Goal: Task Accomplishment & Management: Manage account settings

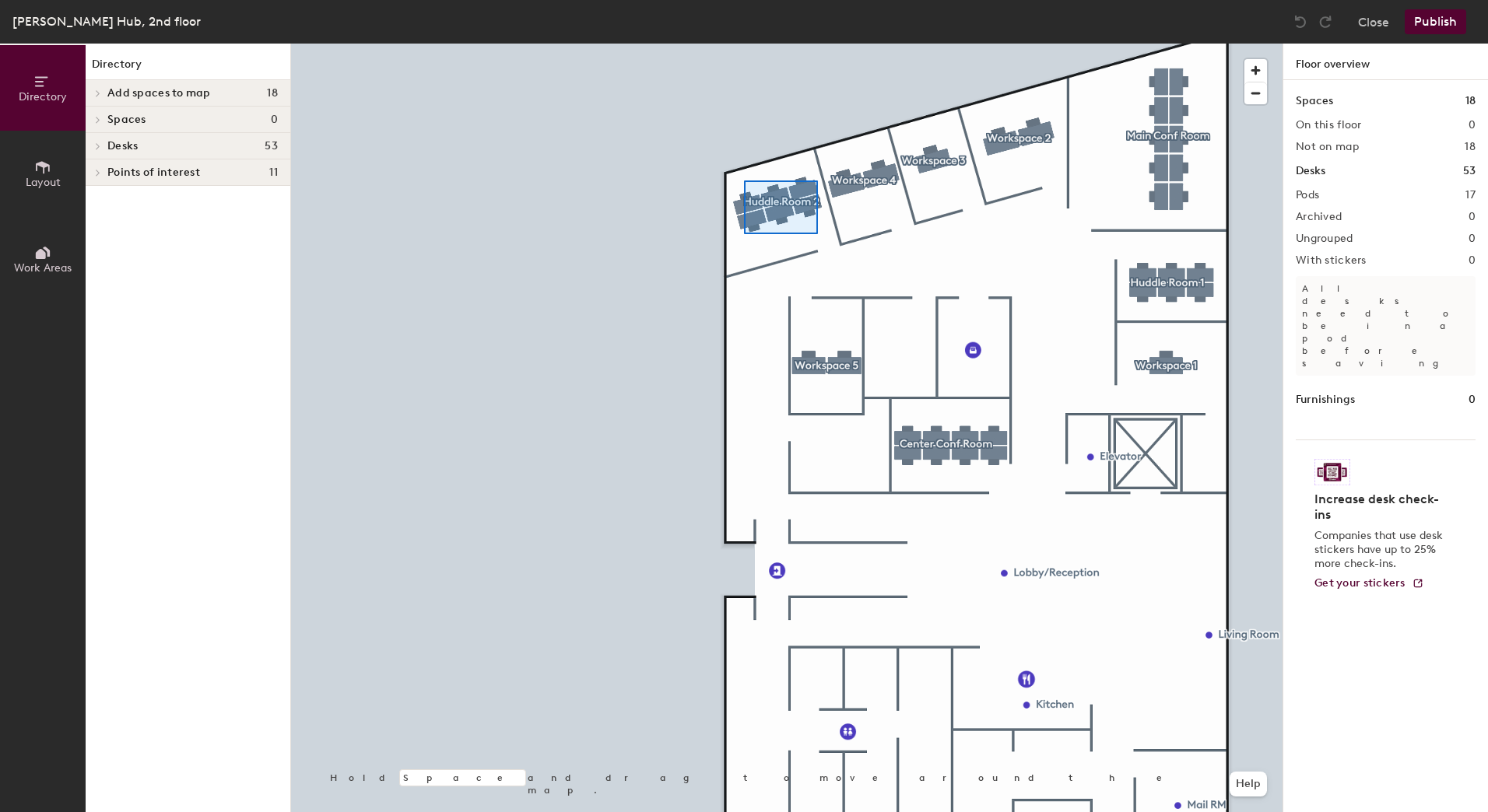
click at [744, 44] on div at bounding box center [787, 44] width 992 height 0
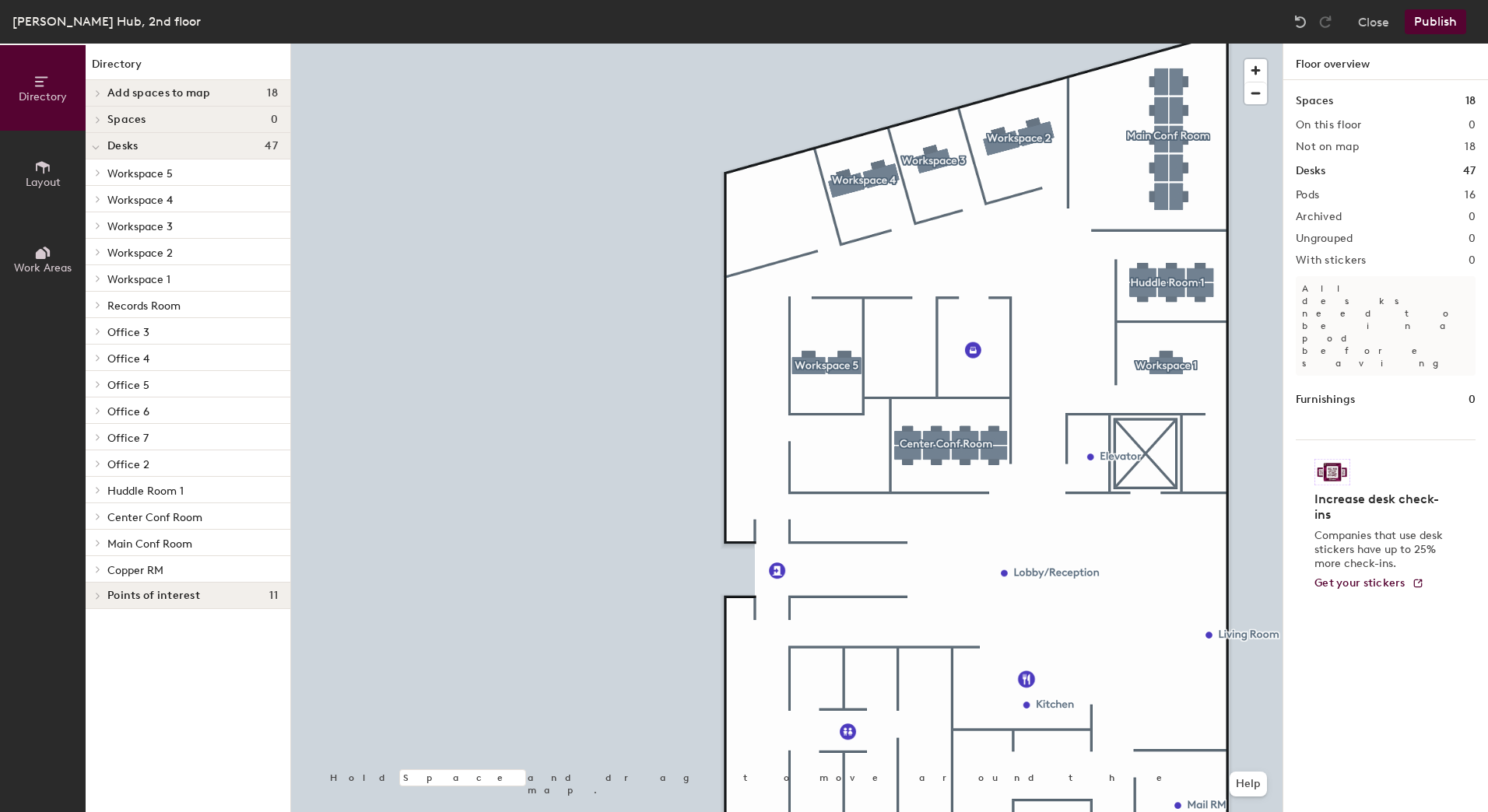
click at [128, 122] on span "Spaces" at bounding box center [127, 119] width 39 height 13
click at [95, 119] on icon at bounding box center [96, 121] width 8 height 6
click at [95, 119] on icon at bounding box center [98, 119] width 6 height 8
click at [59, 178] on span "Layout" at bounding box center [43, 182] width 35 height 14
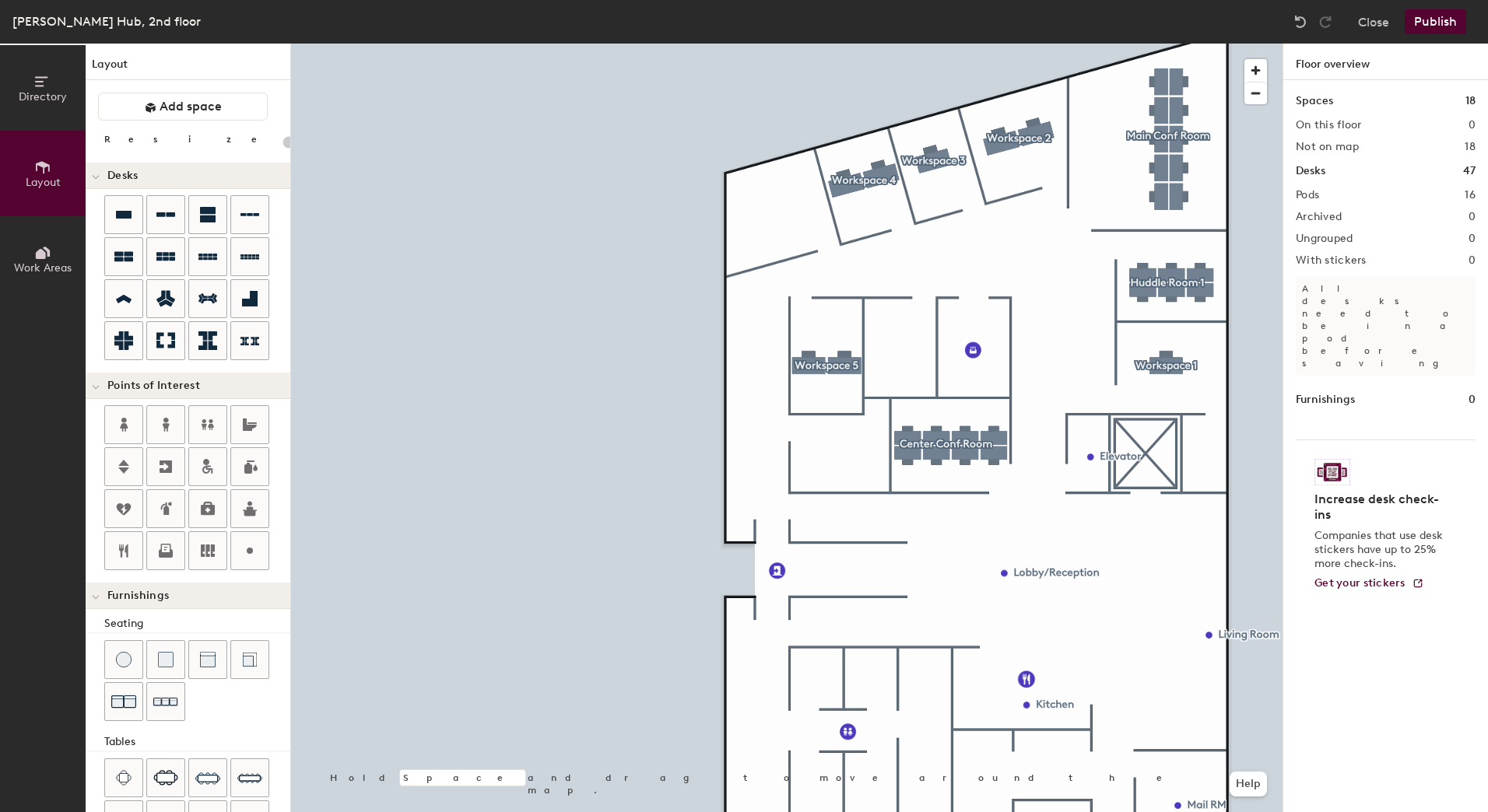
click at [61, 242] on button "Work Areas" at bounding box center [43, 259] width 85 height 85
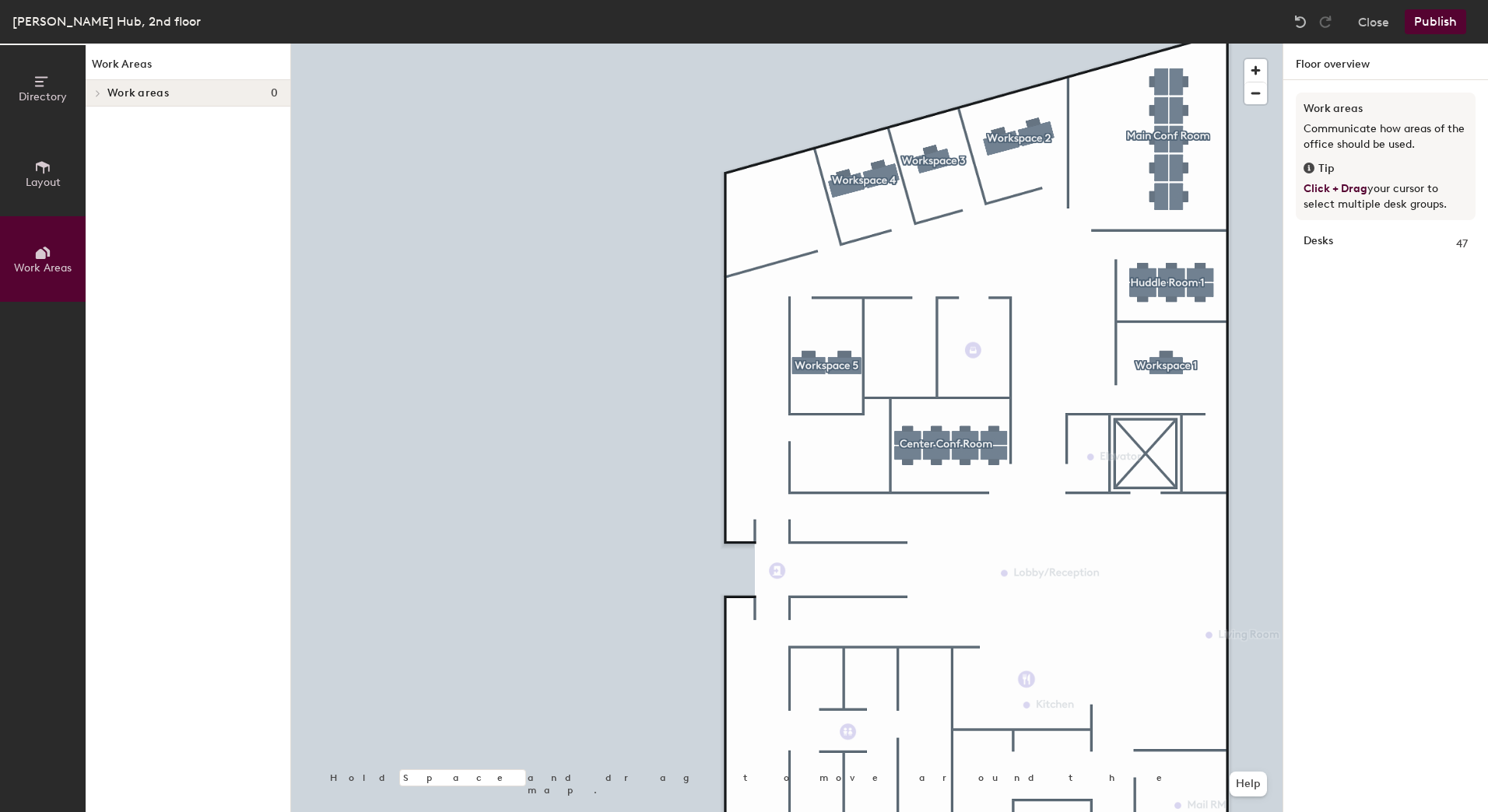
click at [59, 114] on button "Directory" at bounding box center [43, 88] width 85 height 85
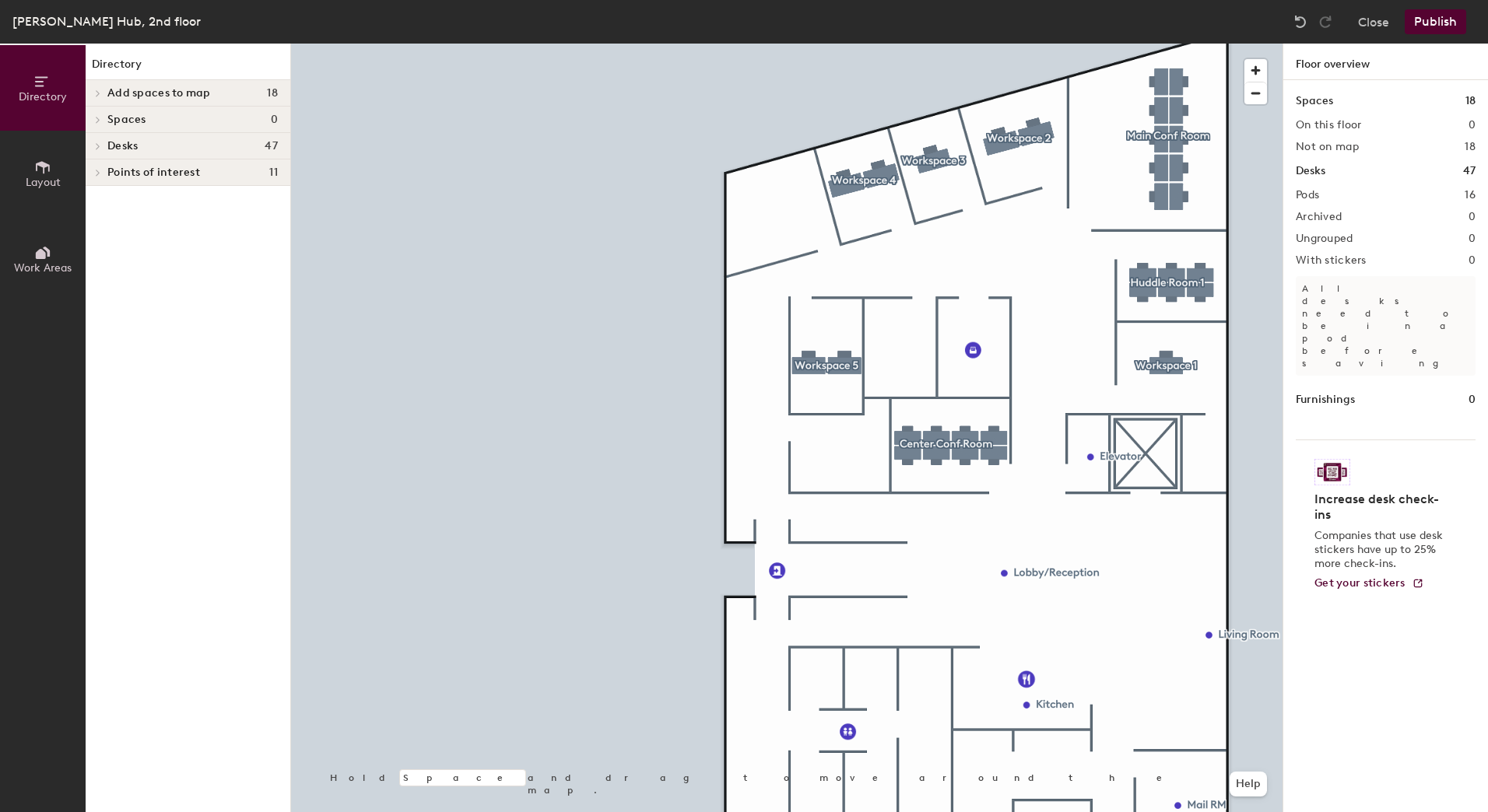
click at [52, 166] on button "Layout" at bounding box center [43, 174] width 85 height 85
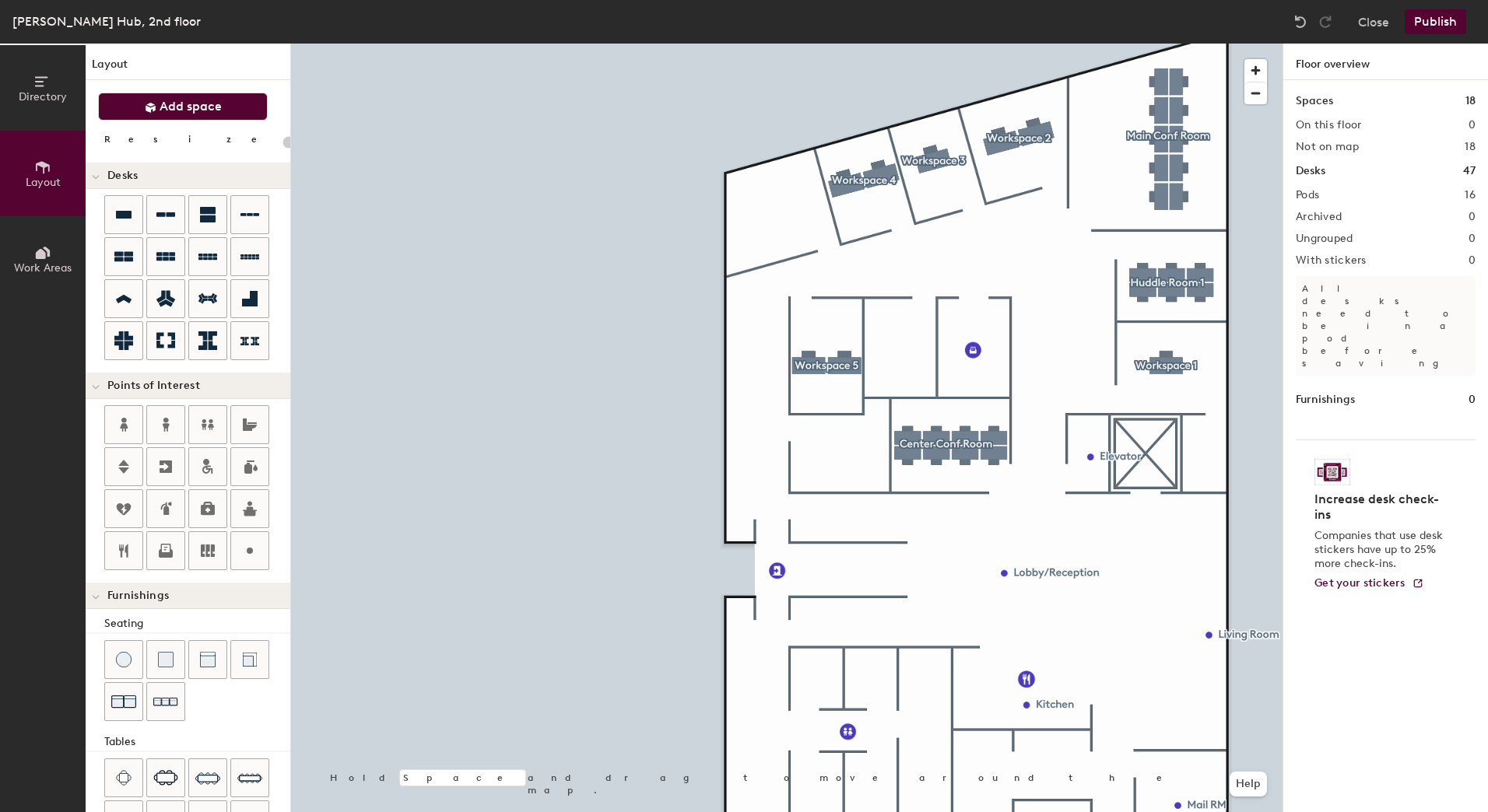
click at [200, 105] on span "Add space" at bounding box center [190, 107] width 62 height 16
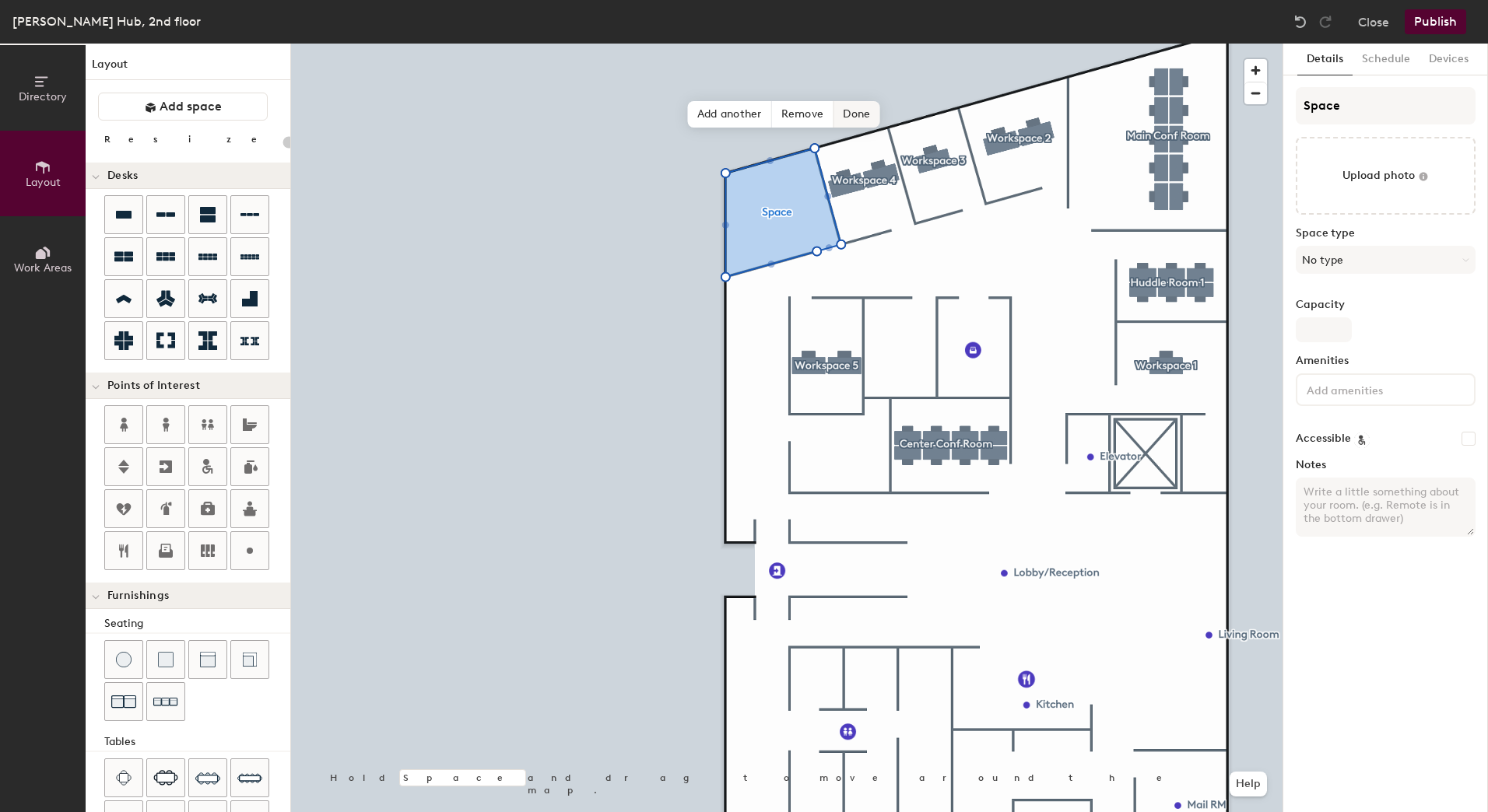
type input "20"
click at [1372, 100] on input "Space" at bounding box center [1385, 106] width 180 height 37
type input "Huddle Room"
type input "20"
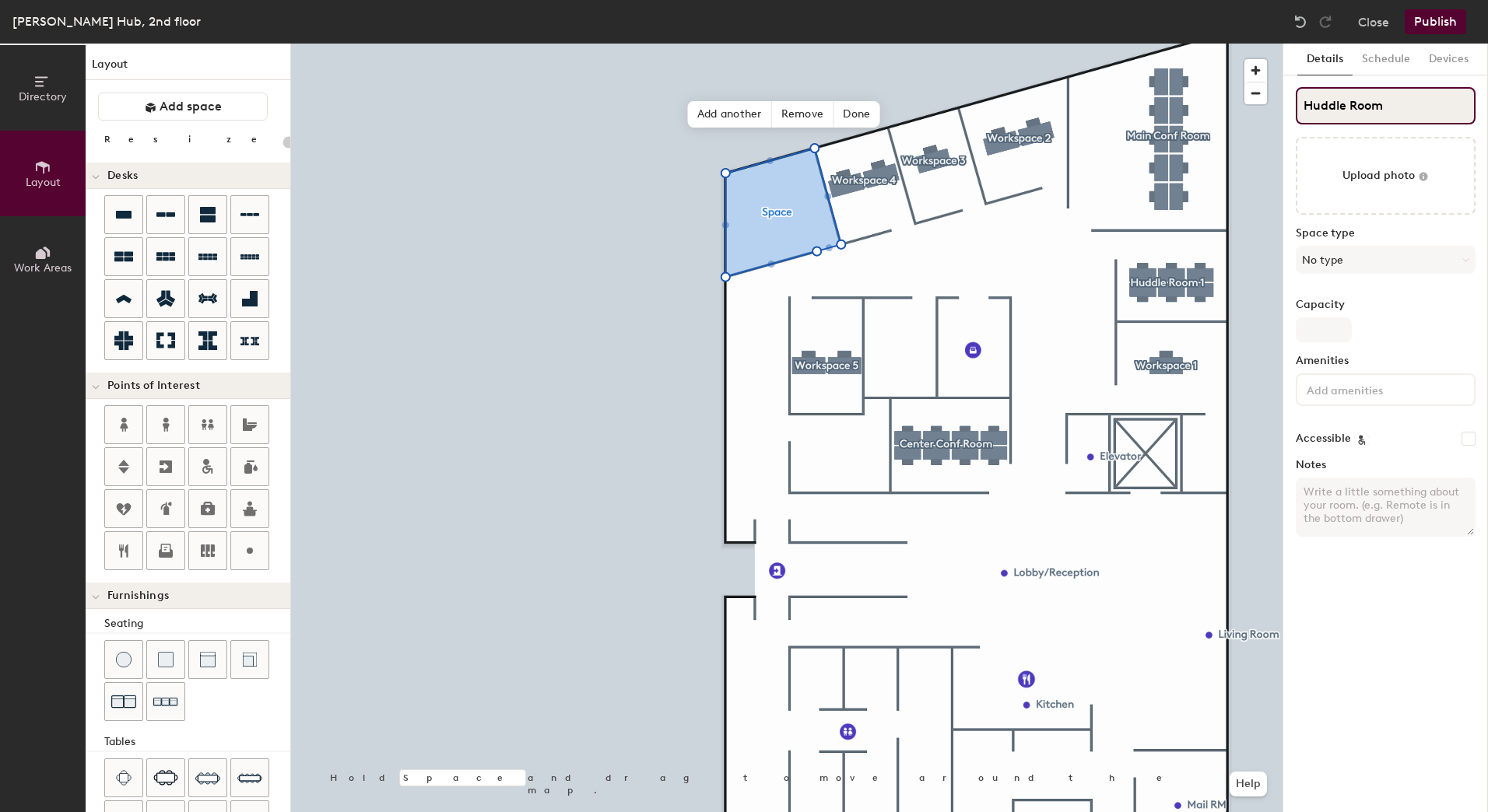
type input "Huddle Room 2"
type input "20"
type input "Huddle Room 2"
click at [1327, 322] on input "Capacity" at bounding box center [1324, 330] width 56 height 25
type input "6"
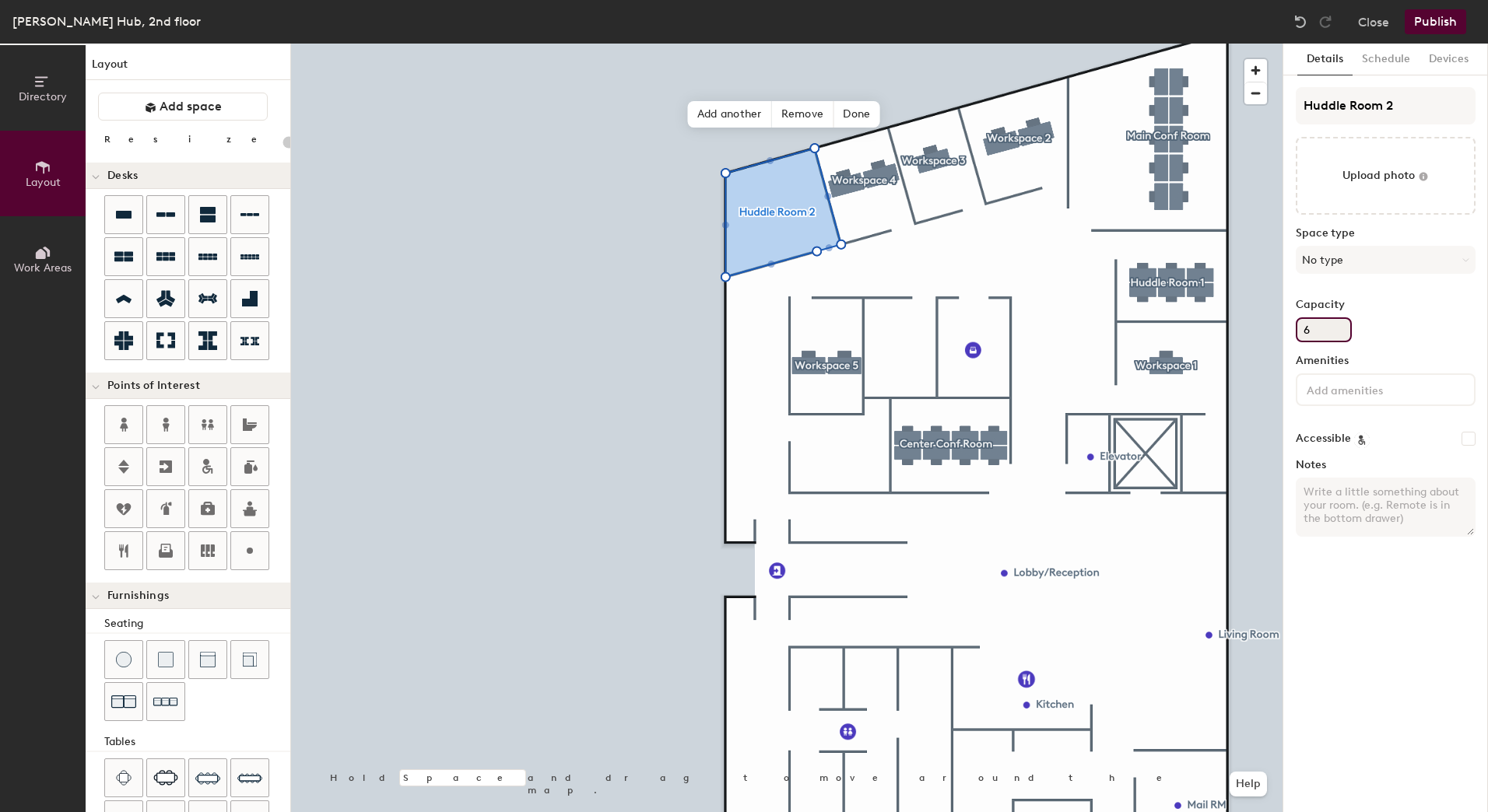
type input "20"
type input "6"
click at [1407, 320] on div "Capacity 6" at bounding box center [1385, 320] width 180 height 44
click at [1335, 258] on button "No type" at bounding box center [1385, 259] width 180 height 28
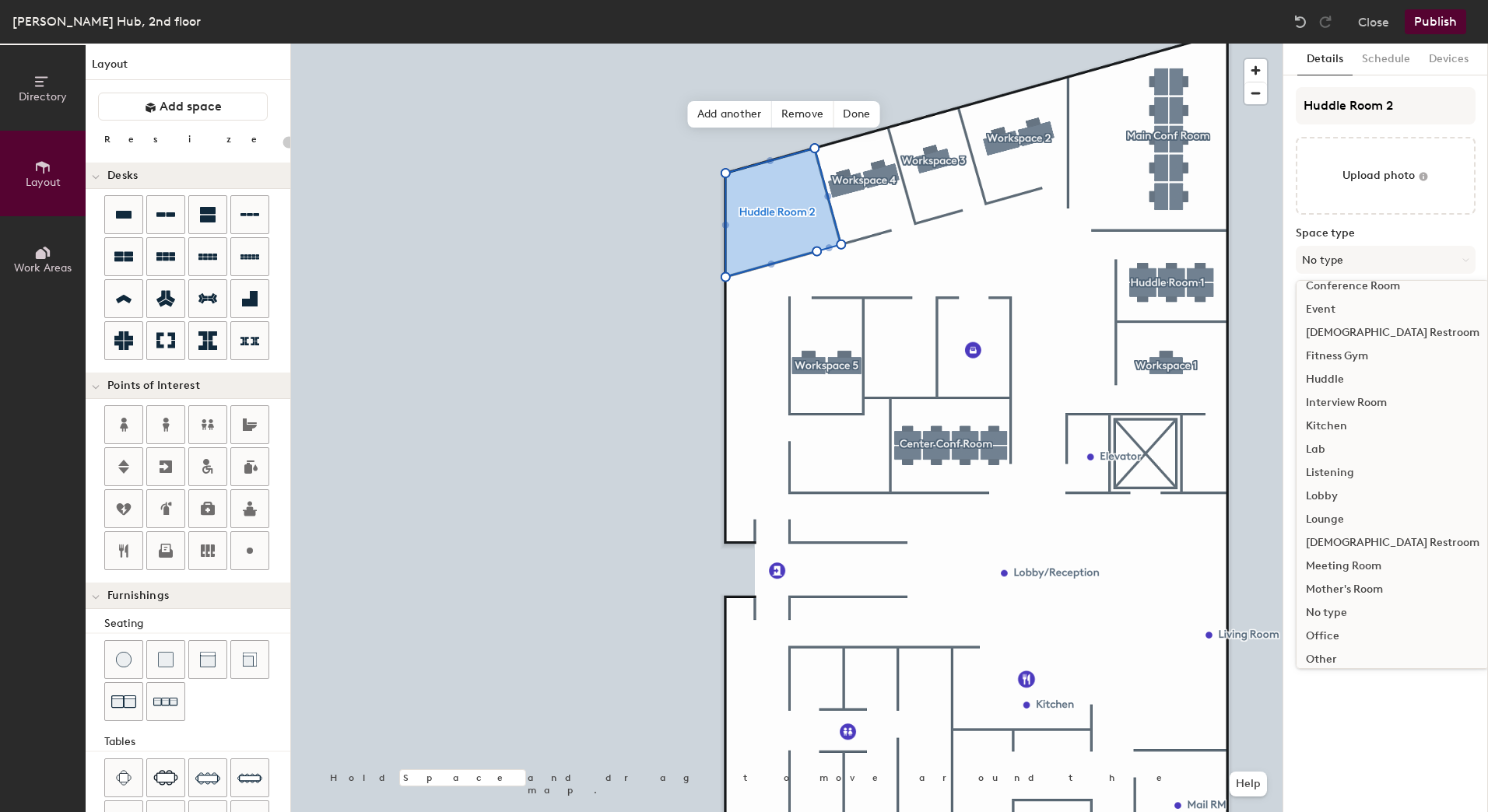
scroll to position [115, 0]
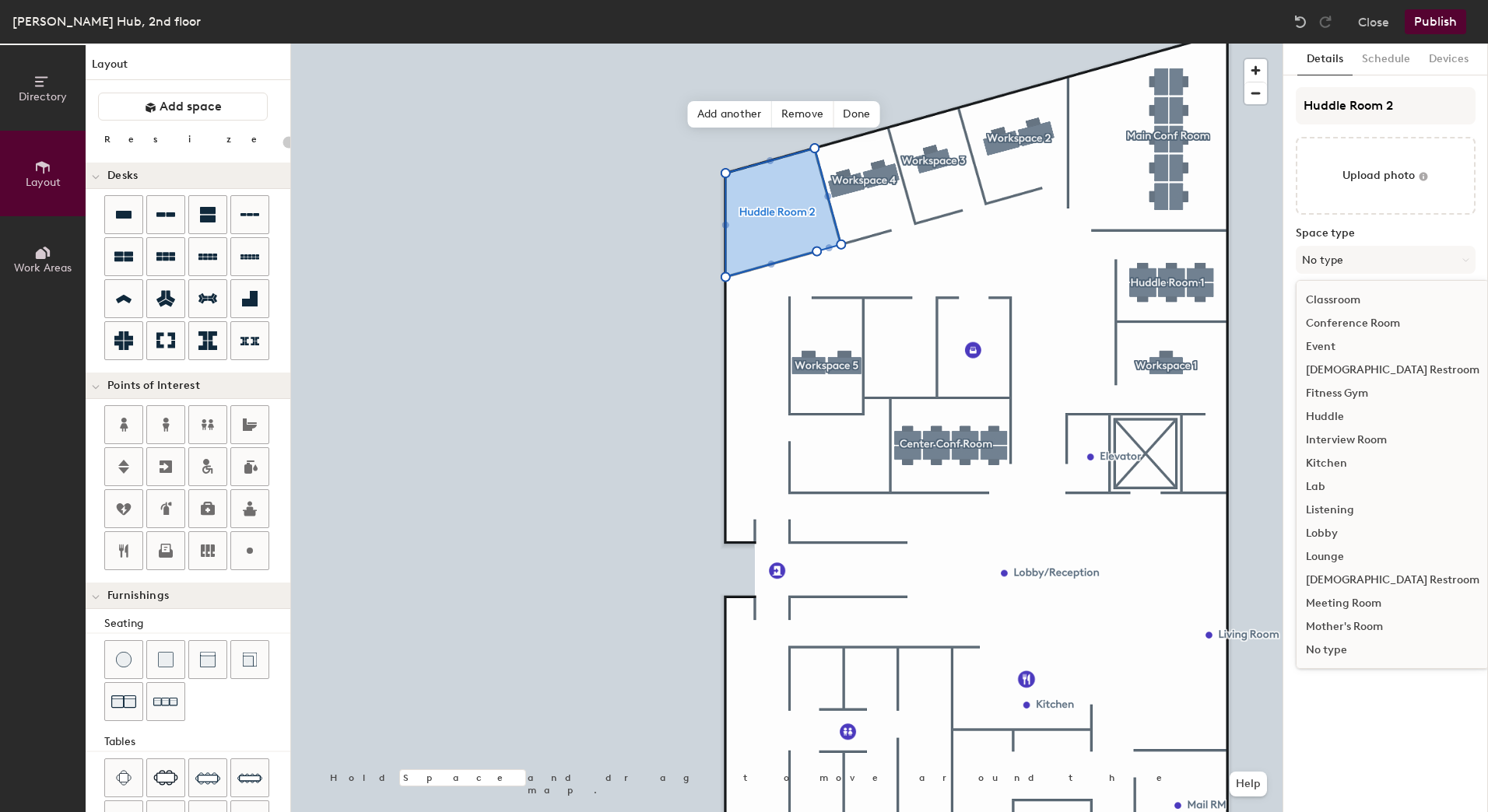
click at [1341, 414] on div "Huddle" at bounding box center [1393, 417] width 192 height 23
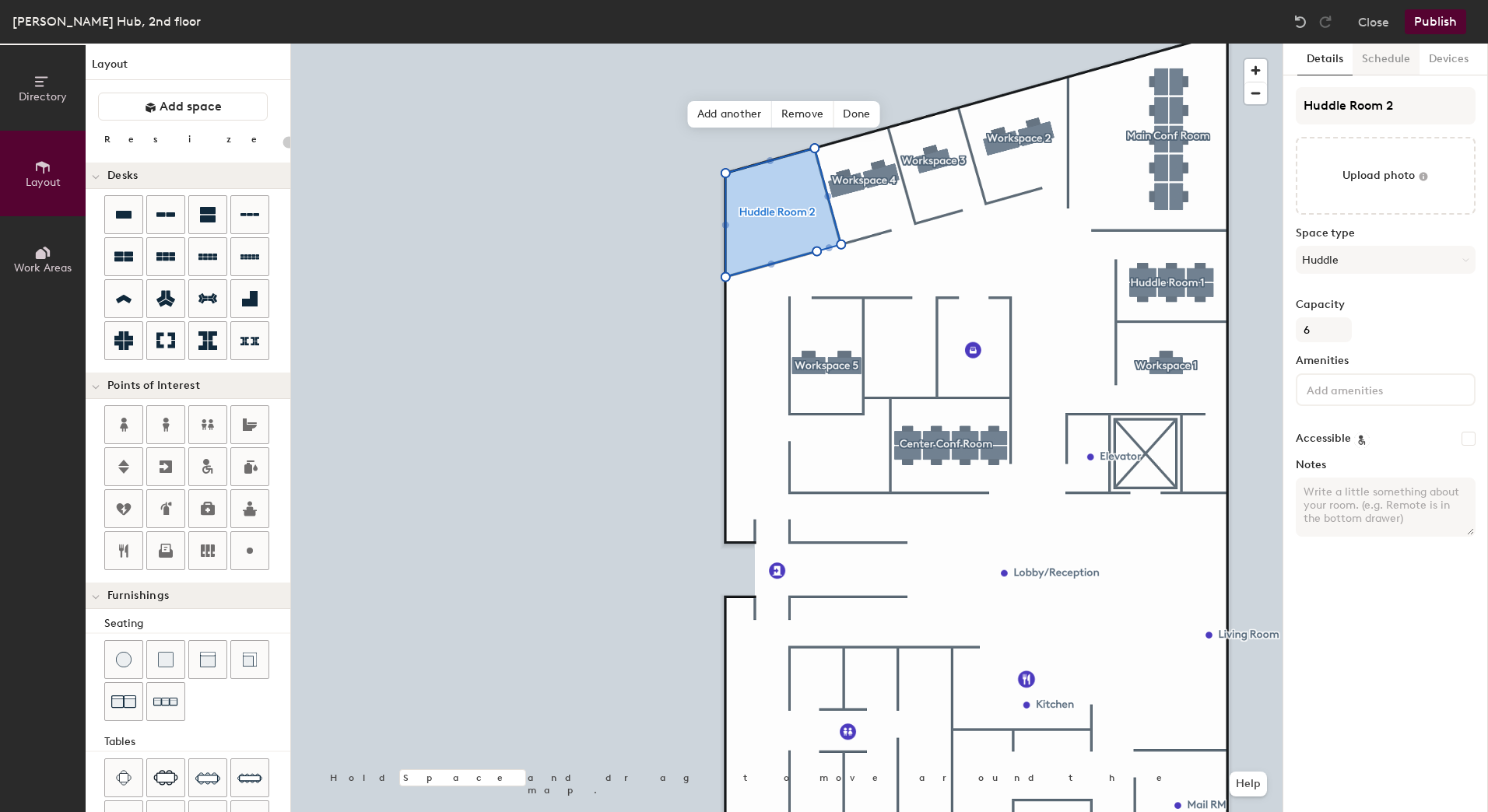
click at [1372, 56] on button "Schedule" at bounding box center [1386, 59] width 67 height 32
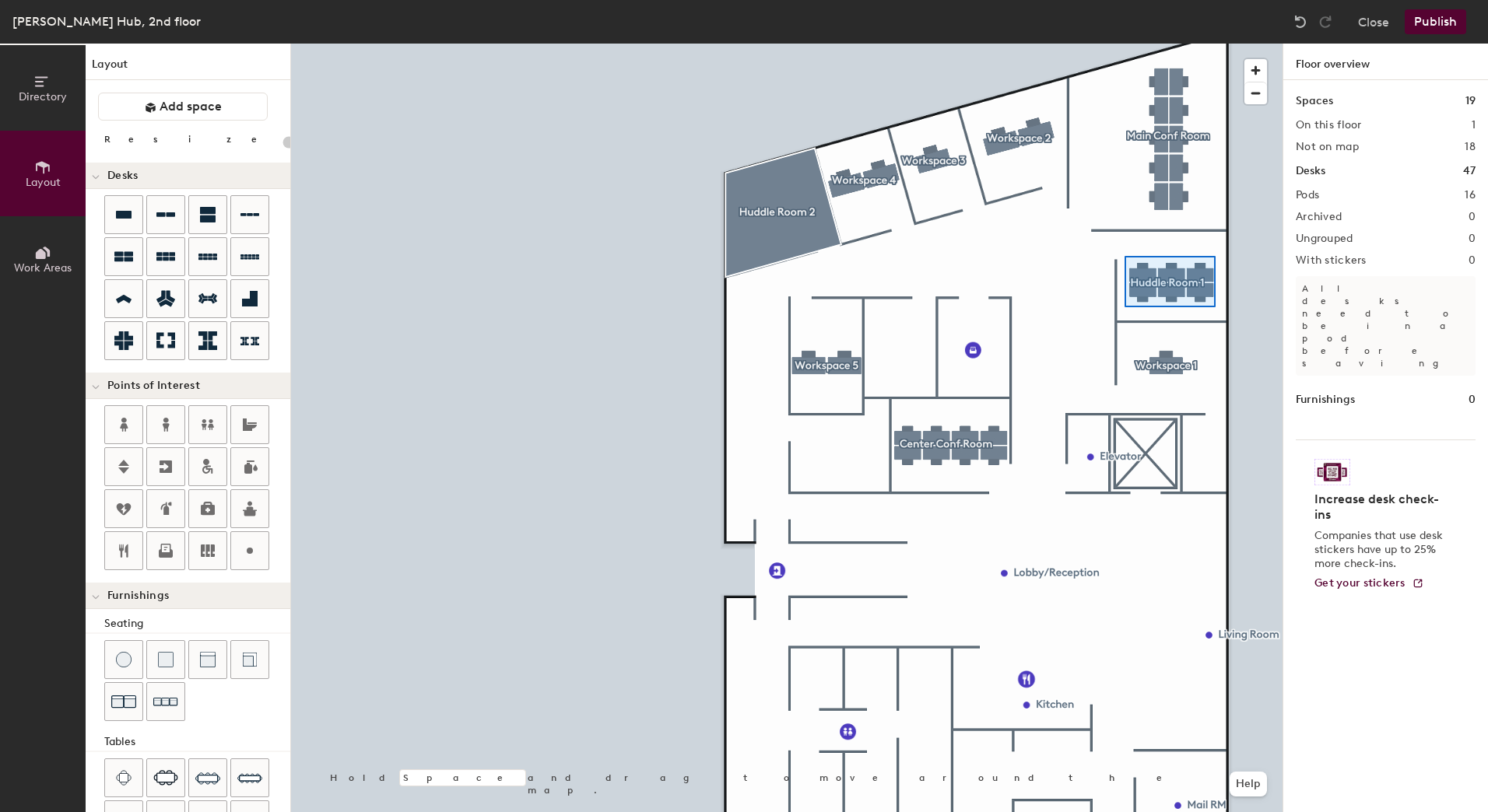
click at [1125, 44] on div at bounding box center [787, 44] width 992 height 0
click at [187, 114] on span "Add space" at bounding box center [190, 107] width 62 height 16
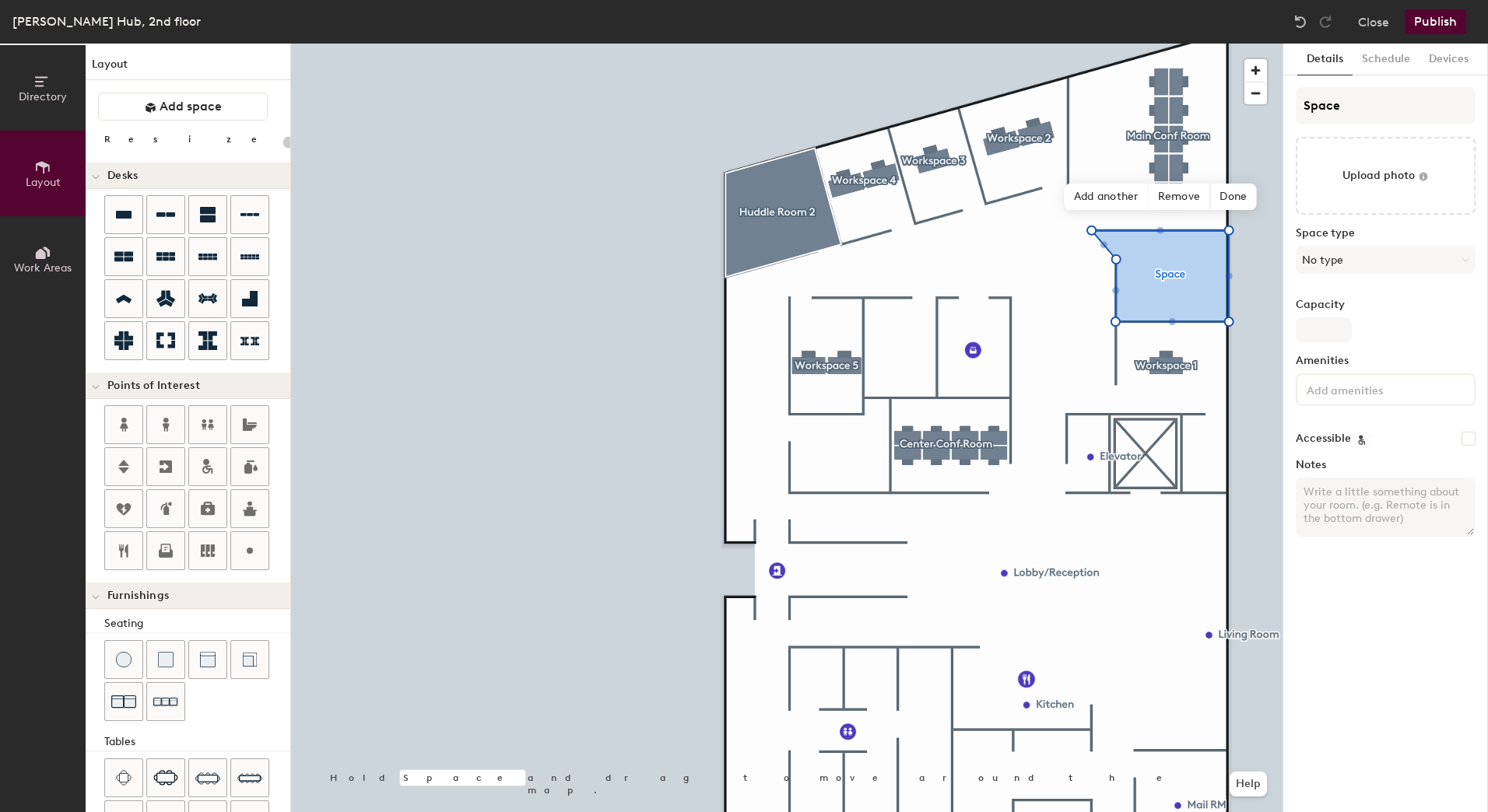
type input "20"
click at [1339, 104] on input "Space" at bounding box center [1385, 106] width 180 height 37
type input "Huddle Room"
type input "20"
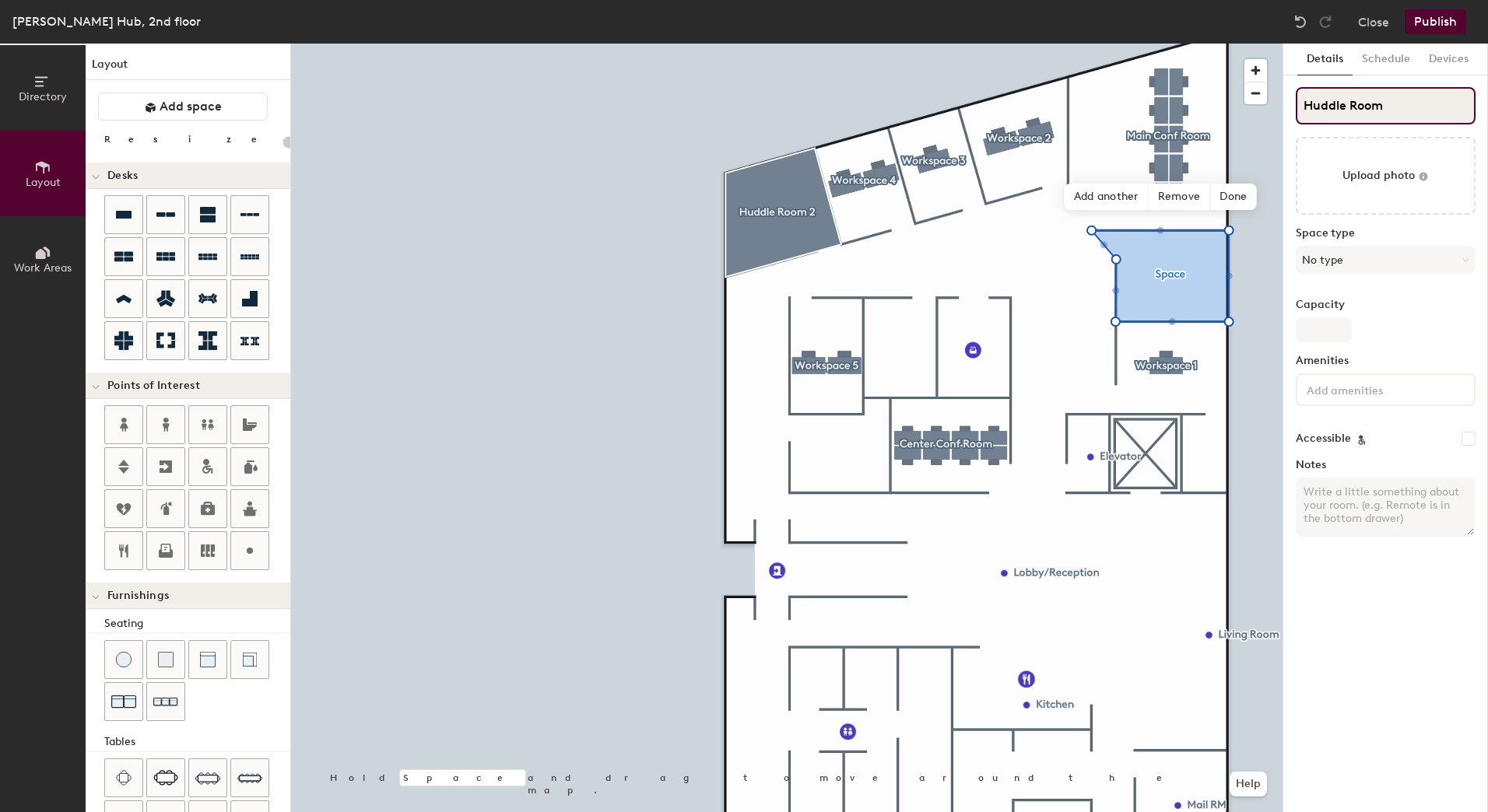
type input "Huddle Room 1"
type input "20"
type input "Huddle Room 1"
click at [1326, 322] on input "Capacity" at bounding box center [1324, 330] width 56 height 25
type input "6"
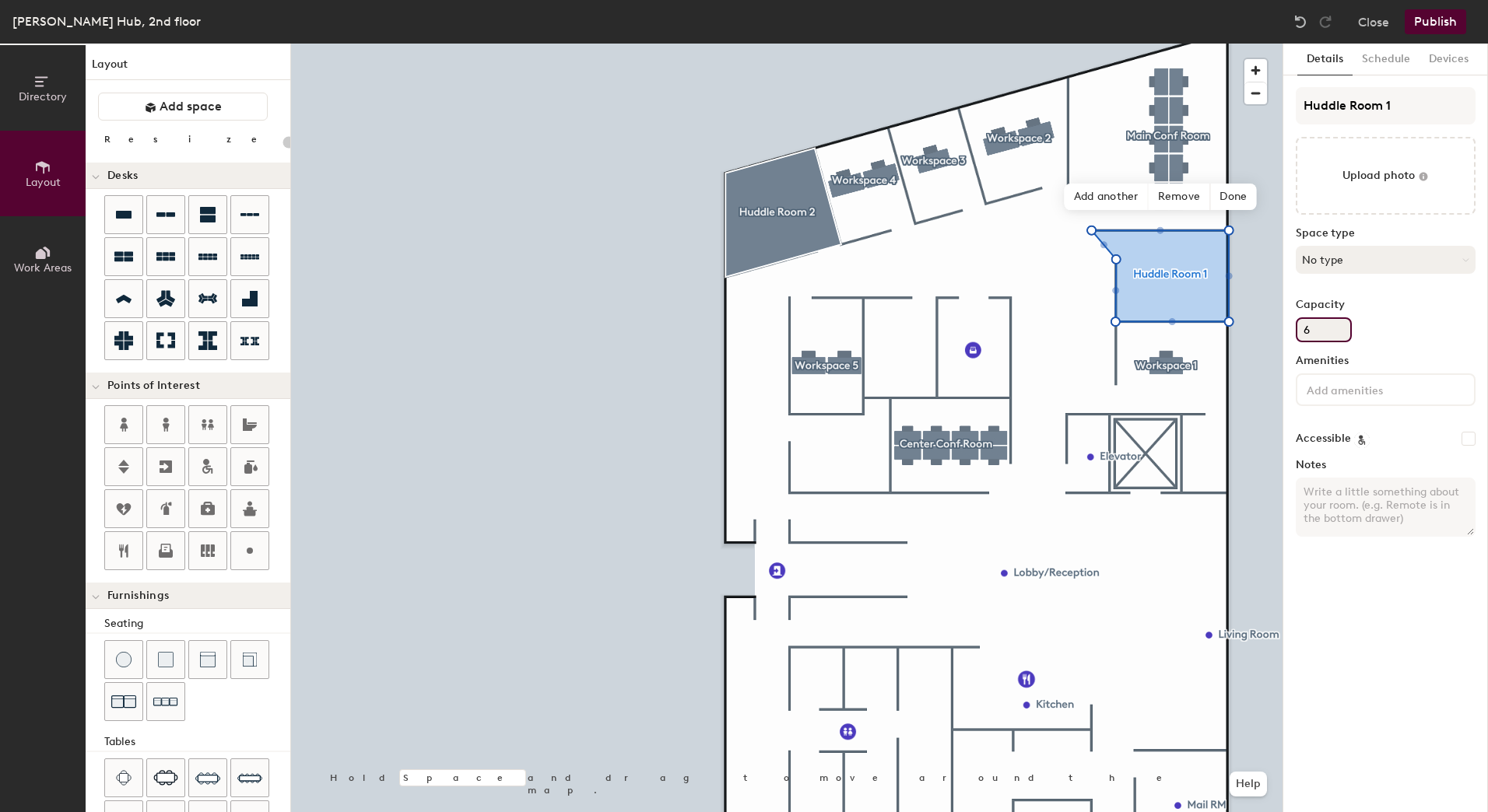
type input "20"
type input "6"
click at [1356, 267] on button "No type" at bounding box center [1385, 259] width 180 height 28
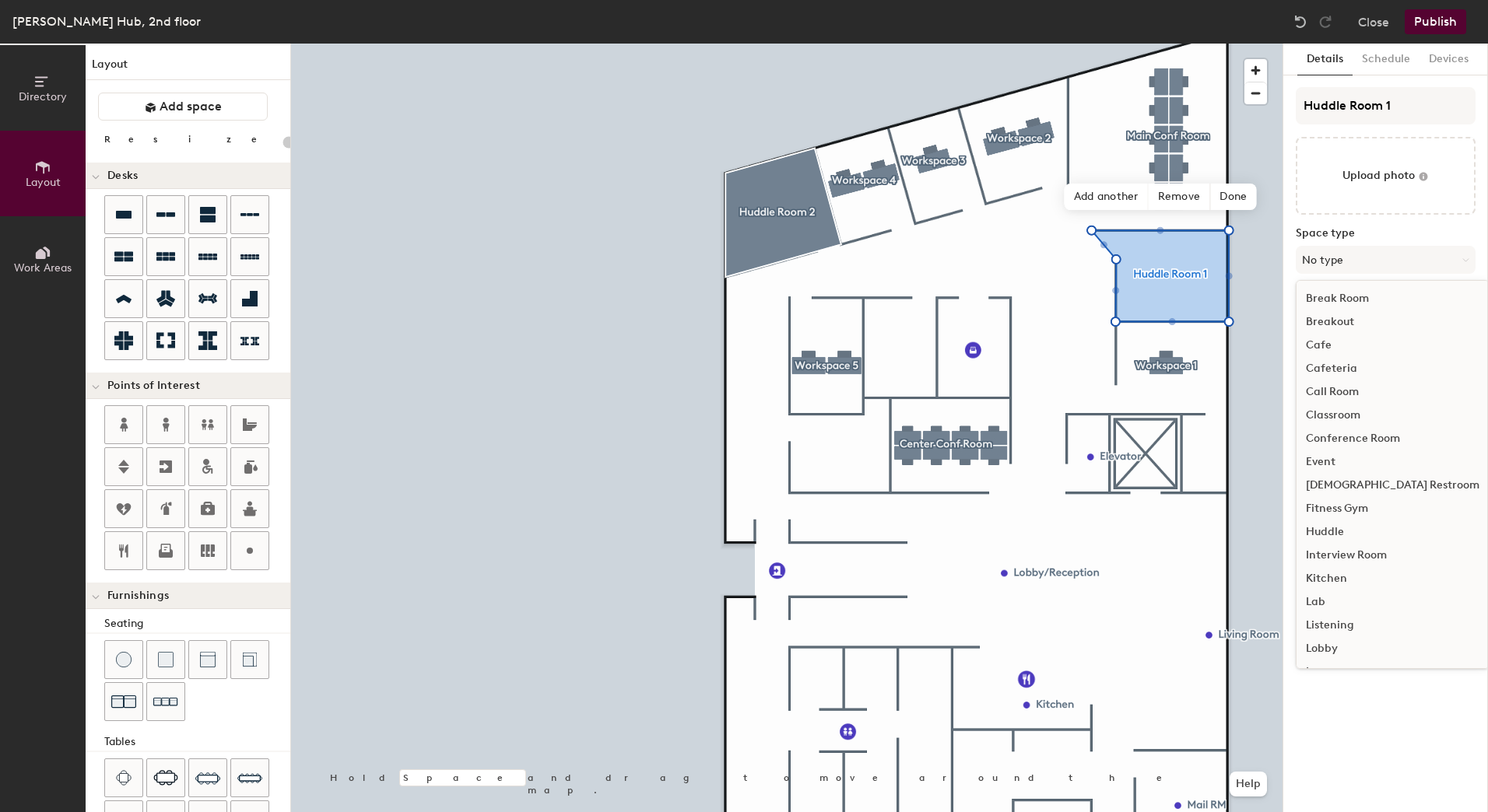
click at [1349, 529] on div "Huddle" at bounding box center [1393, 532] width 192 height 23
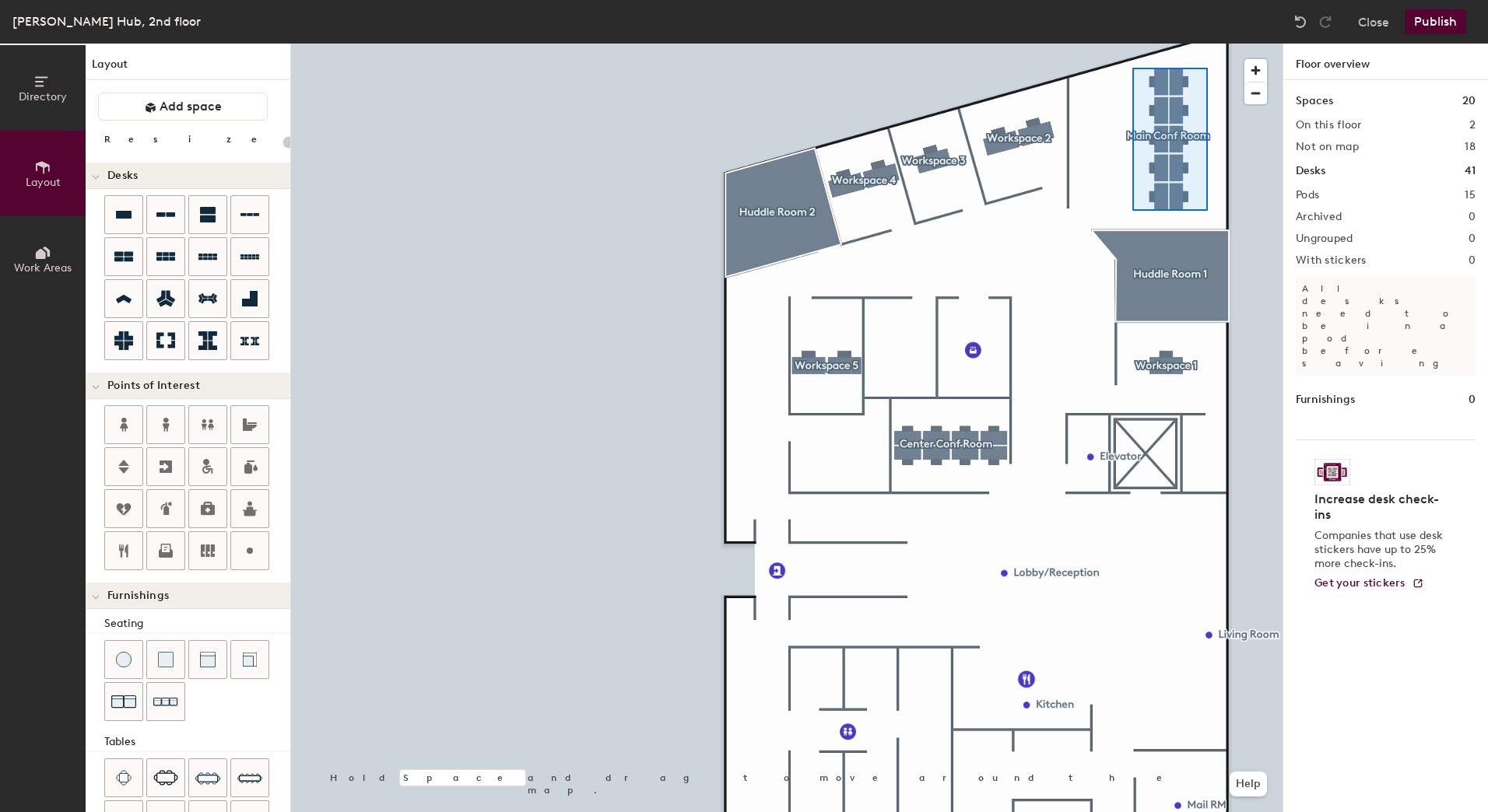
click at [1133, 44] on div at bounding box center [787, 44] width 992 height 0
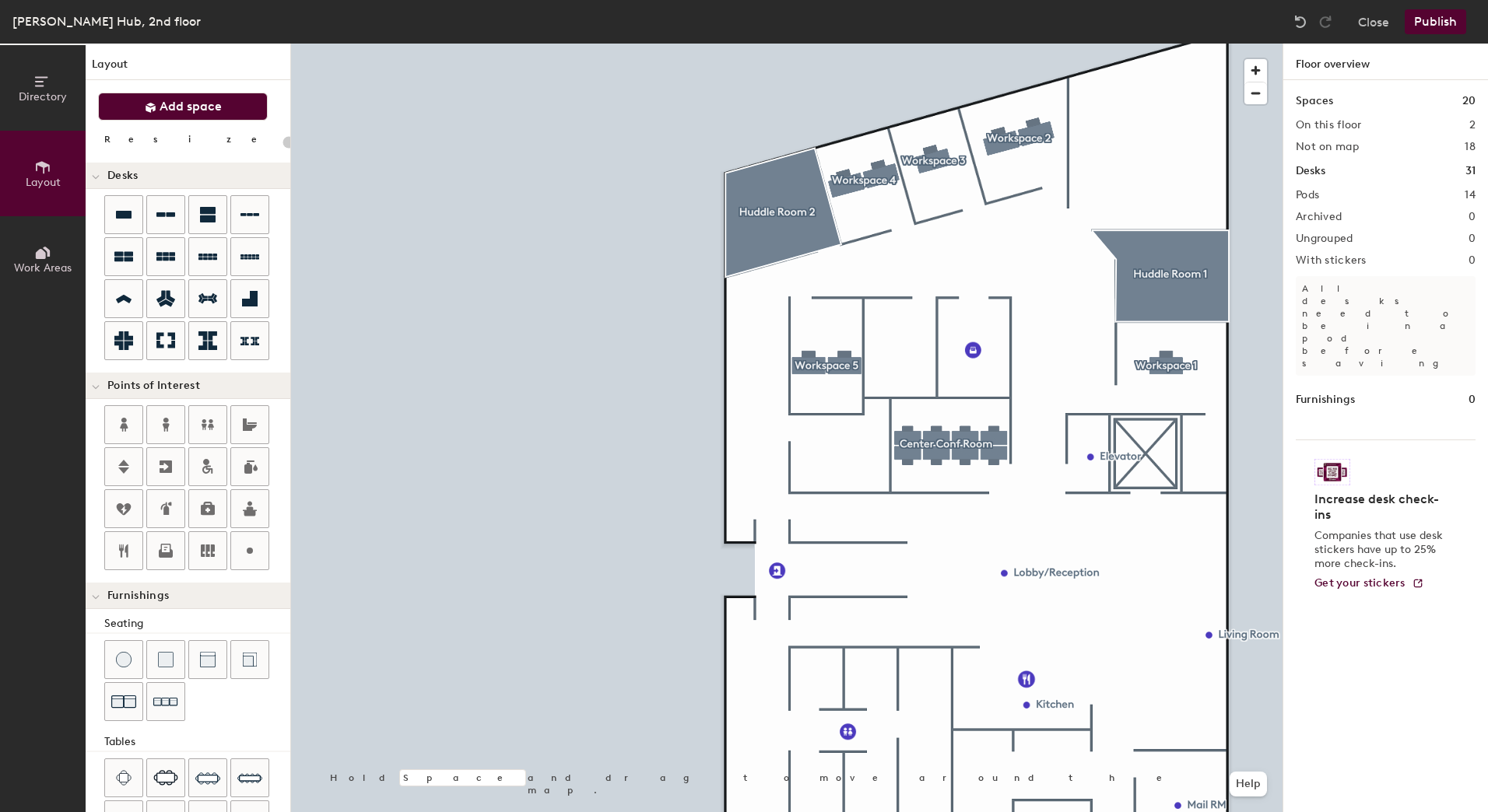
click at [176, 96] on button "Add space" at bounding box center [182, 106] width 170 height 28
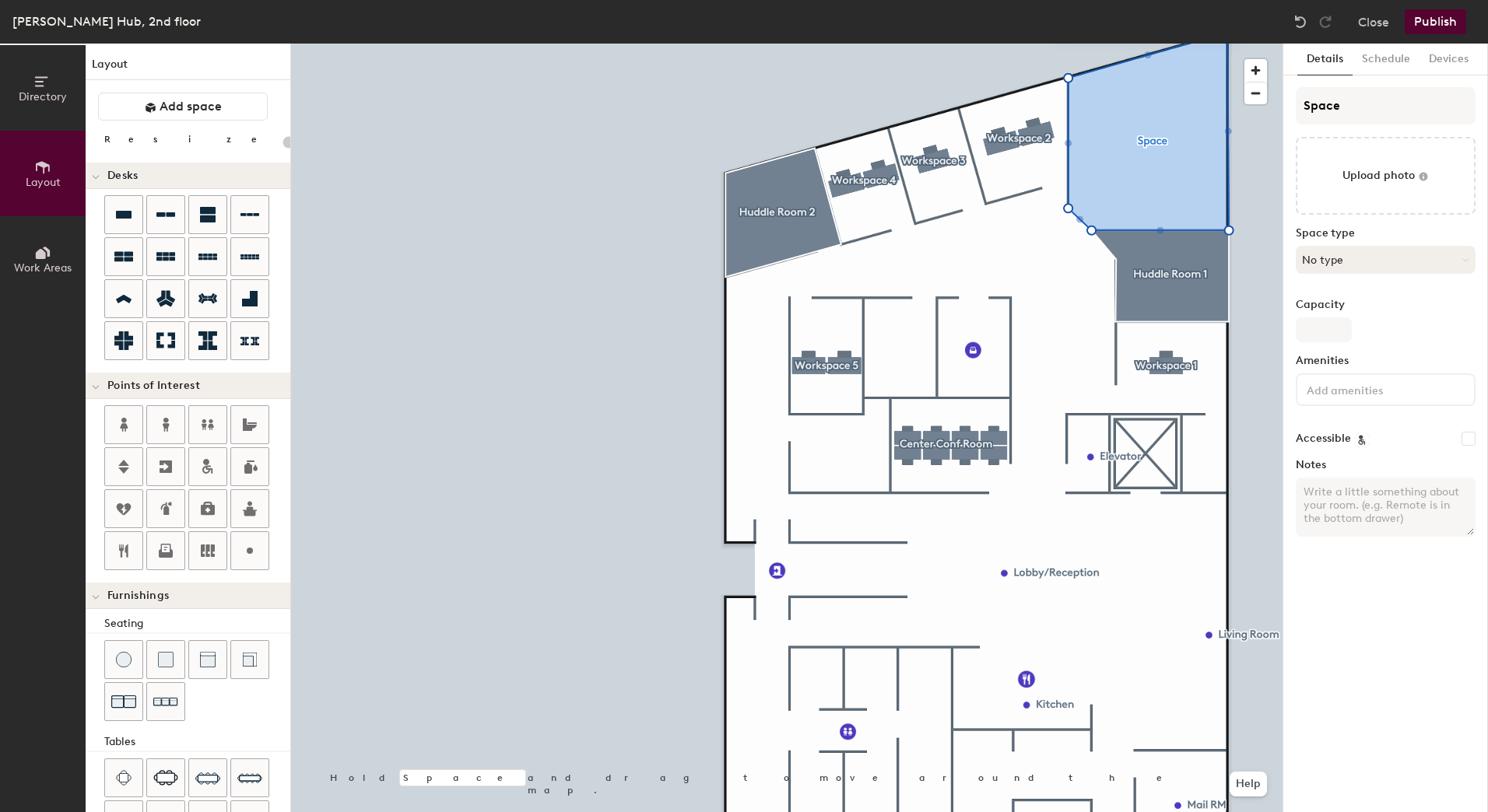
click at [1384, 263] on button "No type" at bounding box center [1385, 259] width 180 height 28
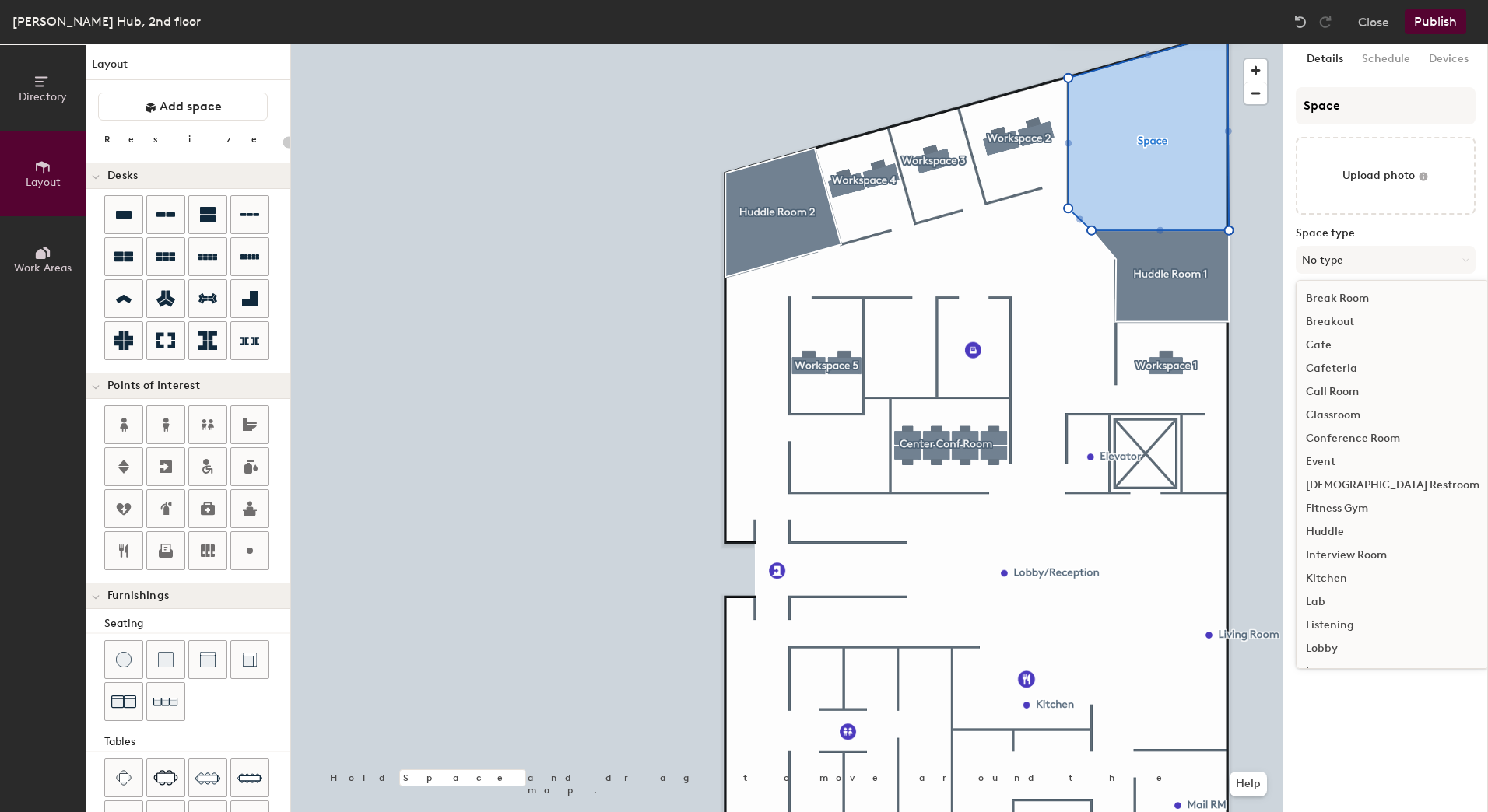
click at [1392, 435] on div "Conference Room" at bounding box center [1393, 438] width 192 height 23
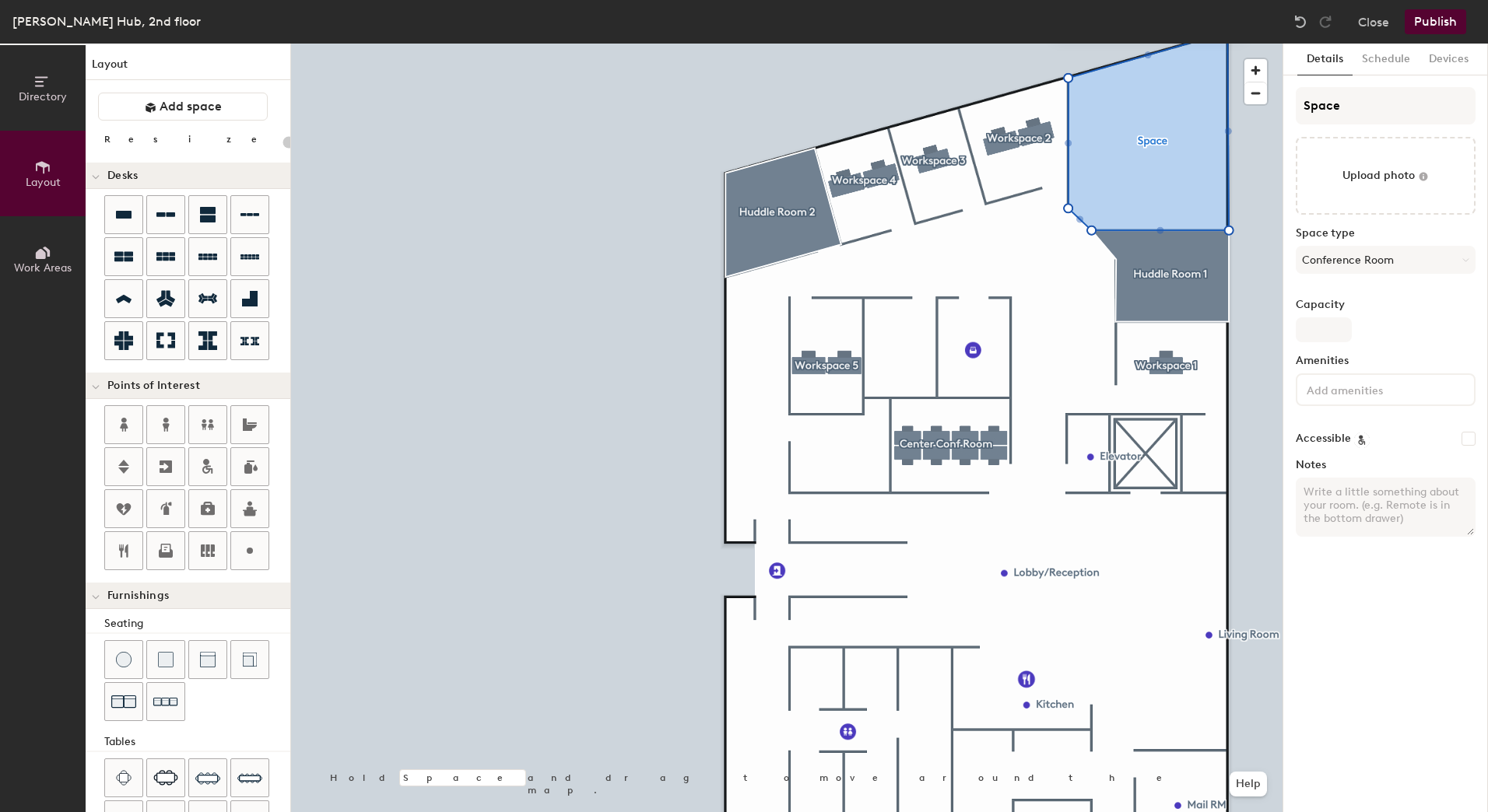
click at [1352, 383] on input at bounding box center [1373, 388] width 140 height 18
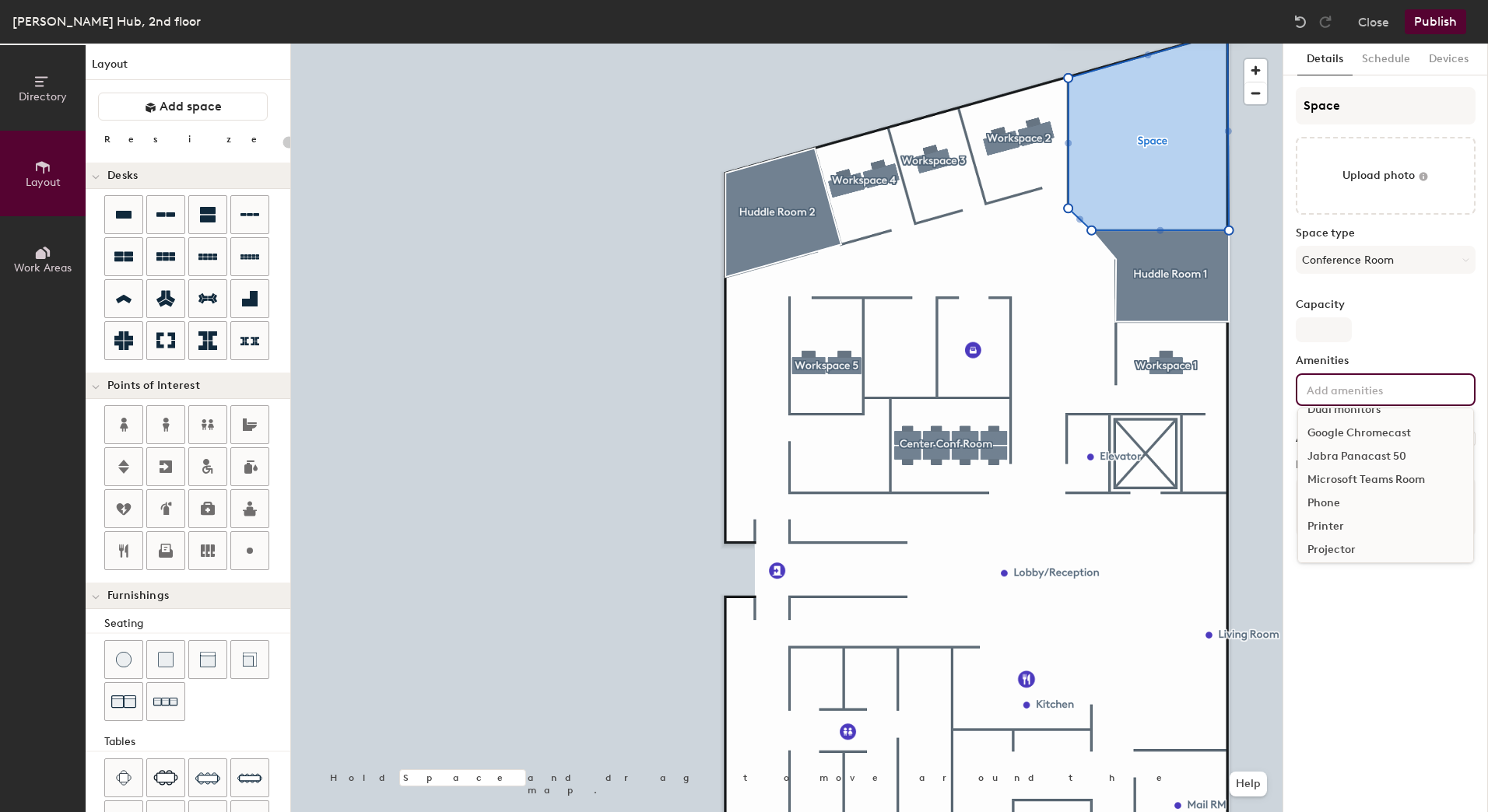
scroll to position [155, 0]
click at [1381, 500] on div "Microsoft Teams Room" at bounding box center [1385, 504] width 175 height 23
click at [1311, 339] on input "Capacity" at bounding box center [1324, 330] width 56 height 25
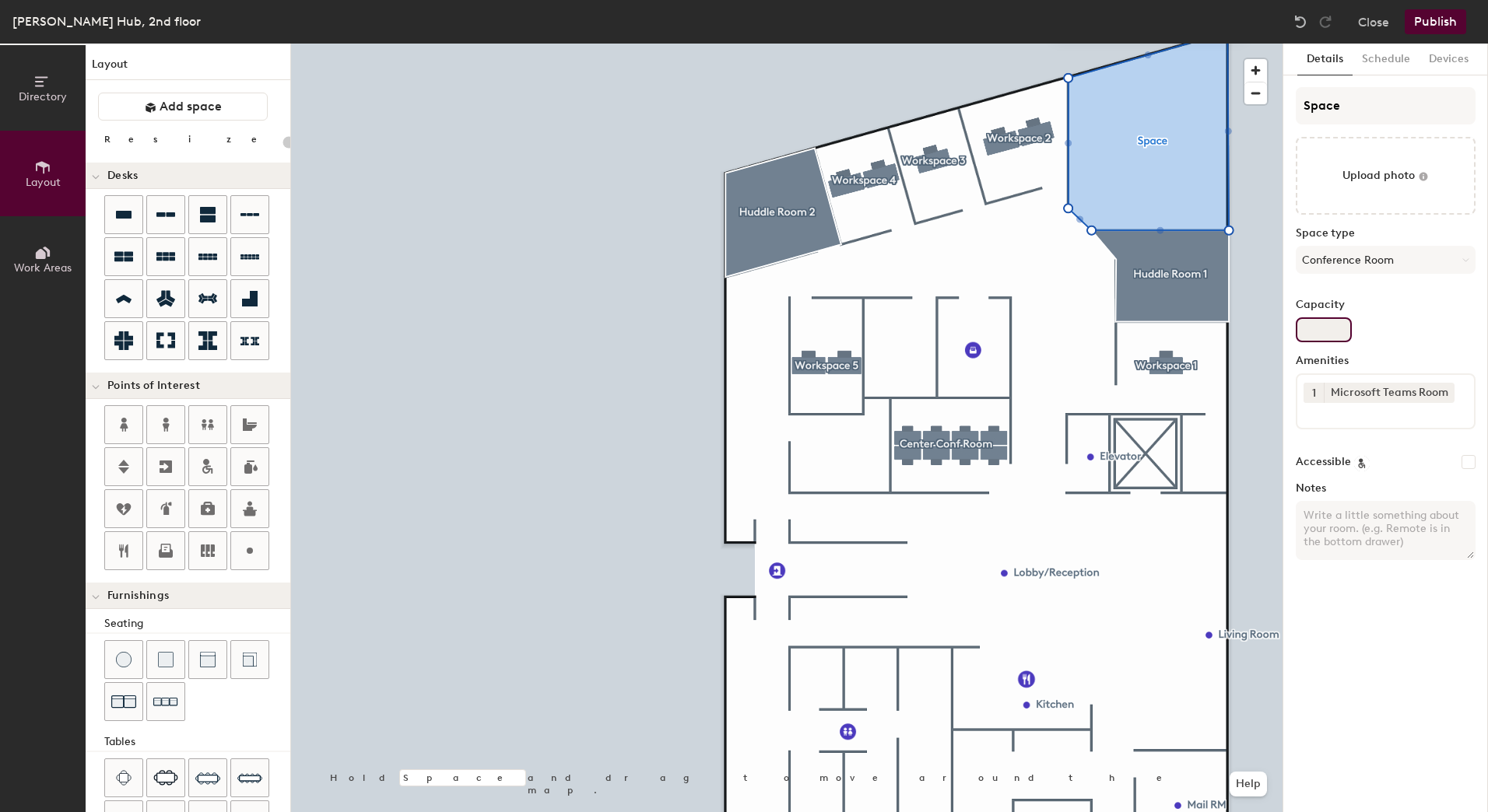
type input "20"
click at [1364, 107] on input "Space" at bounding box center [1385, 106] width 180 height 37
type input "<"
type input "20"
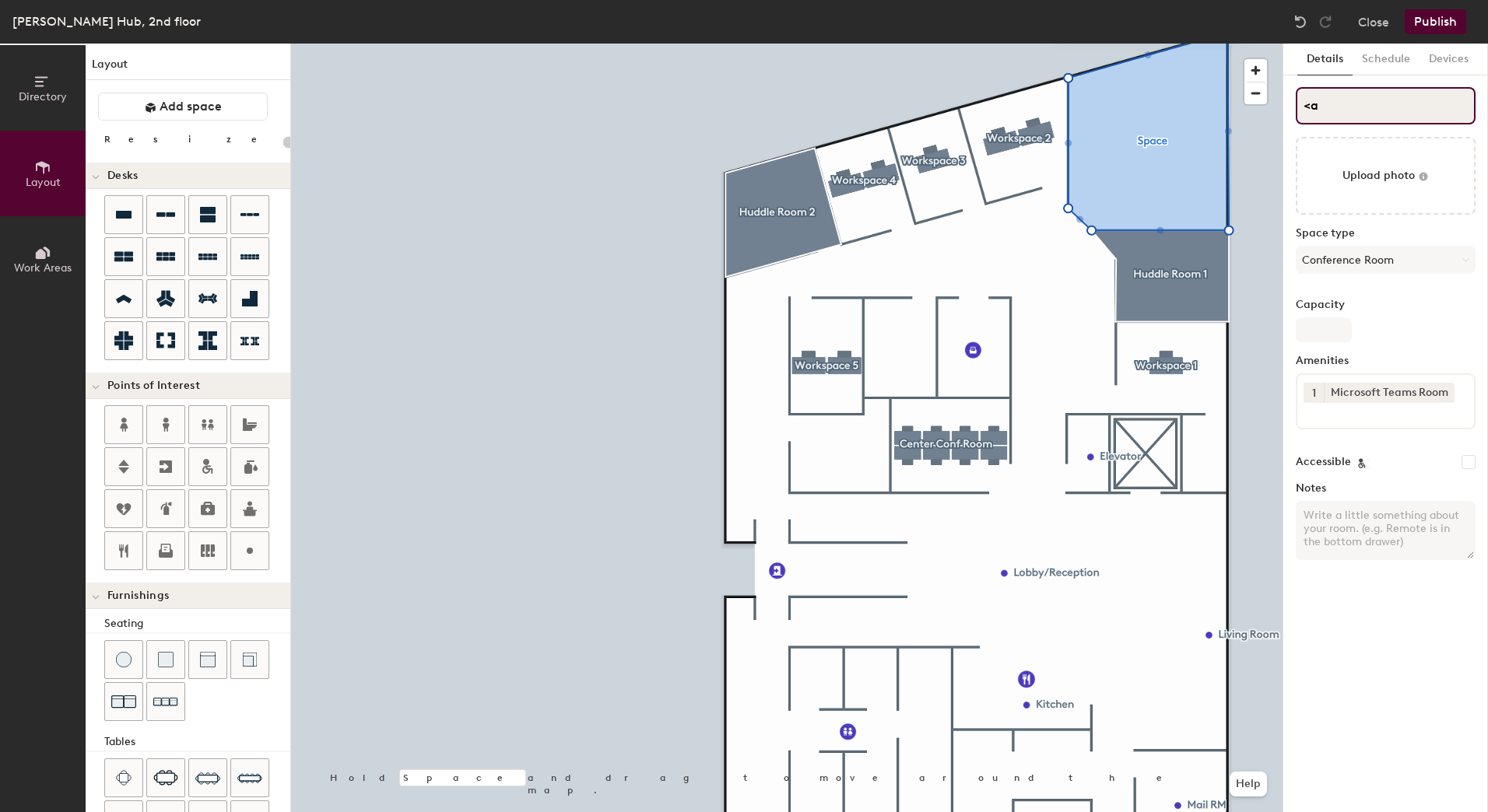
type input "<ao"
type input "20"
type input "<"
type input "20"
type input "<M"
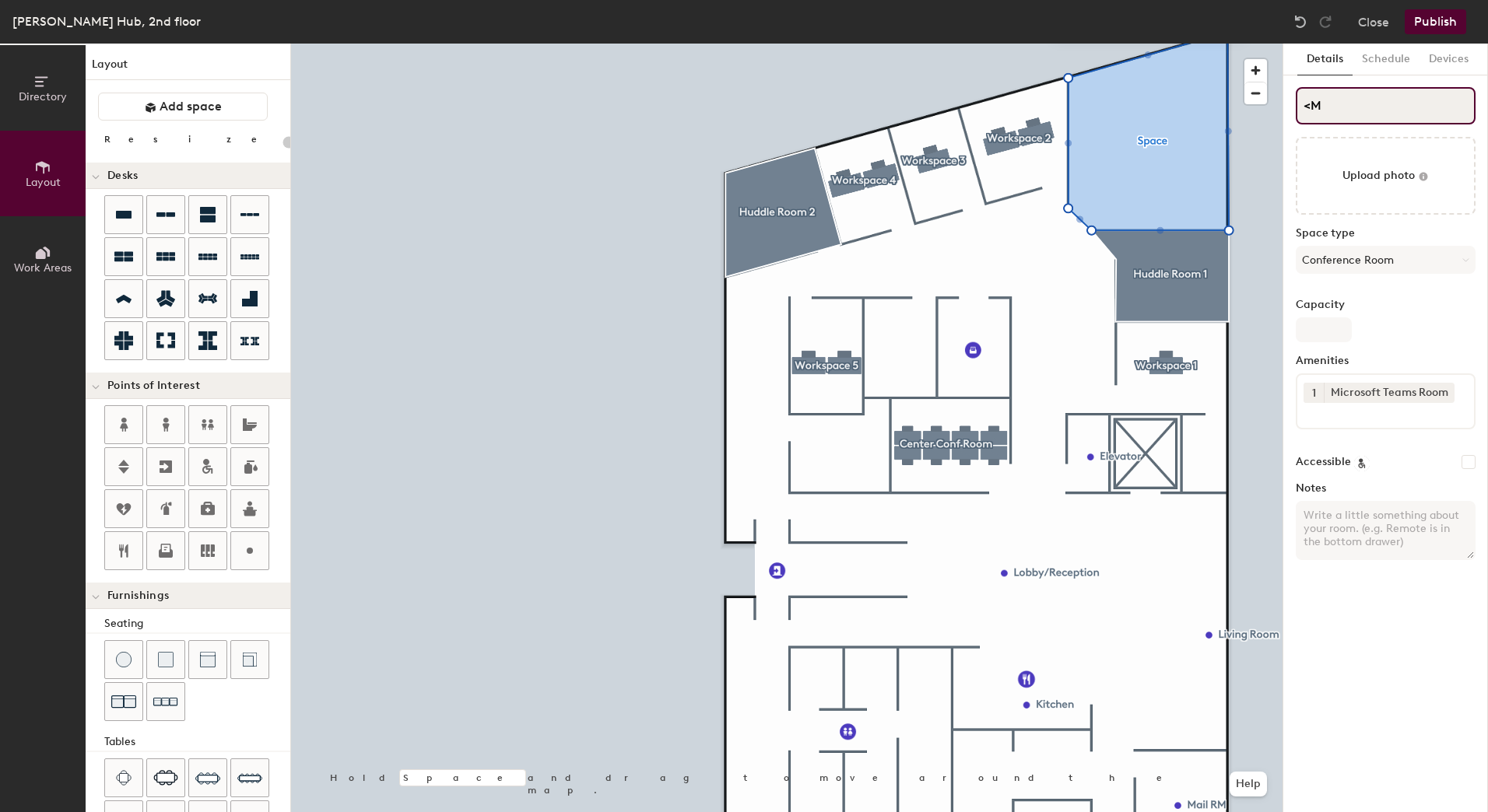
type input "20"
type input "<"
type input "20"
type input "<"
type input "20"
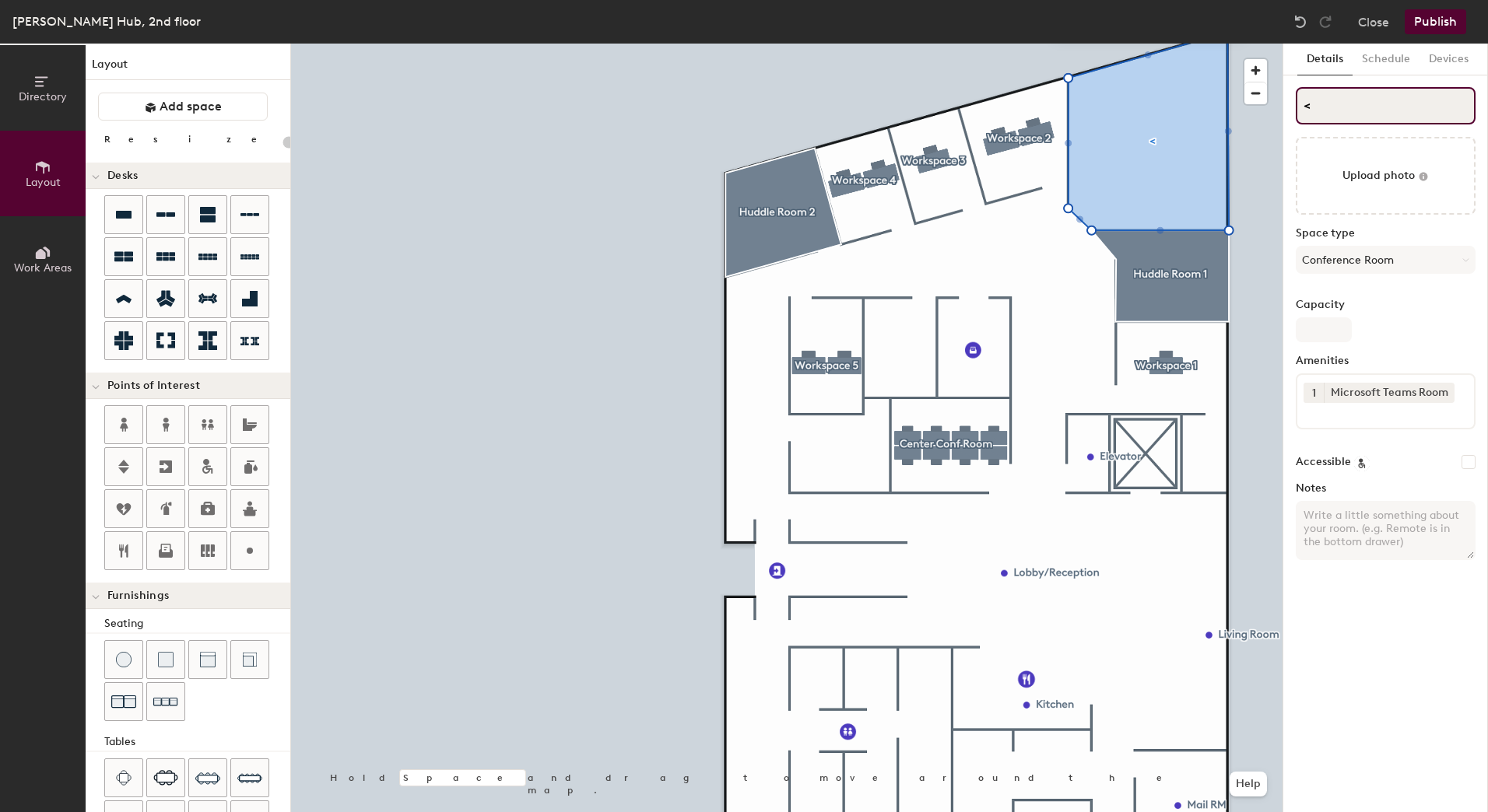
type input "<"
type input "20"
type input "<"
type input "20"
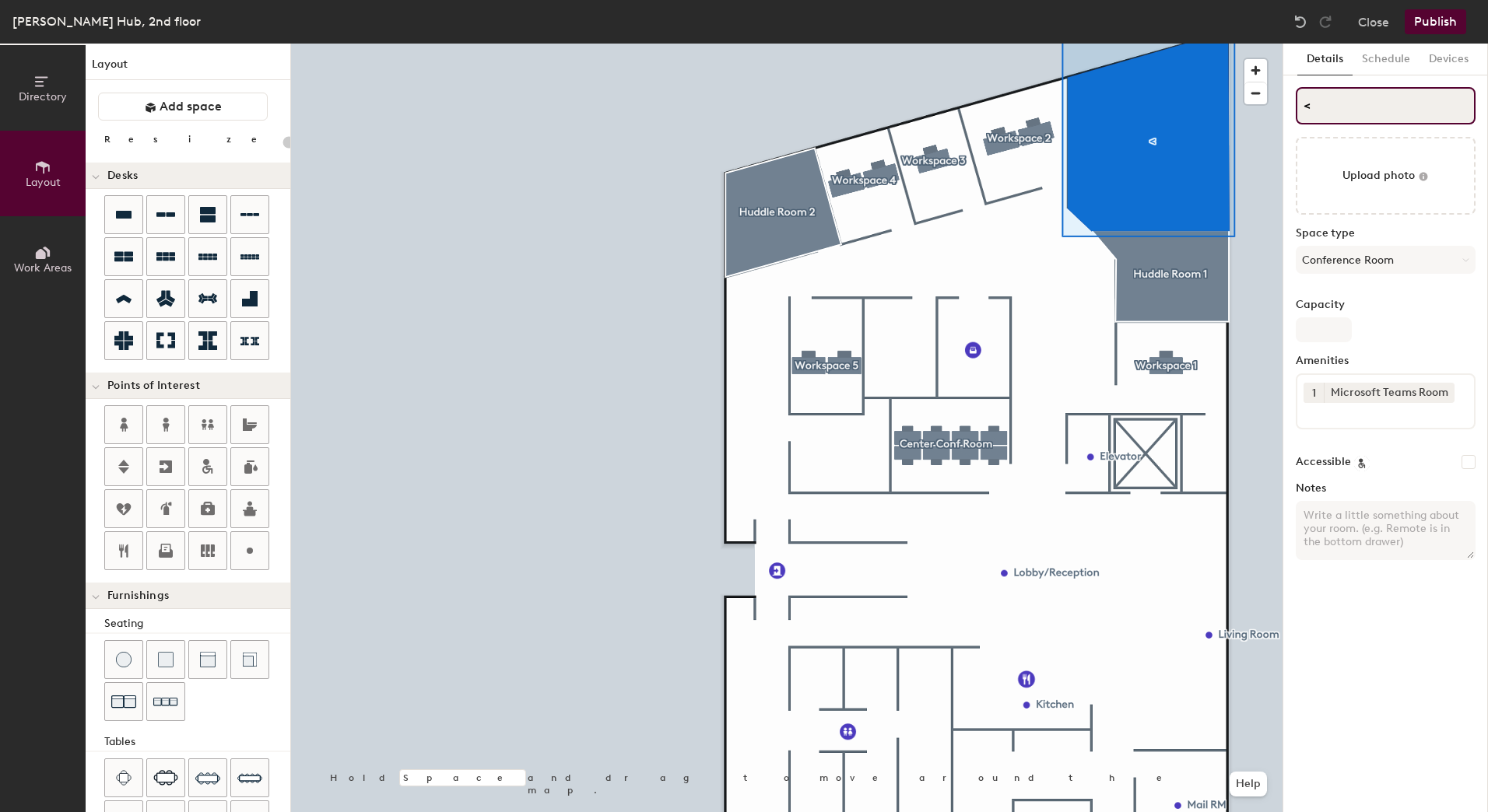
click at [1263, 108] on div "Directory Layout Work Areas Layout Add space Resize Desks Points of Interest Fu…" at bounding box center [744, 428] width 1488 height 768
type input "<"
type input "20"
click at [1330, 111] on input "<" at bounding box center [1385, 106] width 180 height 37
type input "<M"
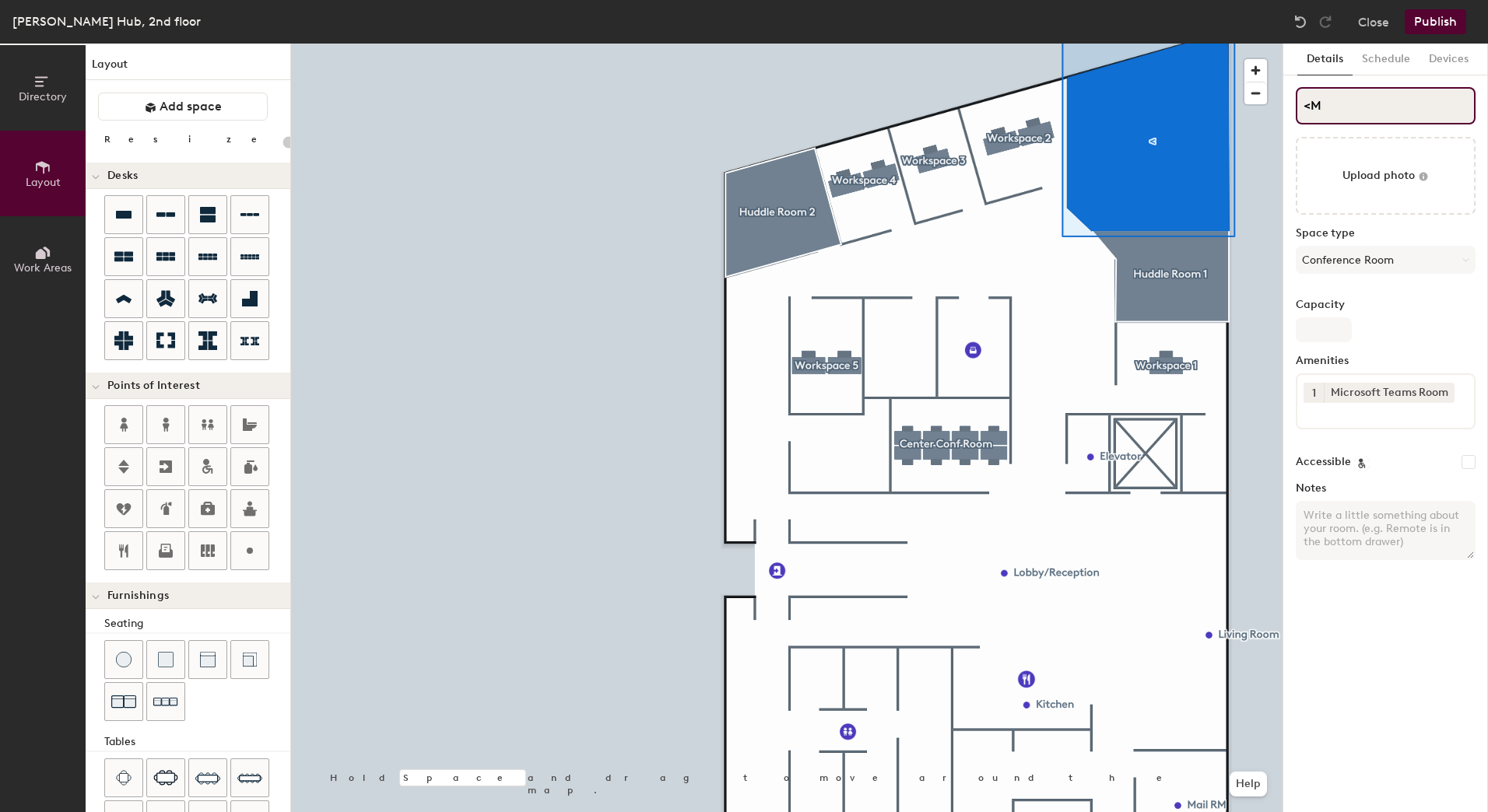
type input "20"
type input "<Ma"
type input "20"
type input "<Ma"
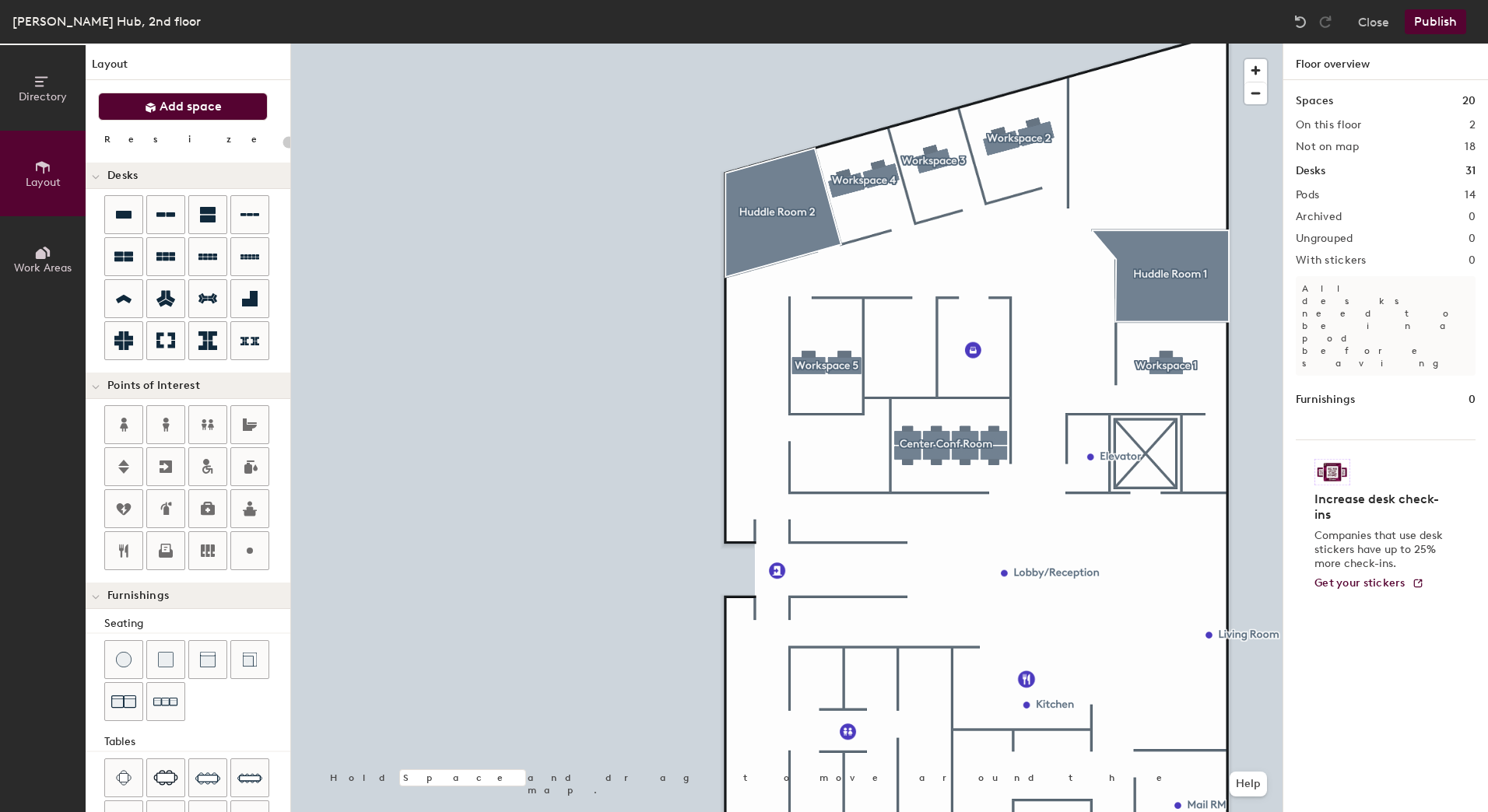
click at [192, 113] on span "Add space" at bounding box center [190, 107] width 62 height 16
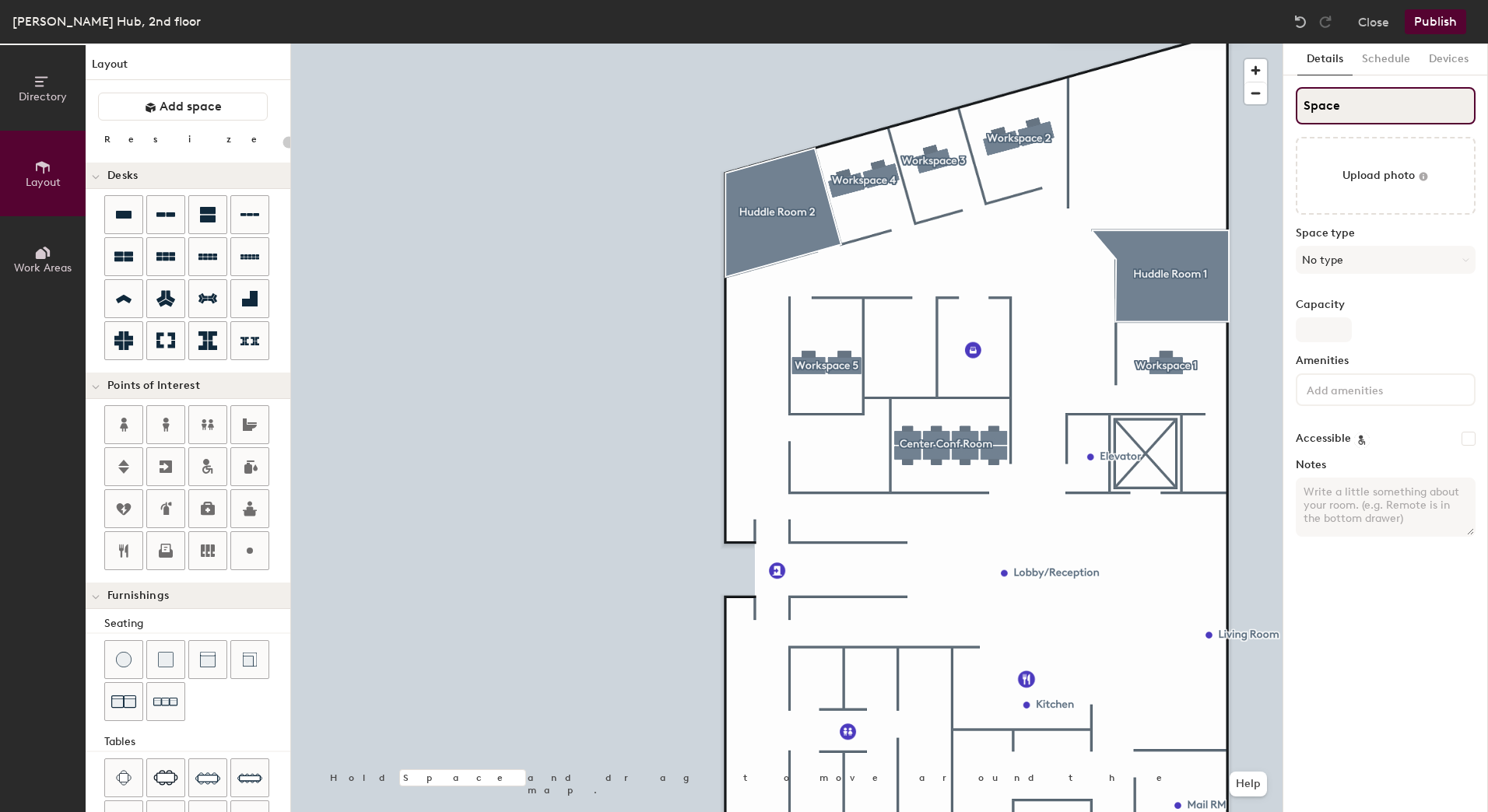
click at [1350, 116] on input "Space" at bounding box center [1385, 106] width 180 height 37
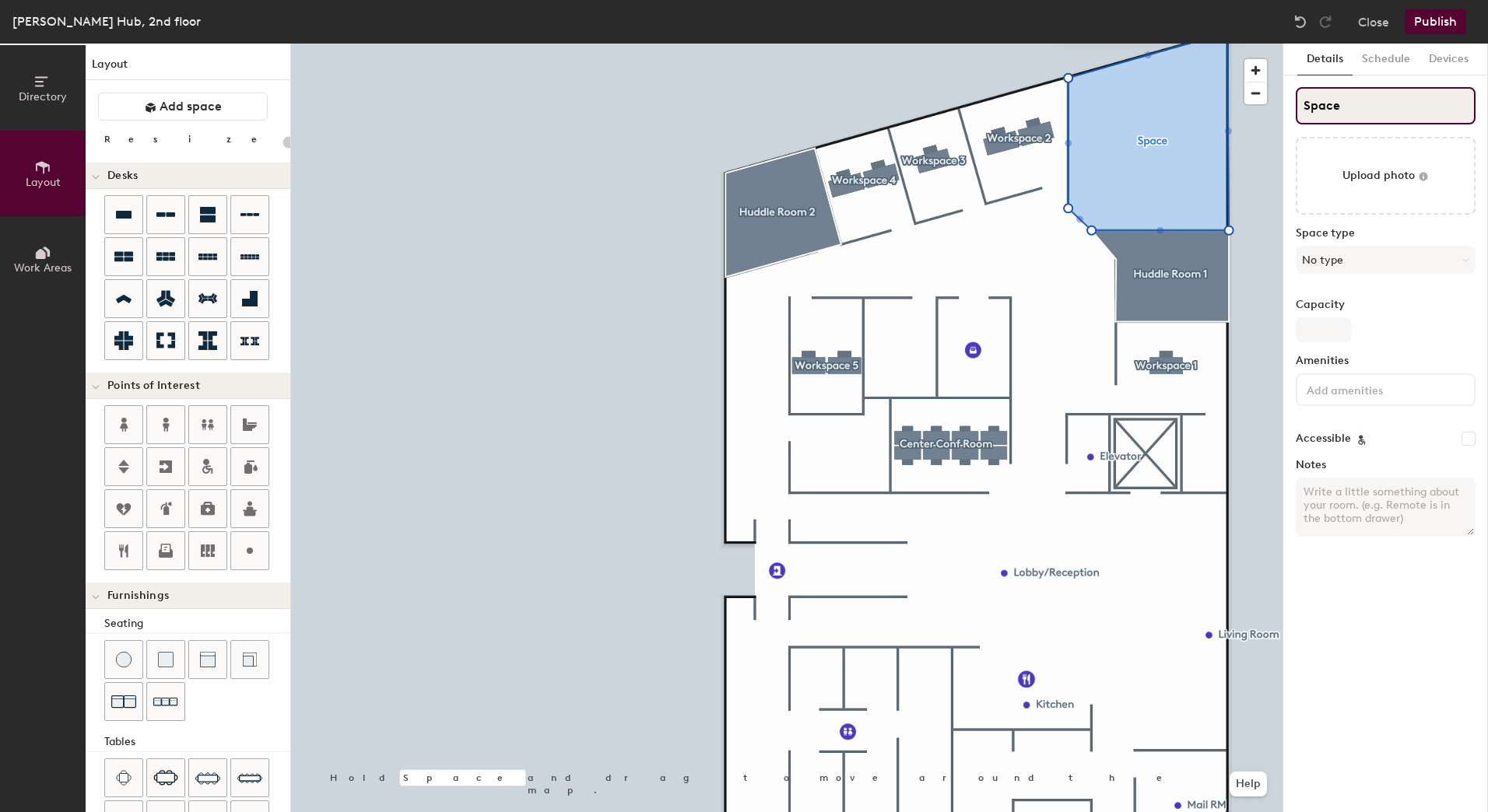
type input "20"
click at [1350, 116] on input "Space" at bounding box center [1385, 106] width 180 height 37
type input "M"
type input "20"
type input "Main"
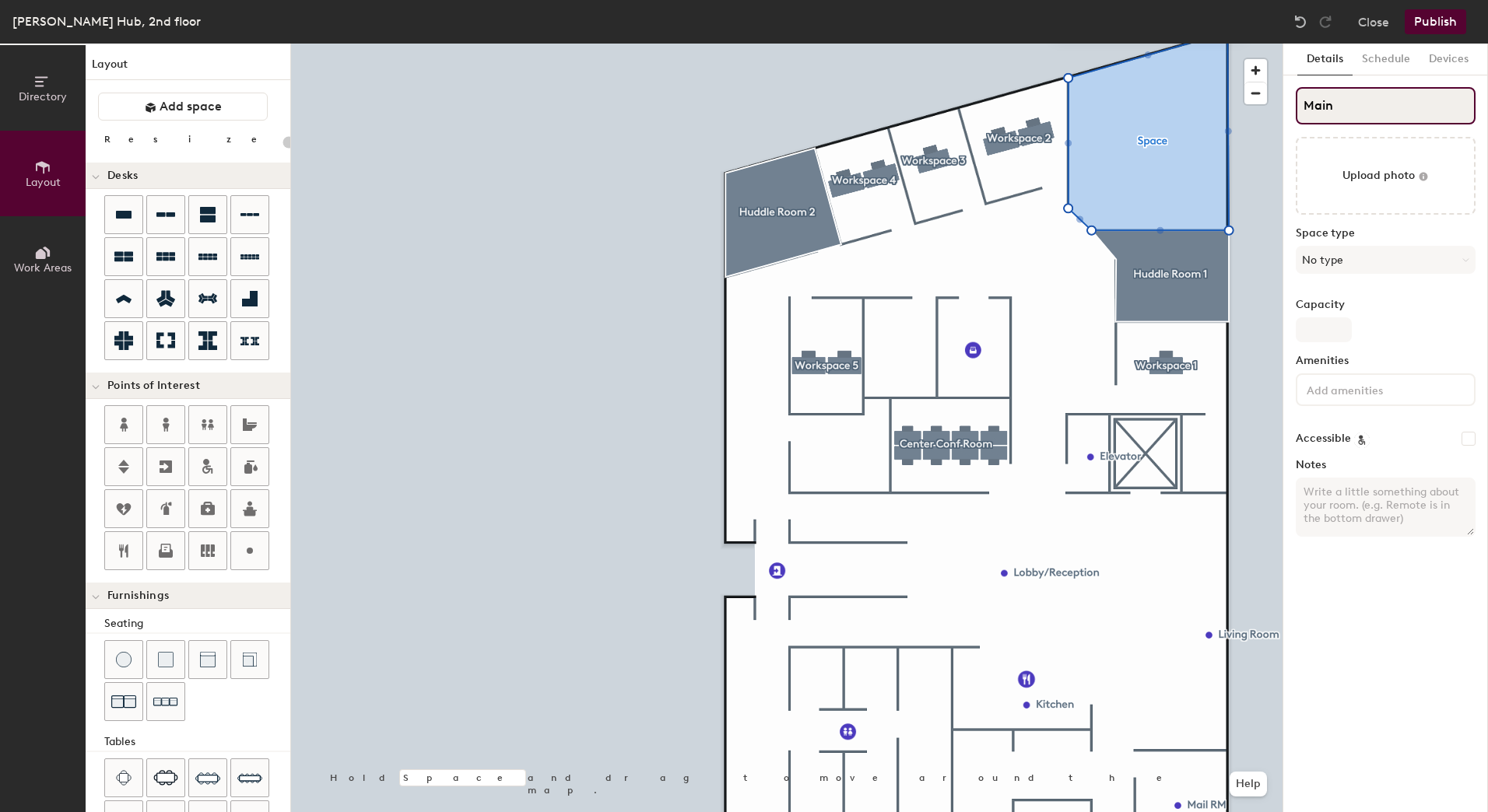
type input "20"
type input "Main C"
type input "20"
type input "Main Con"
type input "20"
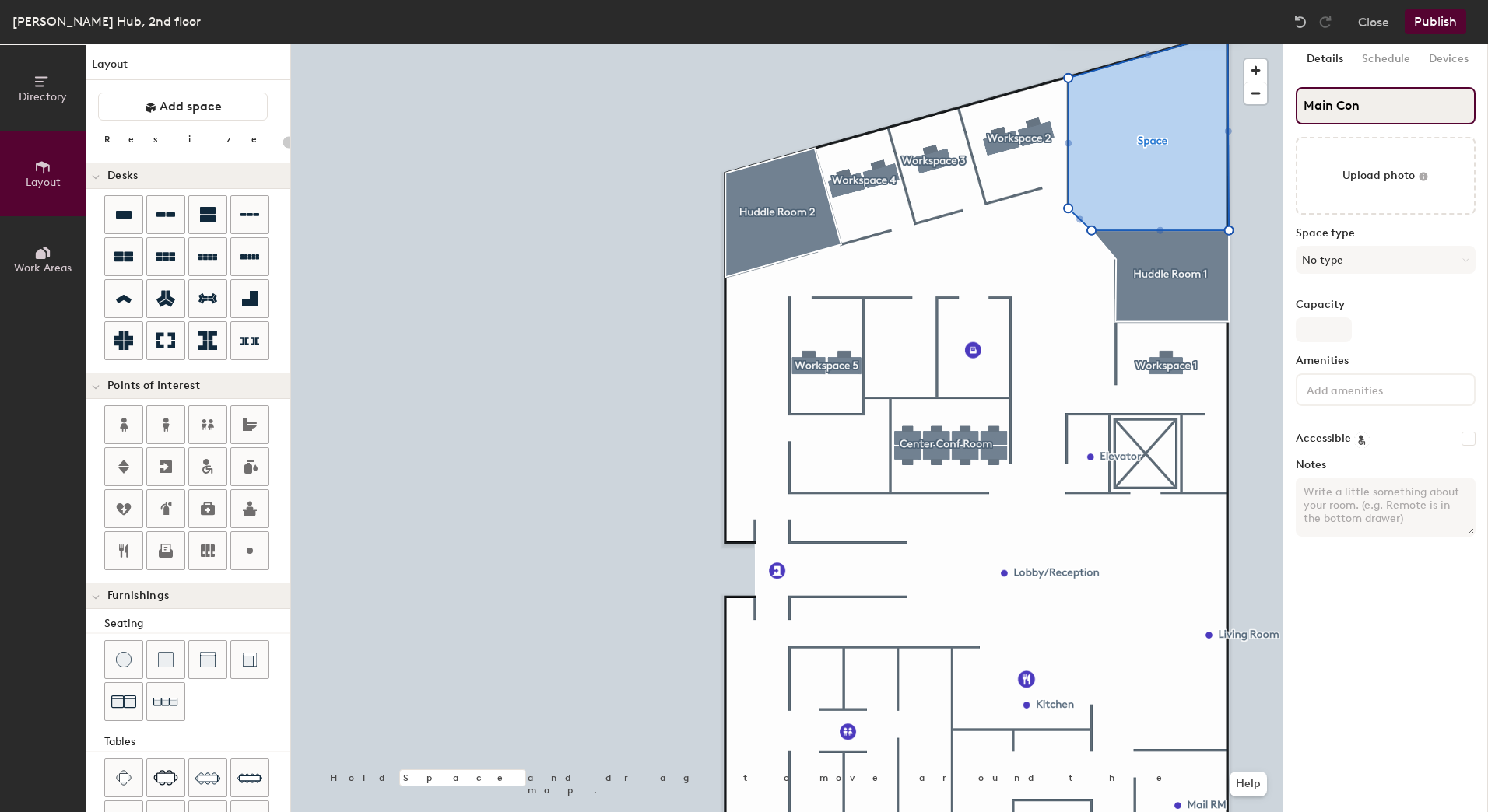
type input "Main Conf"
type input "20"
type input "Main Conference"
type input "20"
type input "Main Conference"
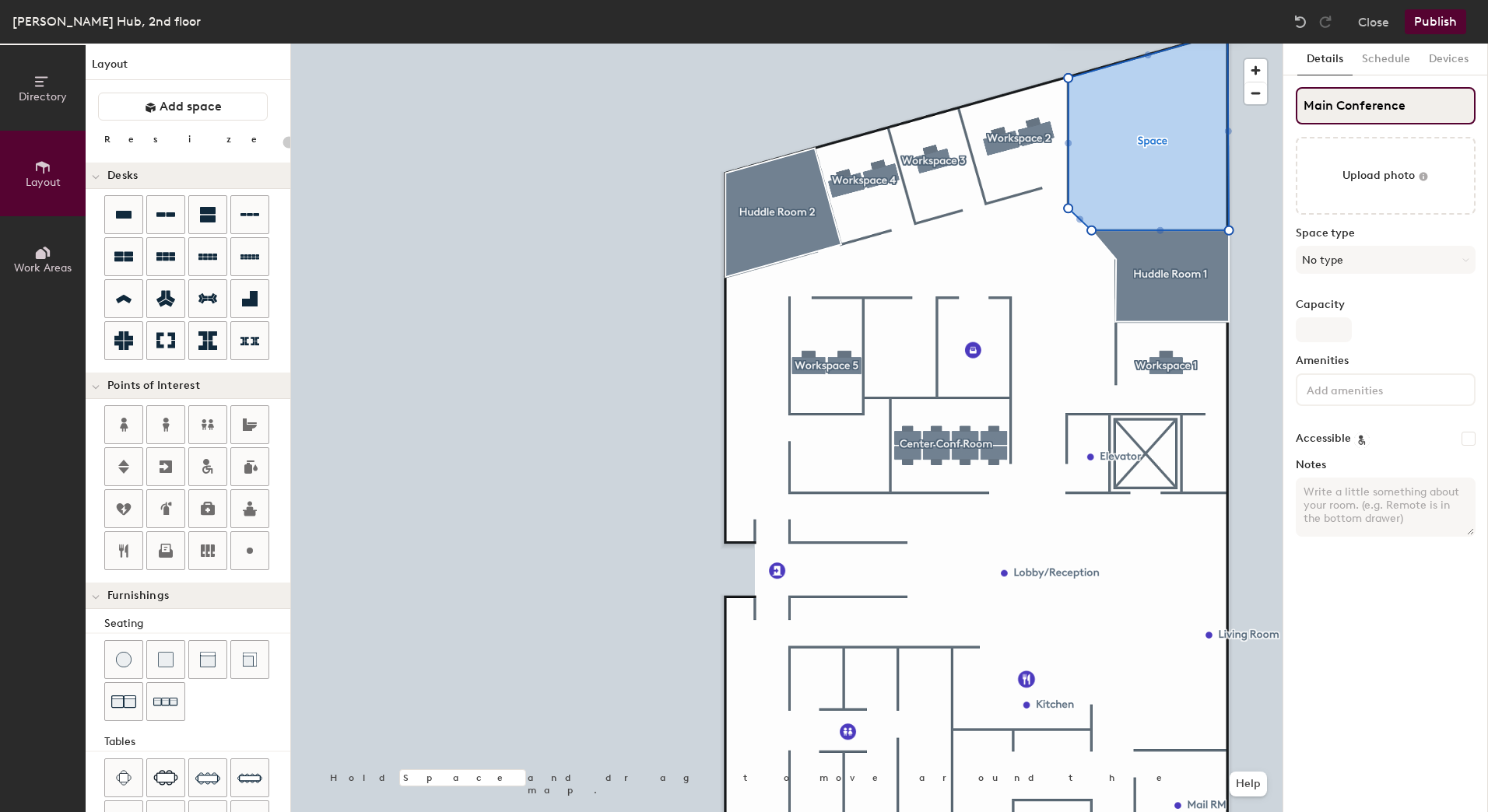
type input "20"
type input "Main Conference Ro"
type input "20"
type input "Main Conference Room"
type input "20"
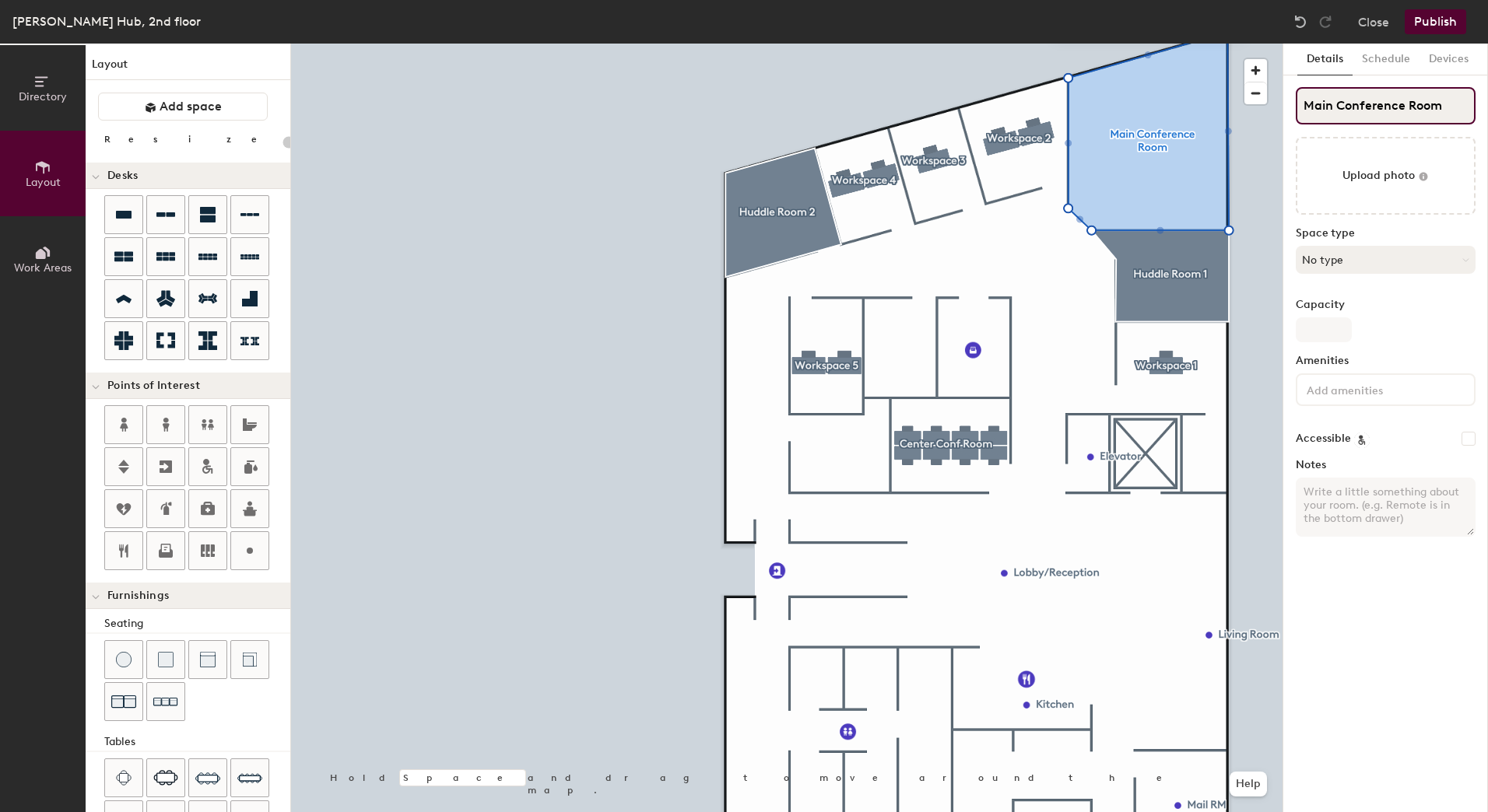
type input "Main Conference Room"
click at [1340, 265] on button "No type" at bounding box center [1385, 259] width 180 height 28
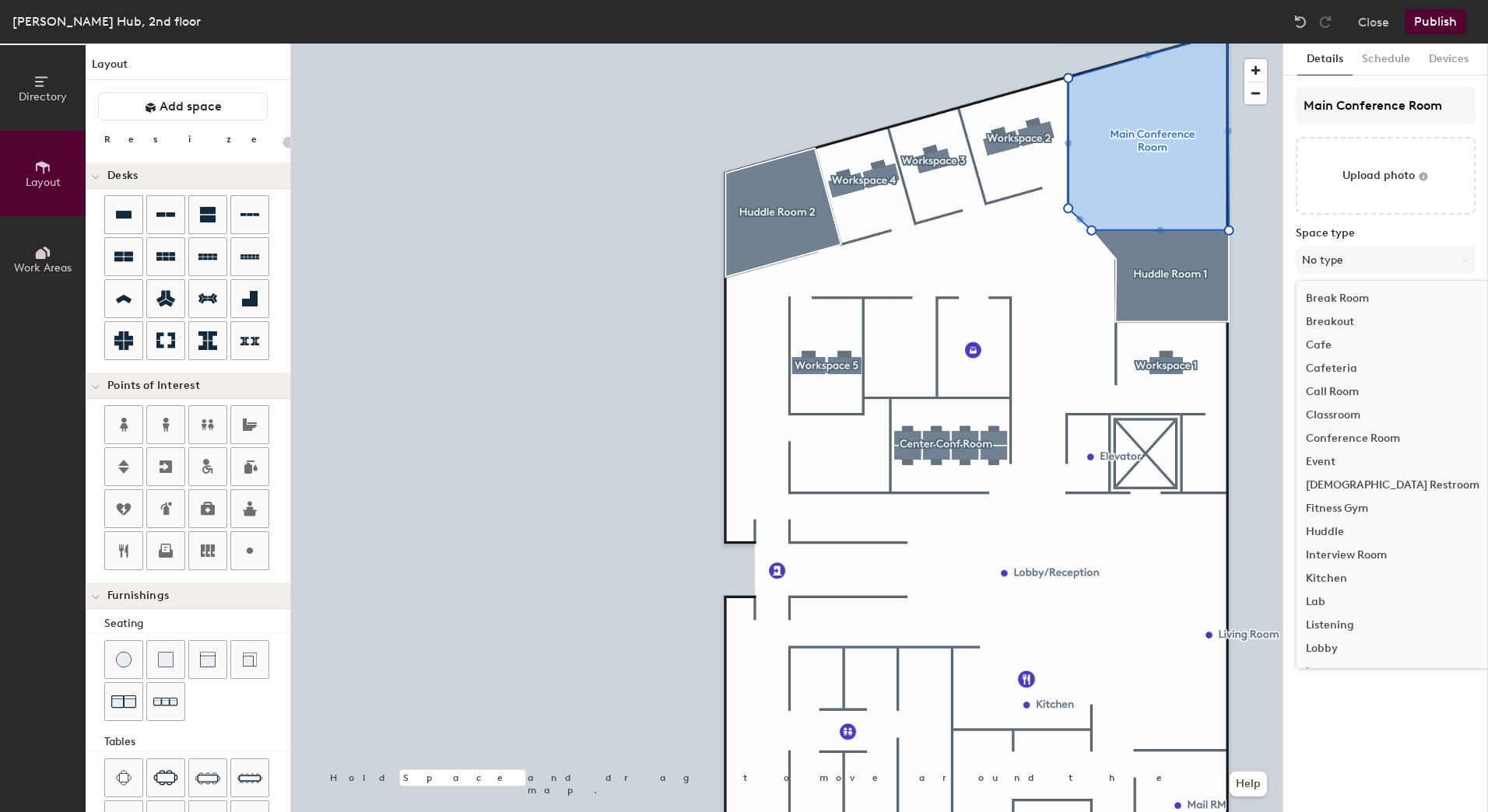
click at [1367, 434] on div "Conference Room" at bounding box center [1393, 438] width 192 height 23
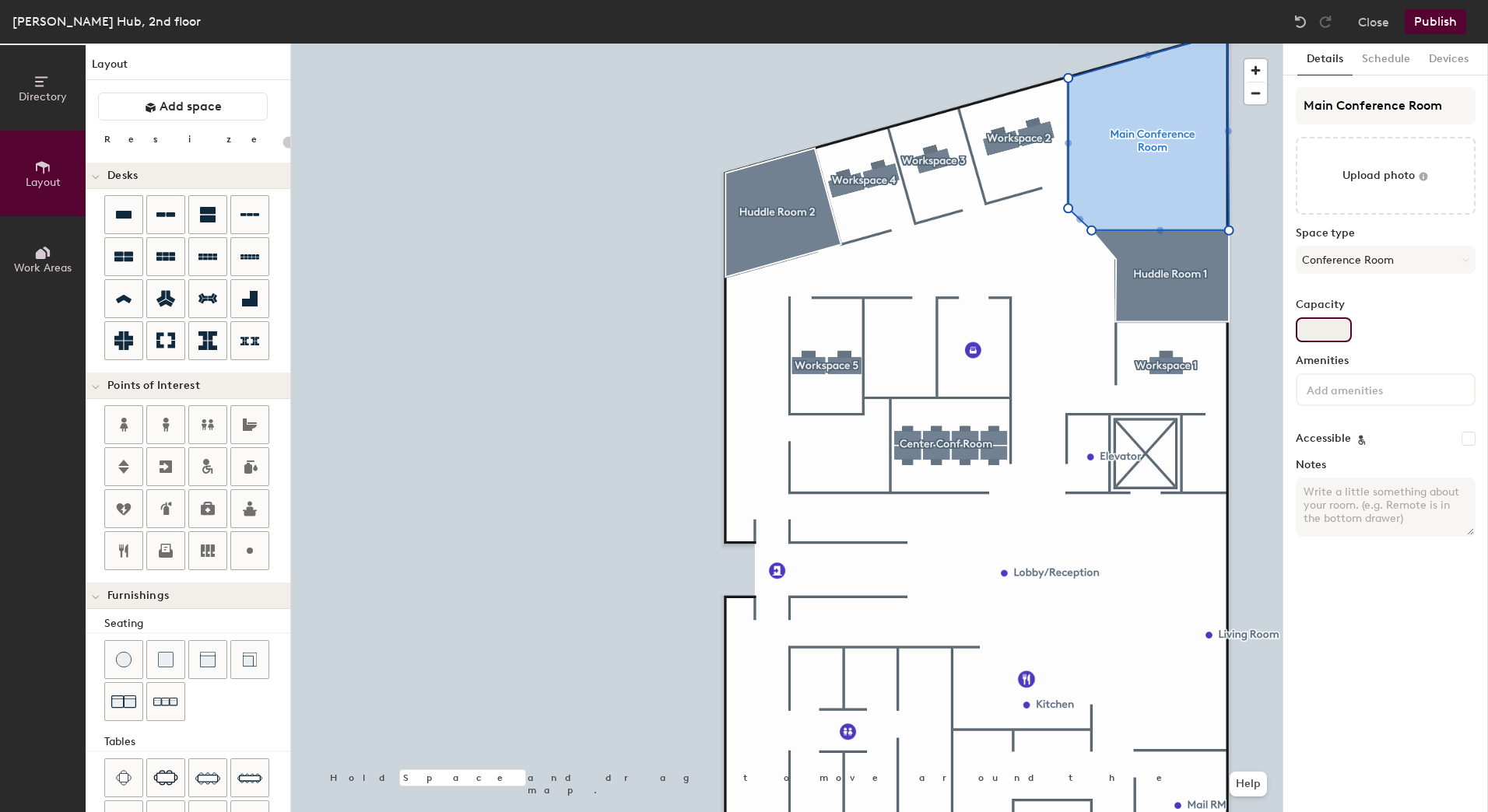
click at [1314, 332] on input "Capacity" at bounding box center [1324, 330] width 56 height 25
type input "20"
click at [1323, 336] on input "Capacity" at bounding box center [1324, 330] width 56 height 25
type input "10"
type input "20"
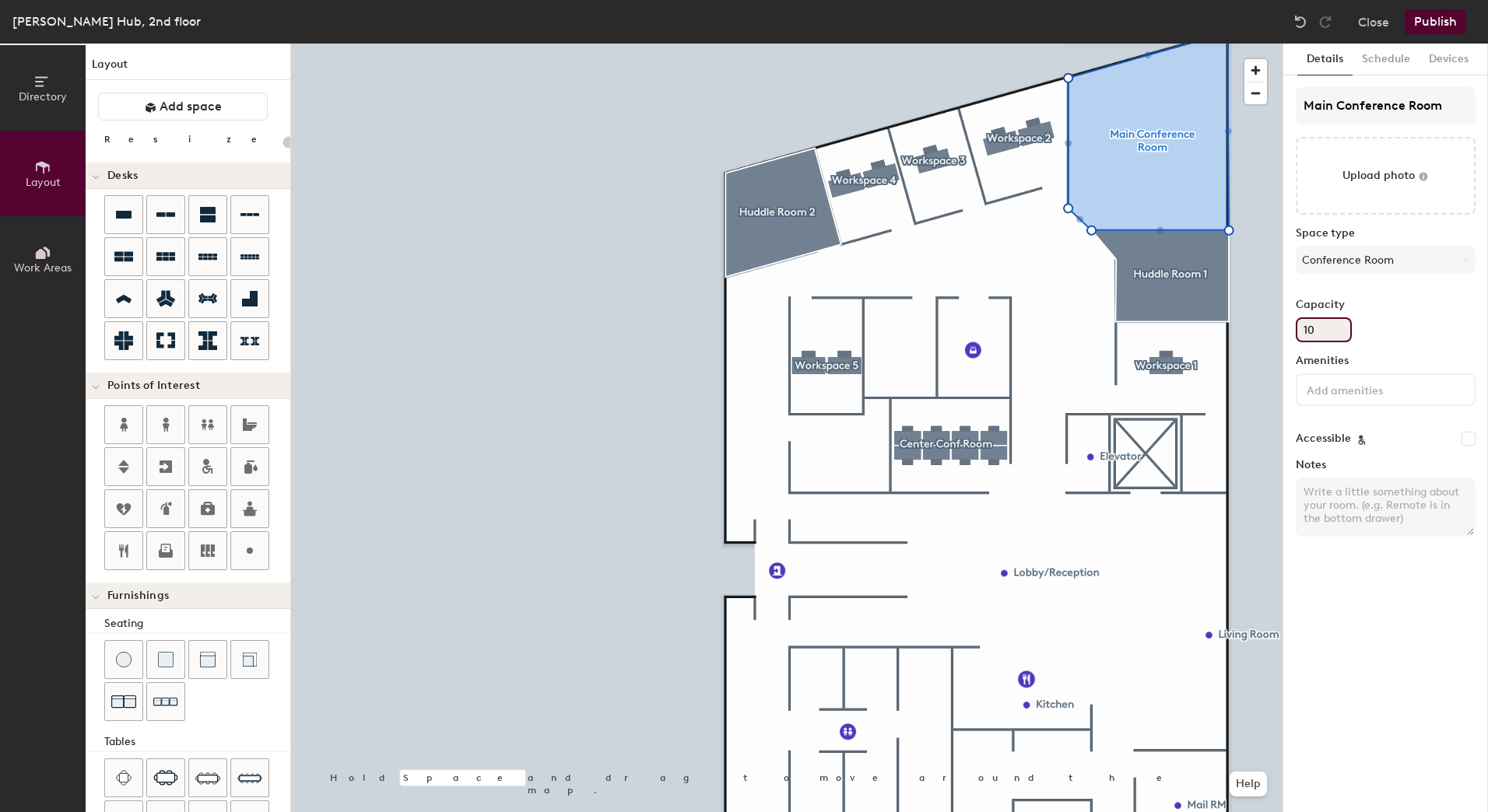
type input "10"
click at [1390, 406] on div "Amenities" at bounding box center [1385, 387] width 180 height 64
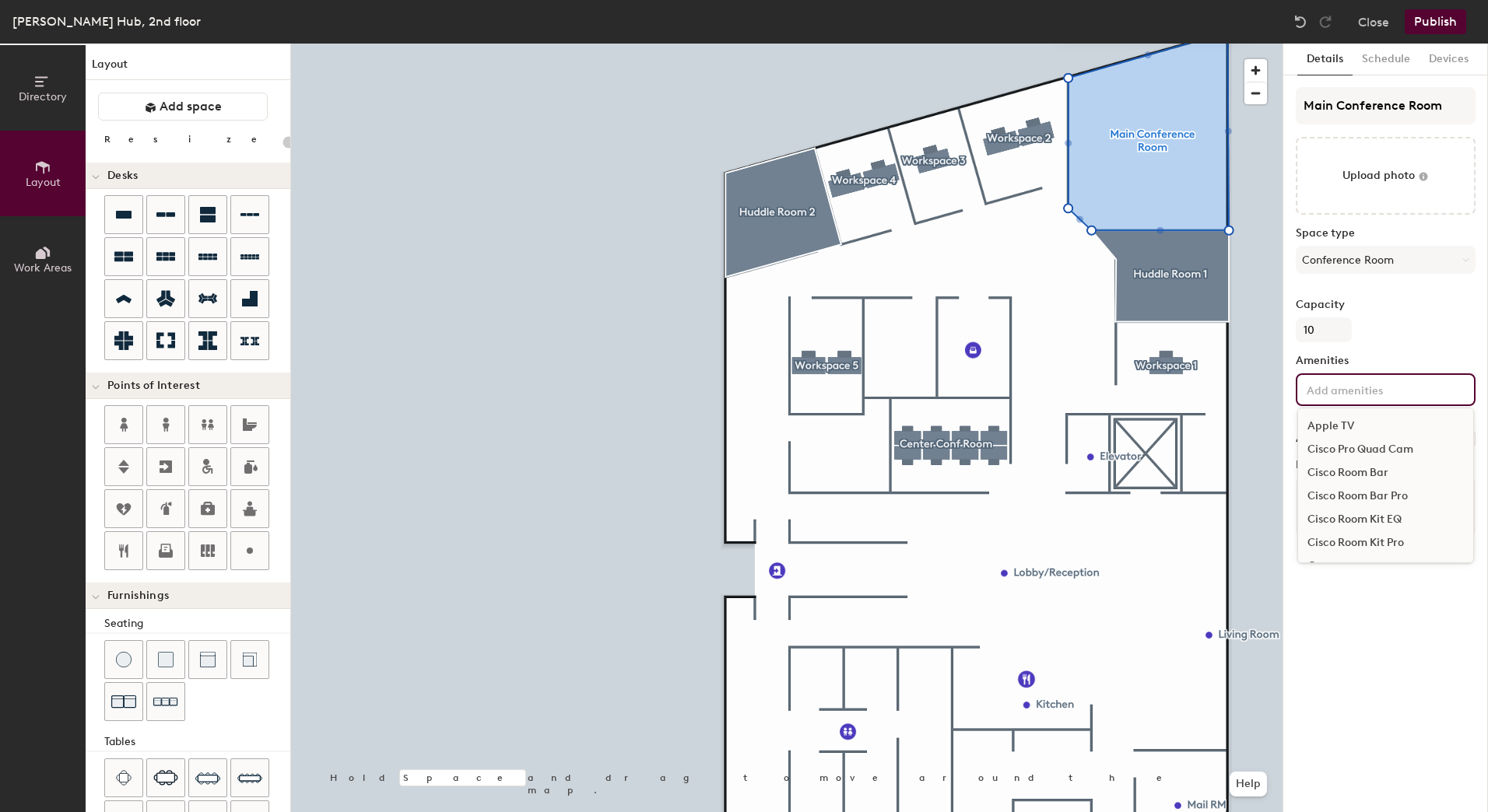
click at [1388, 397] on input at bounding box center [1373, 388] width 140 height 18
click at [1393, 461] on div "Microsoft Teams Room" at bounding box center [1385, 459] width 175 height 23
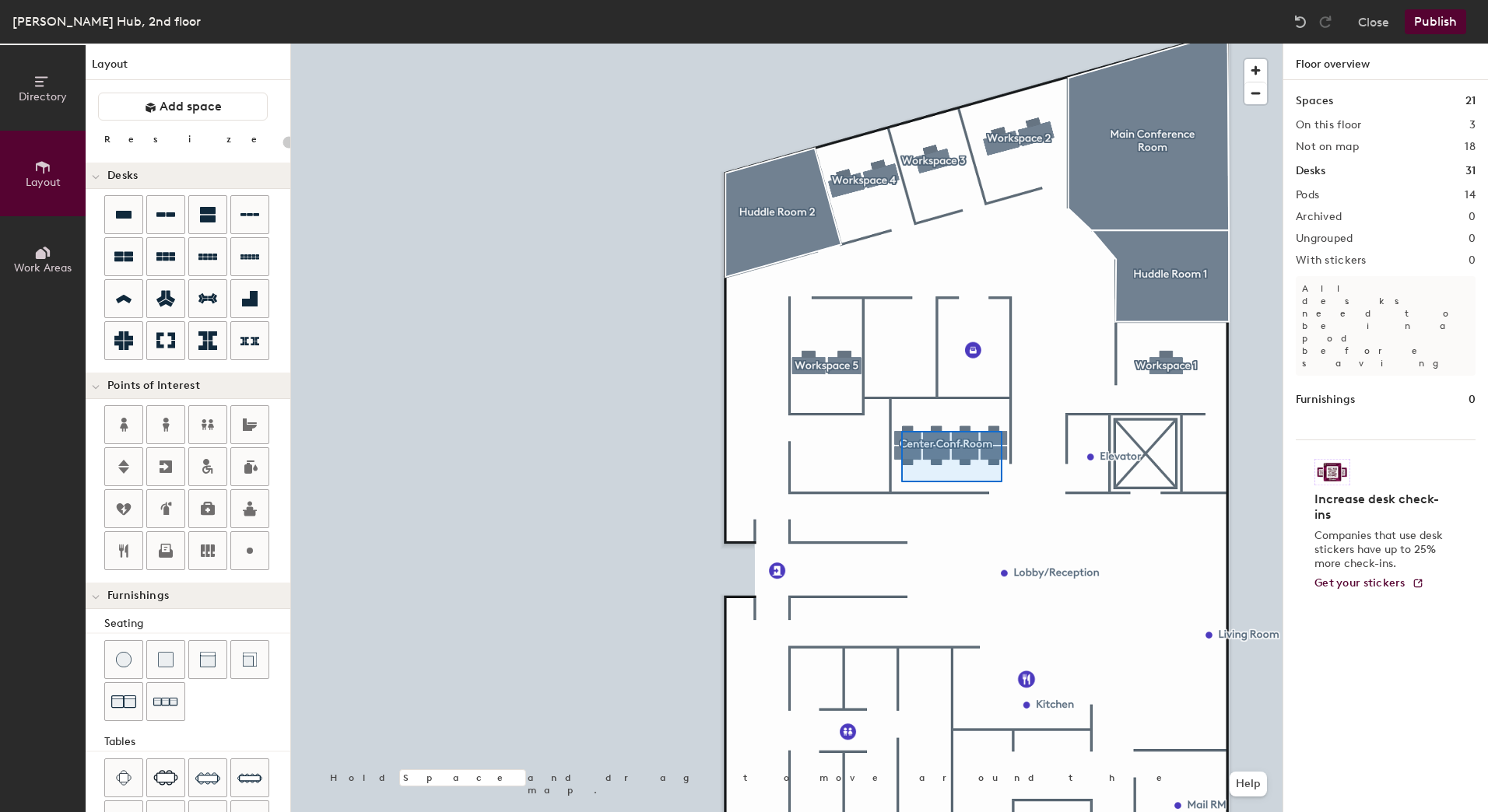
click at [902, 44] on div at bounding box center [787, 44] width 992 height 0
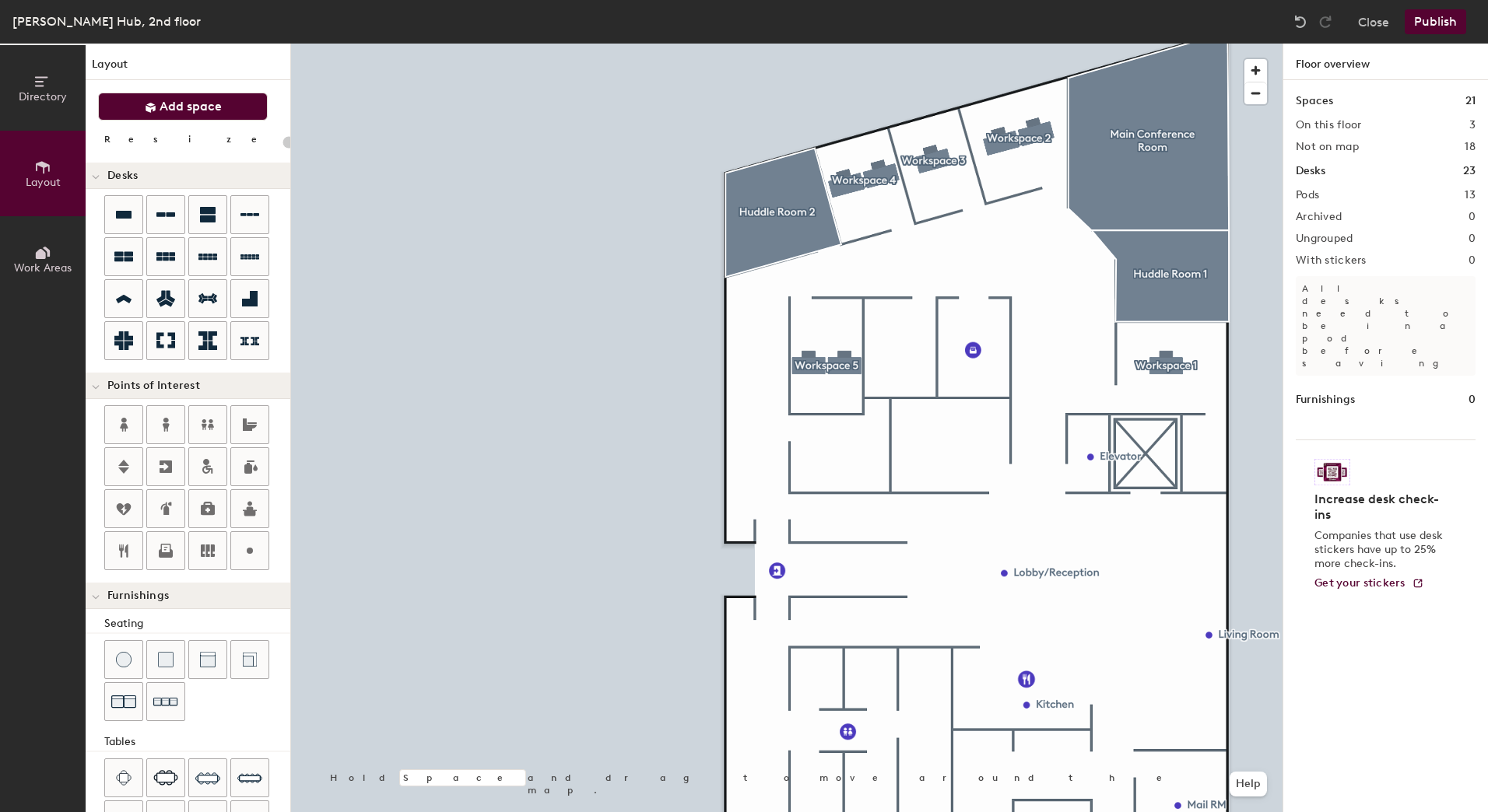
click at [179, 102] on span "Add space" at bounding box center [190, 107] width 62 height 16
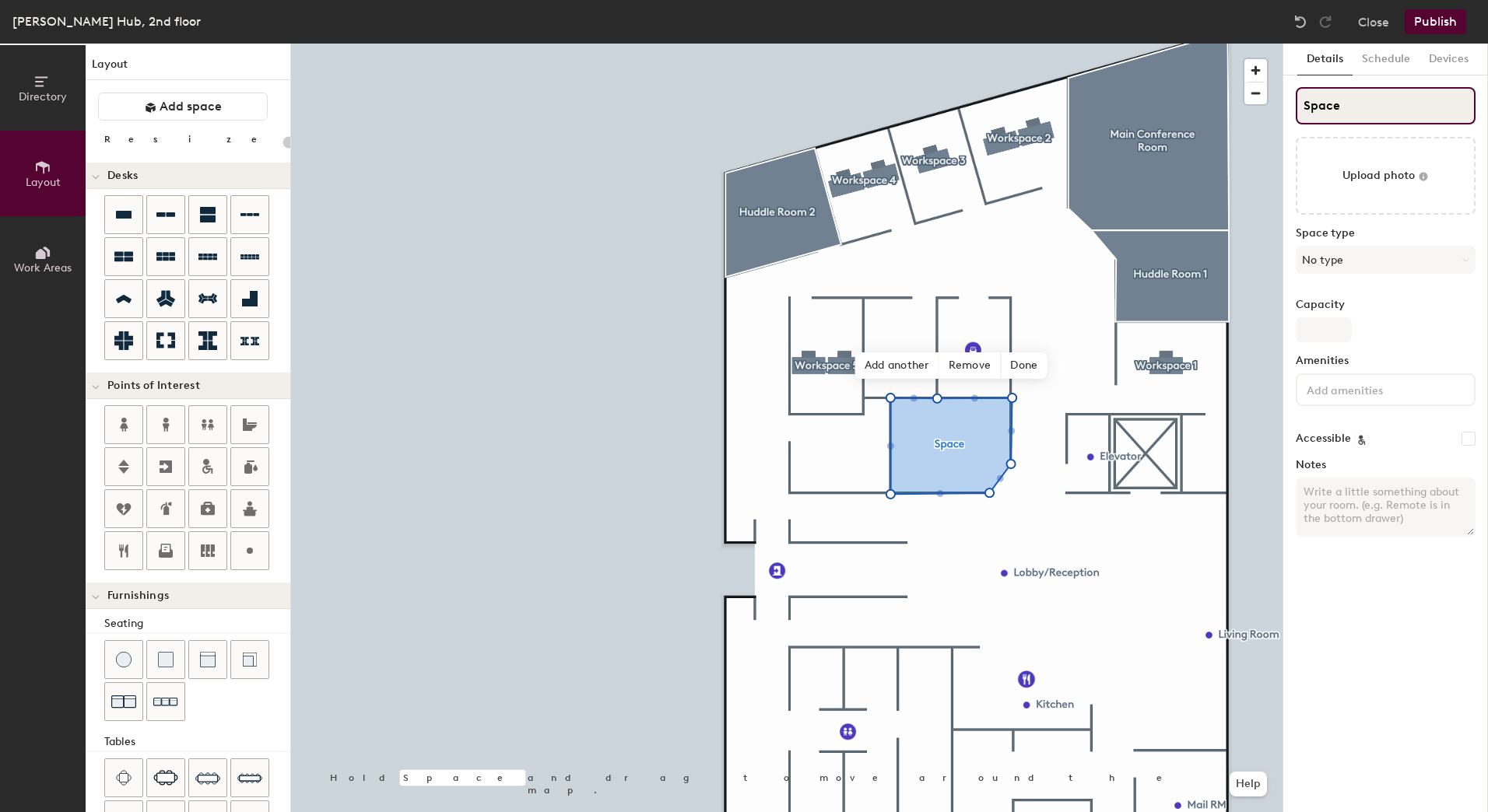
type input "20"
drag, startPoint x: 1359, startPoint y: 104, endPoint x: 1264, endPoint y: 103, distance: 95.0
click at [1264, 103] on div "Directory Layout Work Areas Layout Add space Resize Desks Points of Interest Fu…" at bounding box center [744, 428] width 1488 height 768
type input "C"
type input "20"
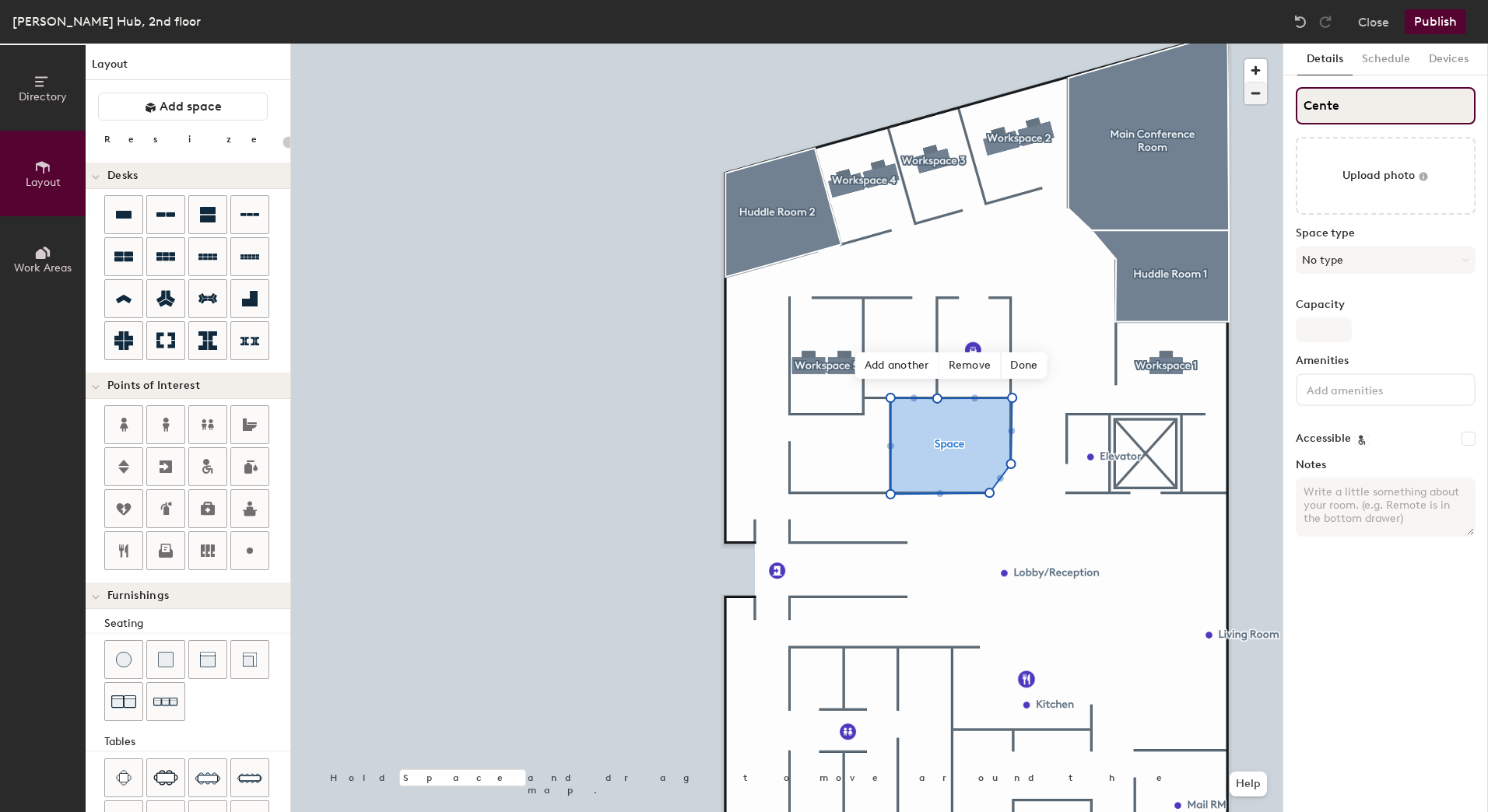
type input "Center"
type input "20"
type input "Center"
type input "20"
type input "Center C"
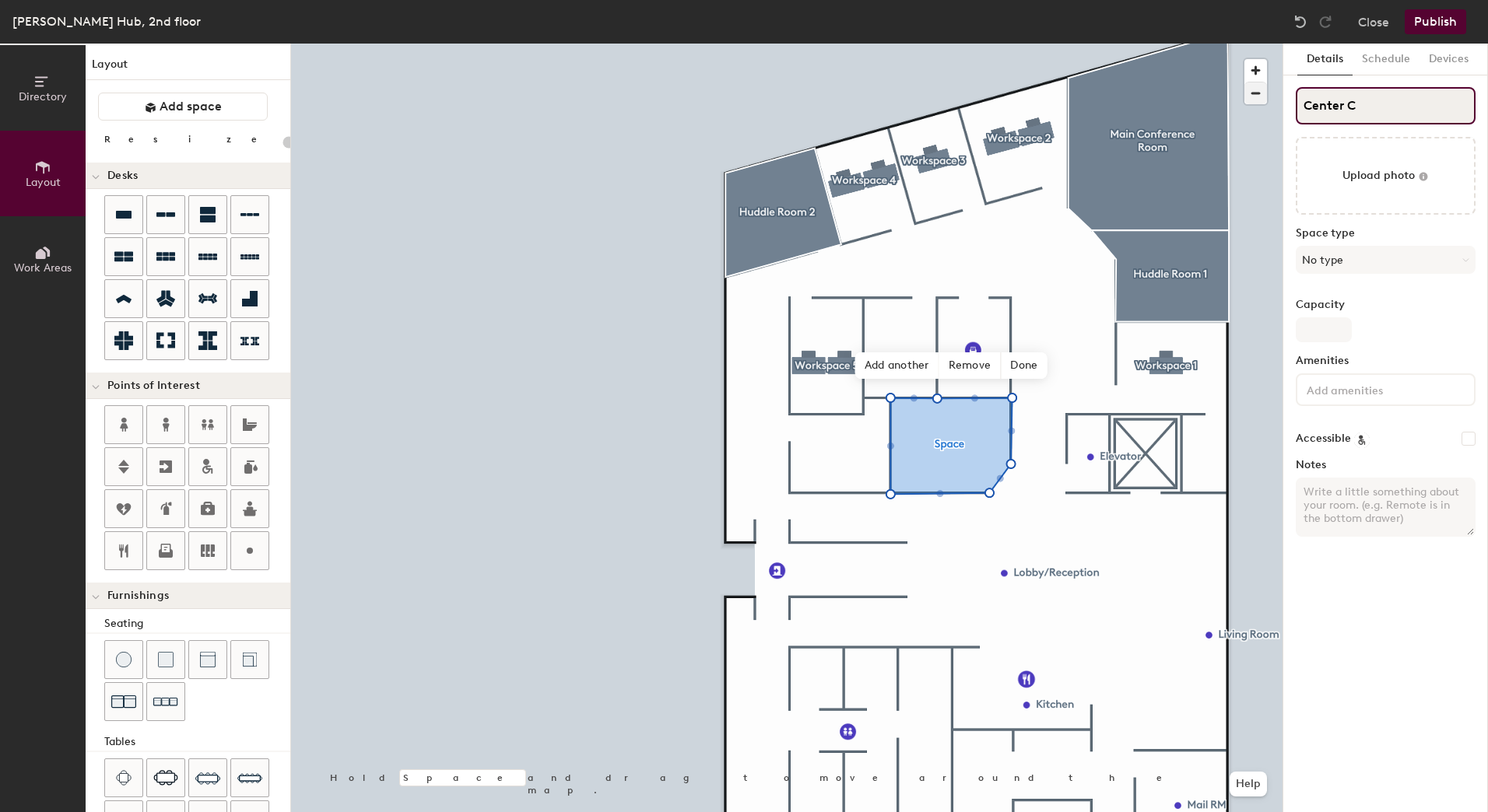
type input "20"
type input "Center Confere"
type input "20"
type input "Center Conference"
type input "20"
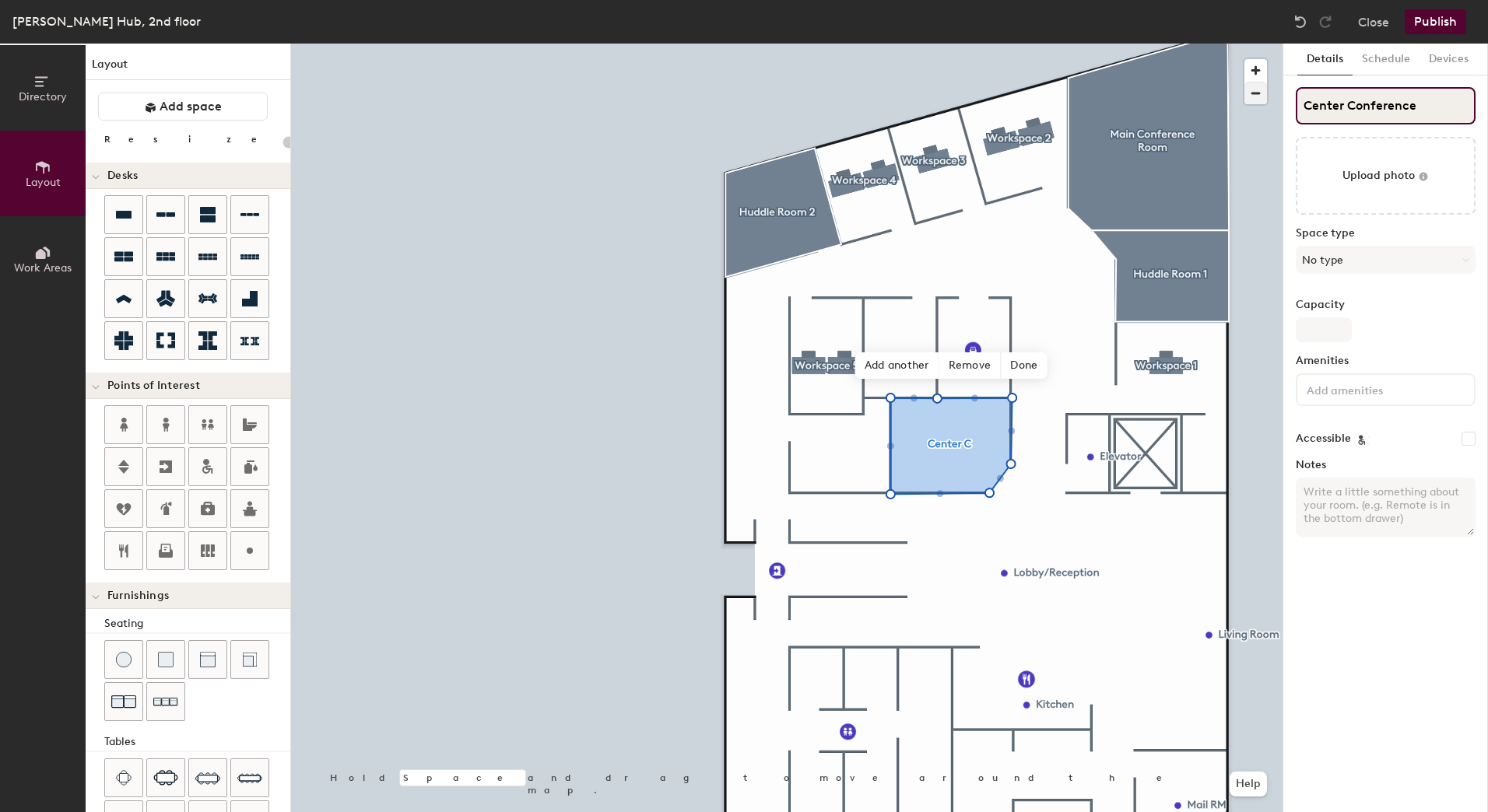
type input "Center Conference"
type input "20"
type input "Center Conference"
type input "20"
type input "Center Conf"
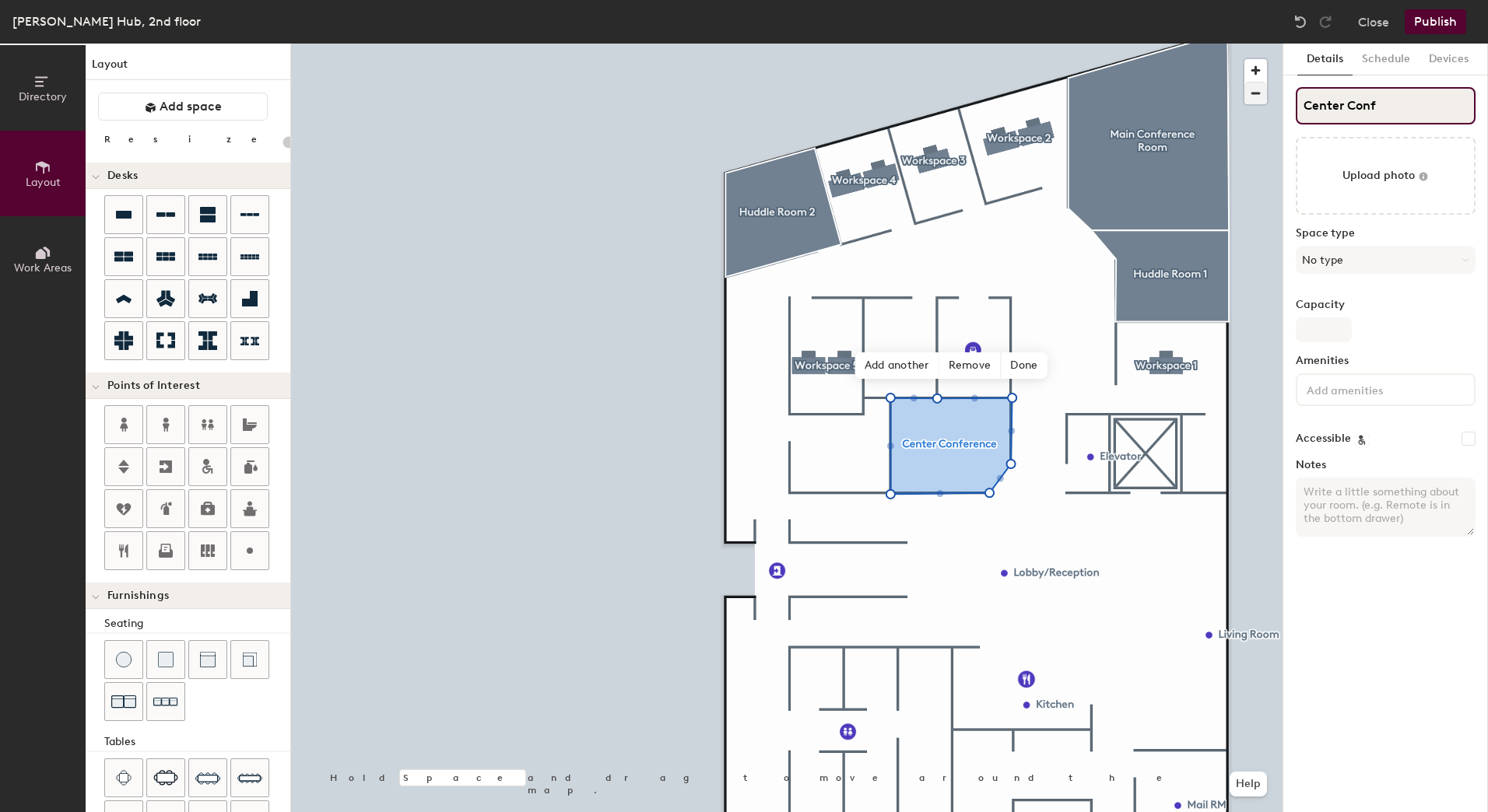
type input "20"
type input "Center Co"
type input "20"
type input "Center C"
type input "20"
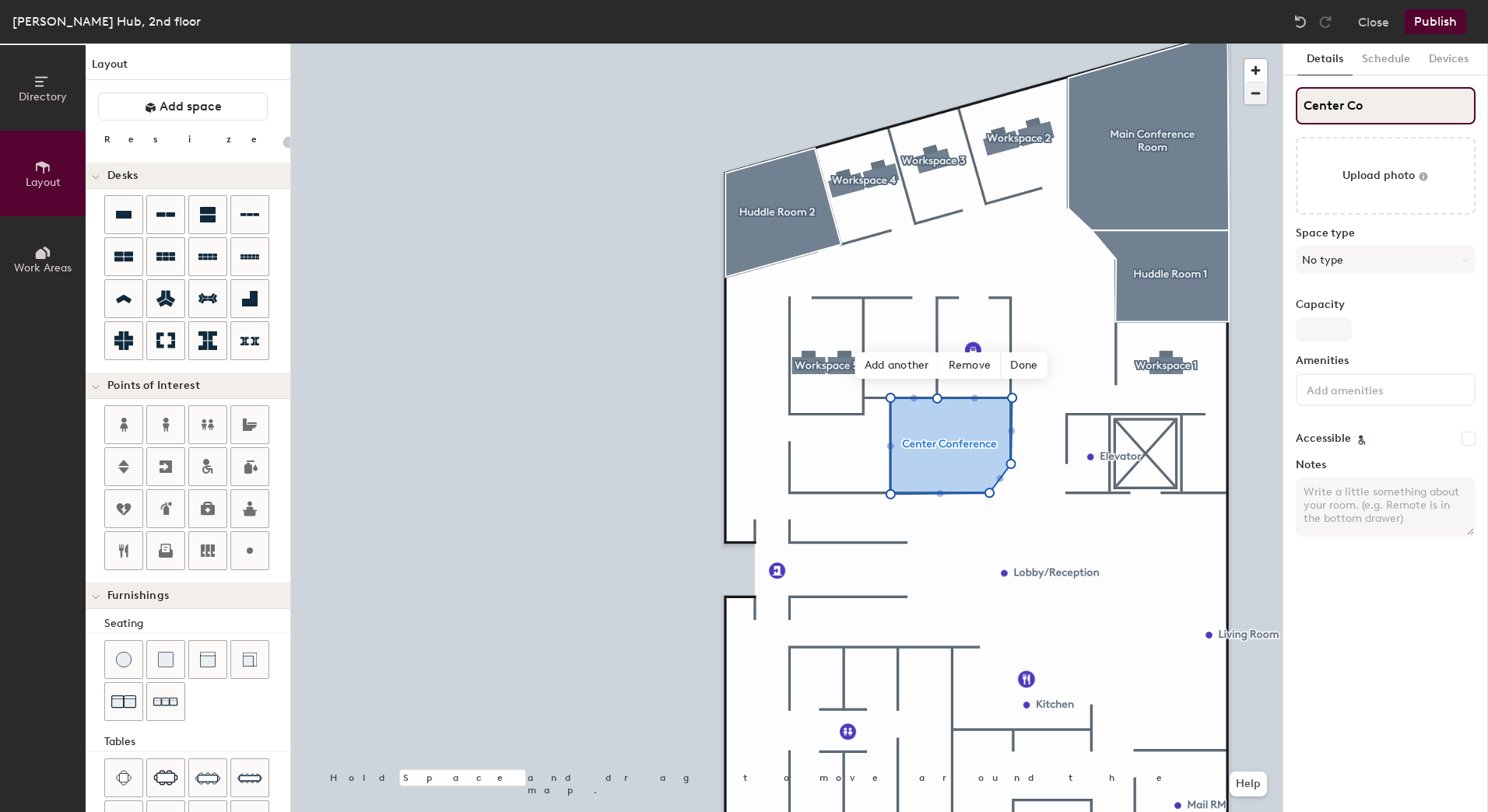
type input "Center Con"
type input "20"
type input "Center Conf"
type input "20"
type input "Center Confere"
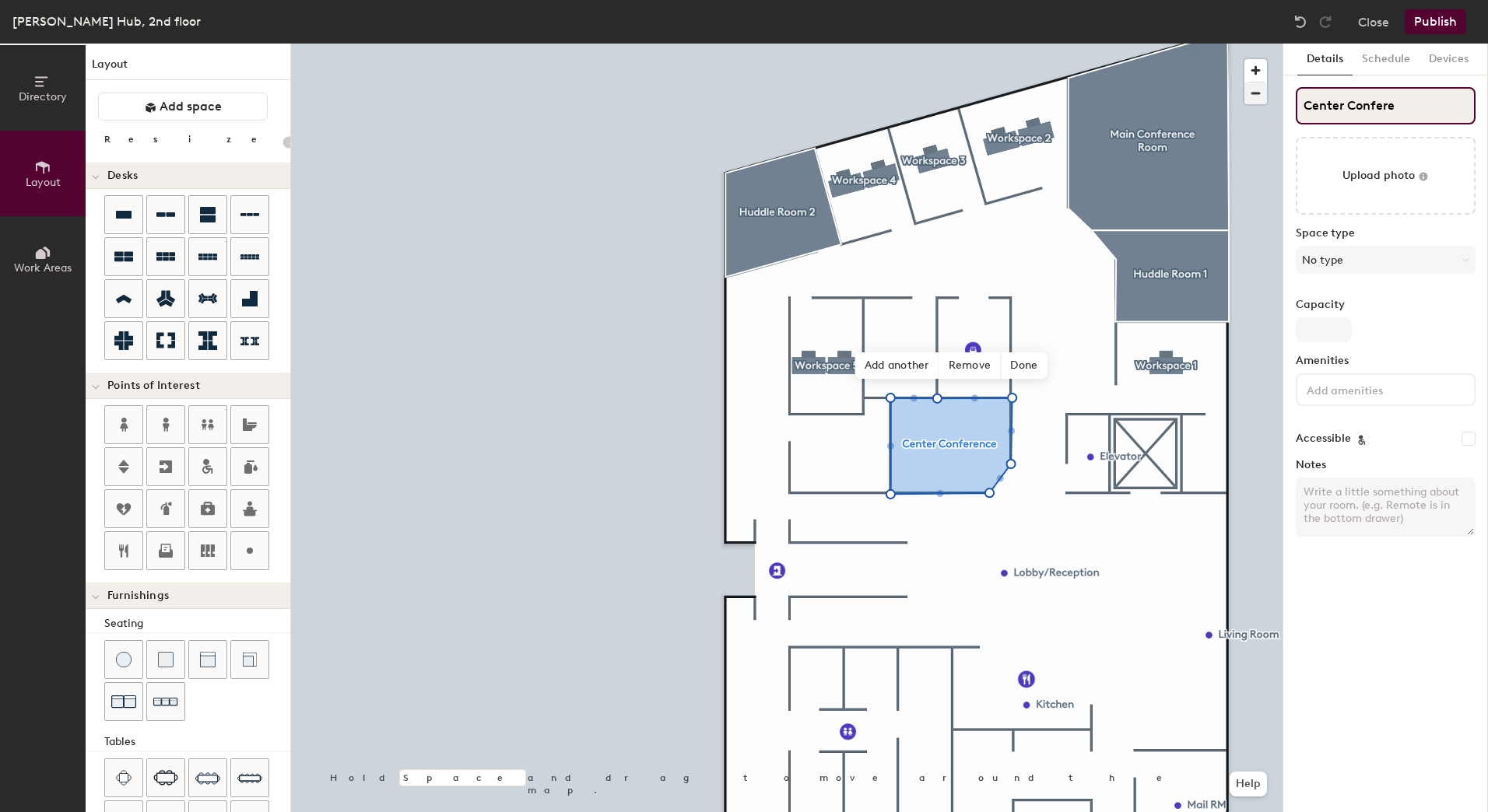
type input "20"
type input "Center Conference R"
type input "20"
type input "Center [GEOGRAPHIC_DATA]"
type input "20"
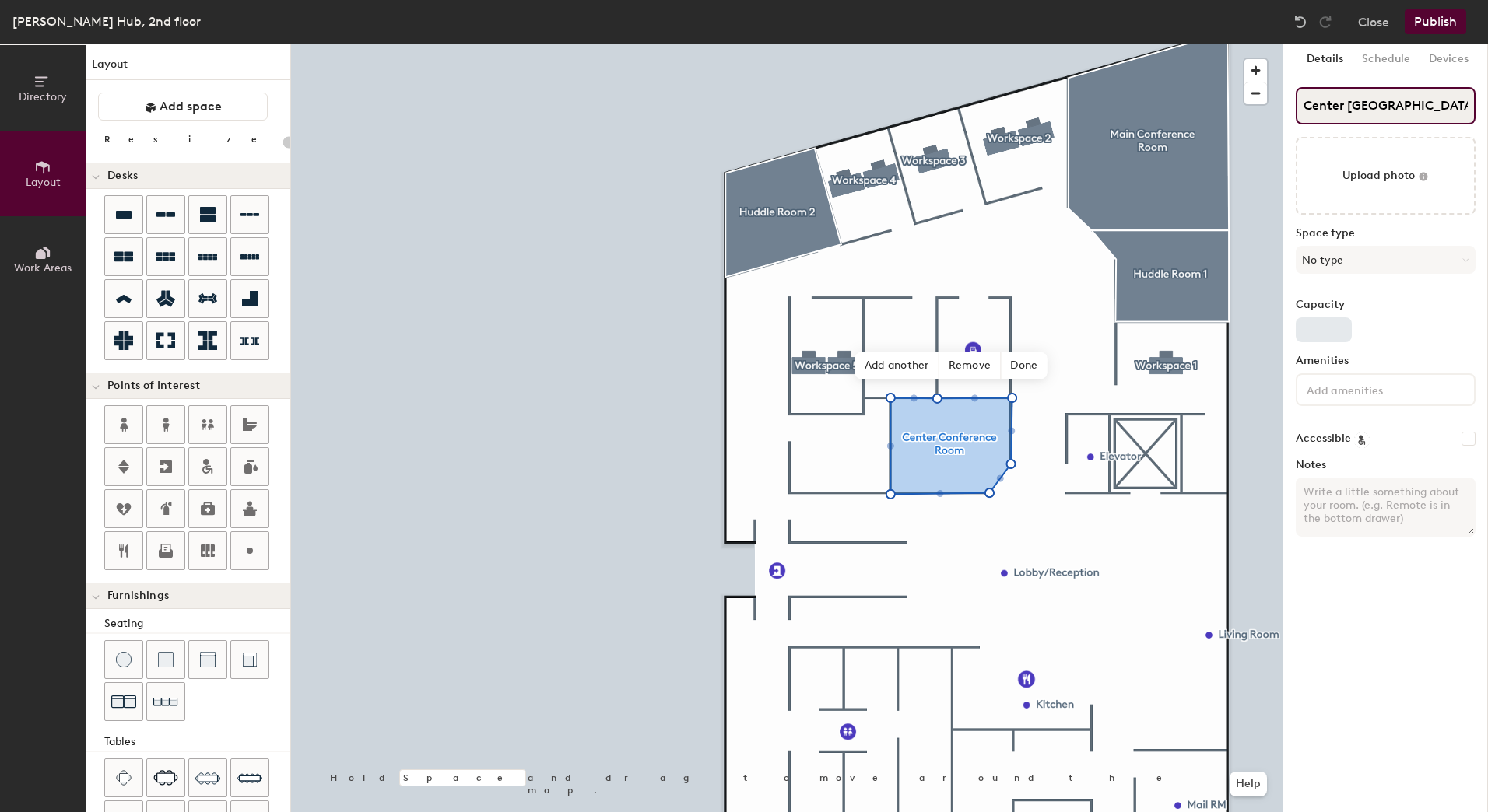
type input "Center [GEOGRAPHIC_DATA]"
click at [1332, 326] on input "Capacity" at bounding box center [1324, 330] width 56 height 25
type input "8"
type input "20"
type input "8"
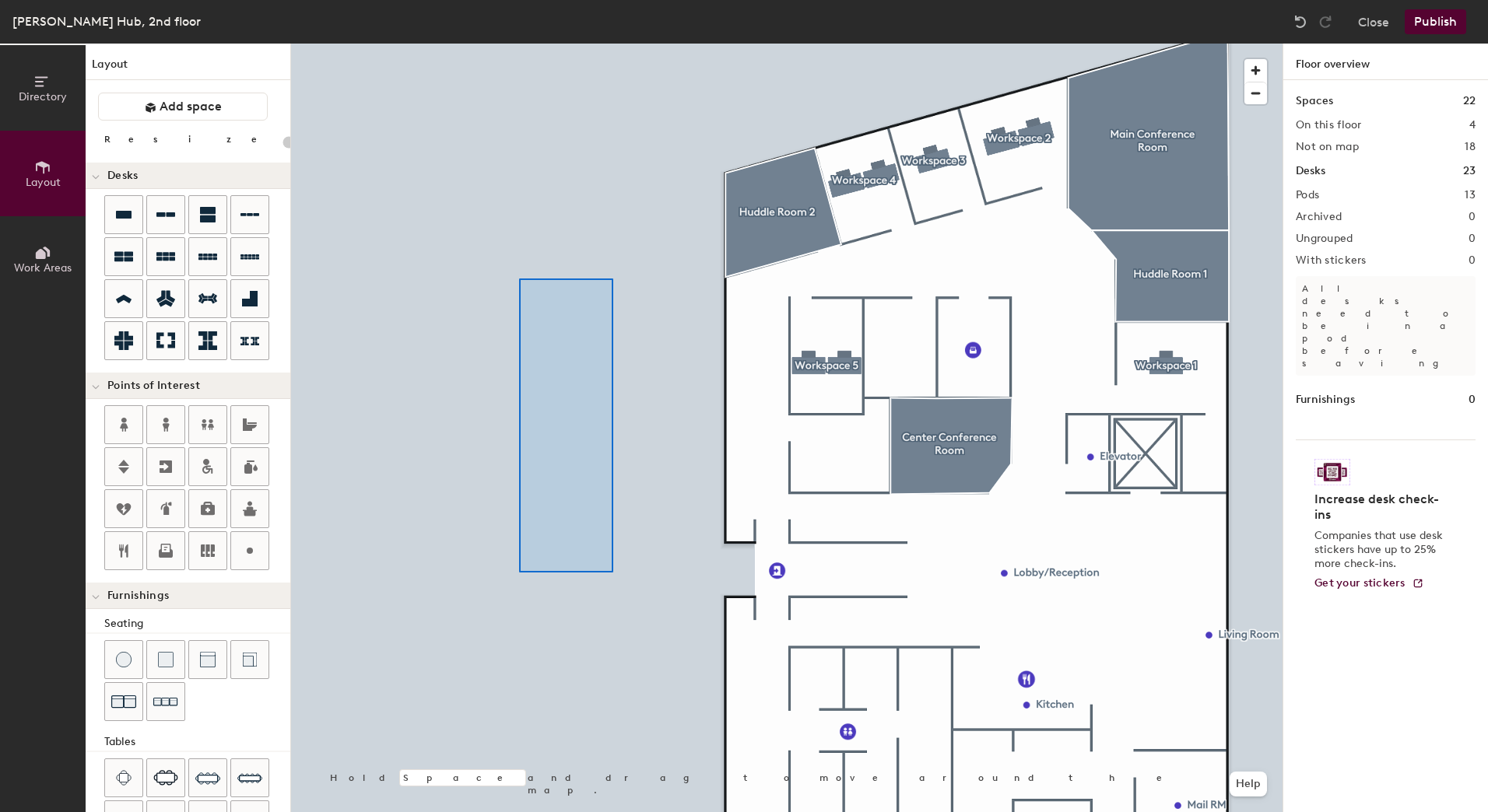
click at [519, 44] on div at bounding box center [787, 44] width 992 height 0
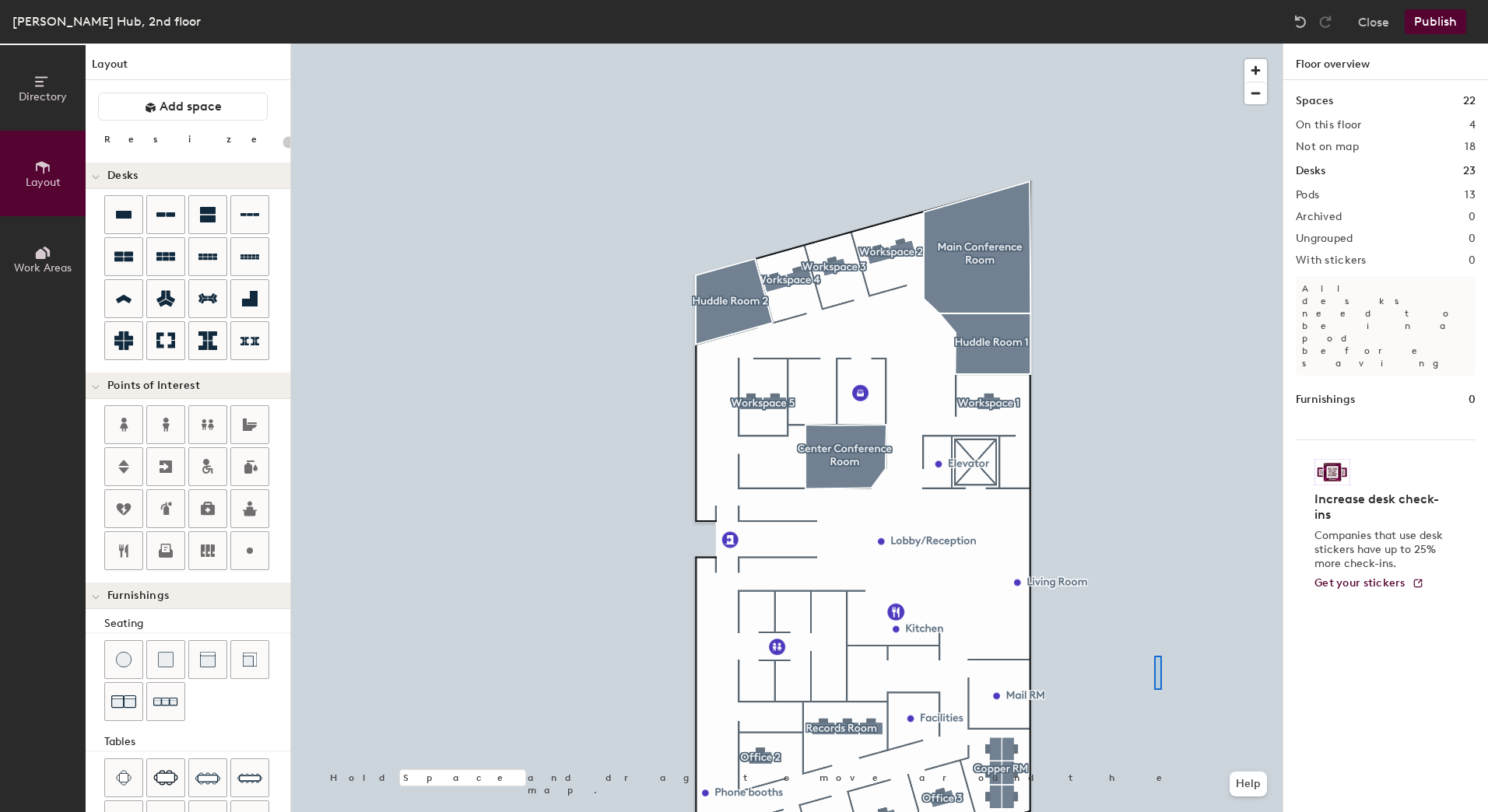
click at [1154, 44] on div at bounding box center [787, 44] width 992 height 0
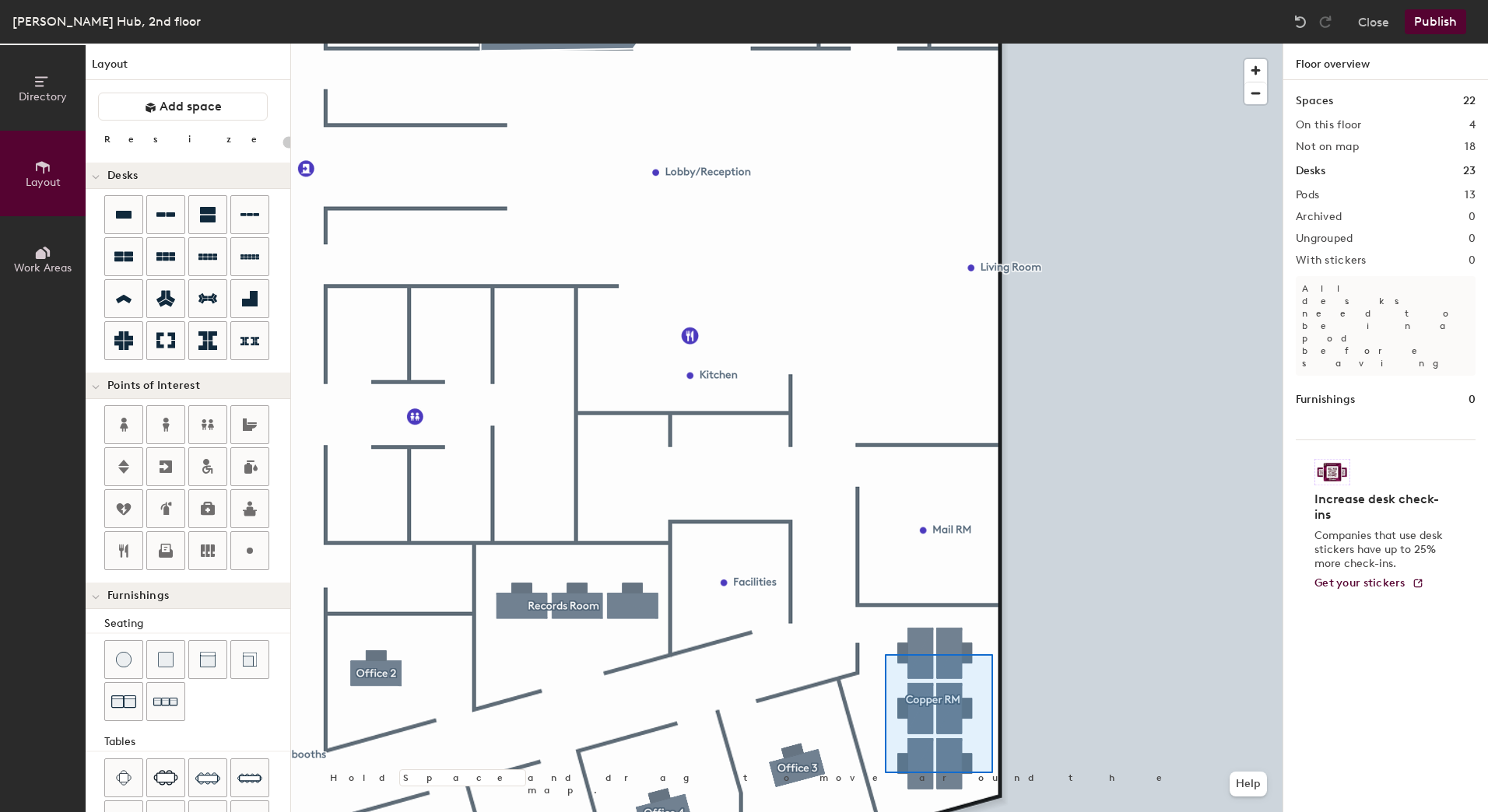
click at [885, 44] on div at bounding box center [787, 44] width 992 height 0
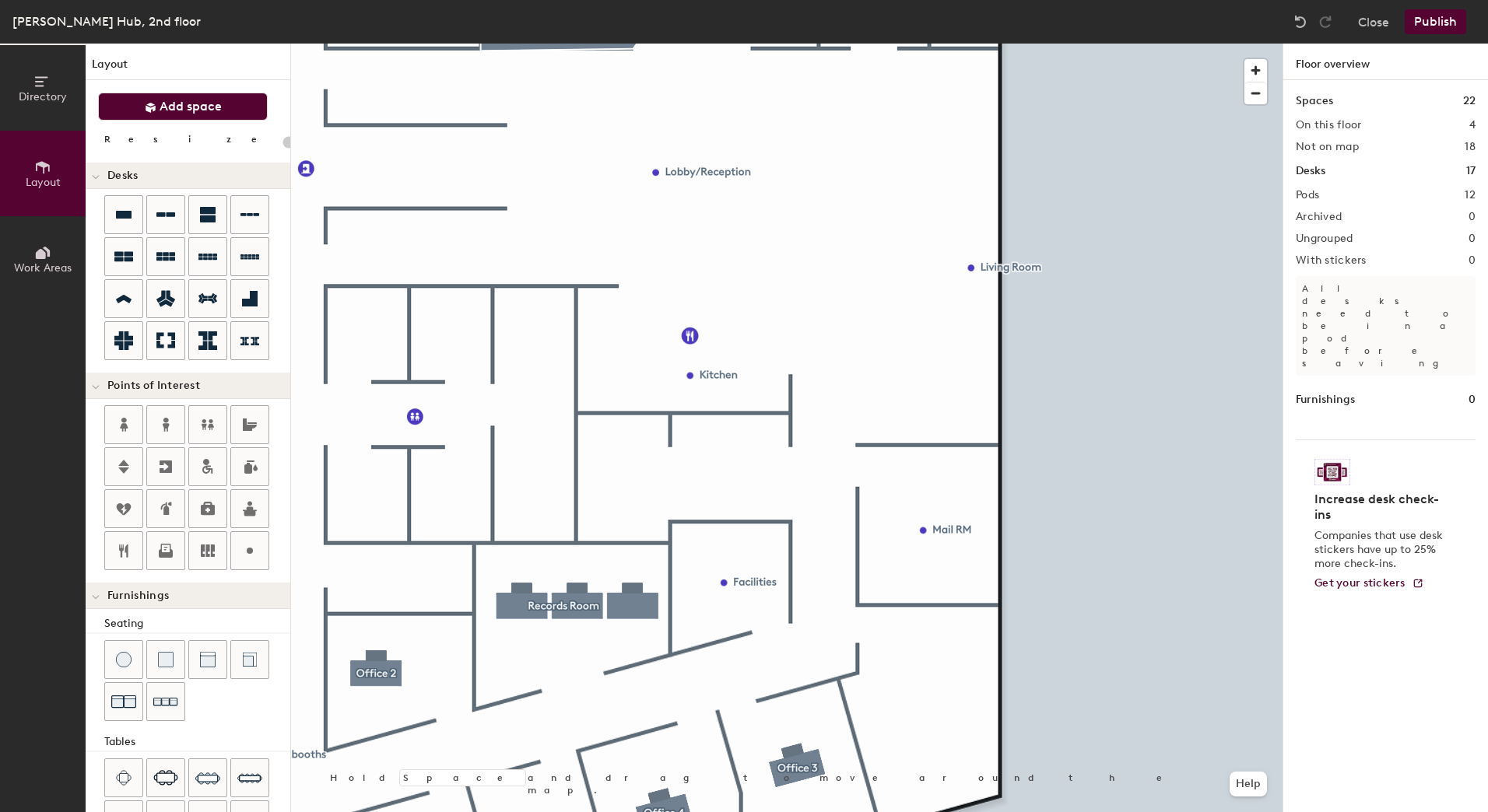
click at [186, 107] on span "Add space" at bounding box center [190, 107] width 62 height 16
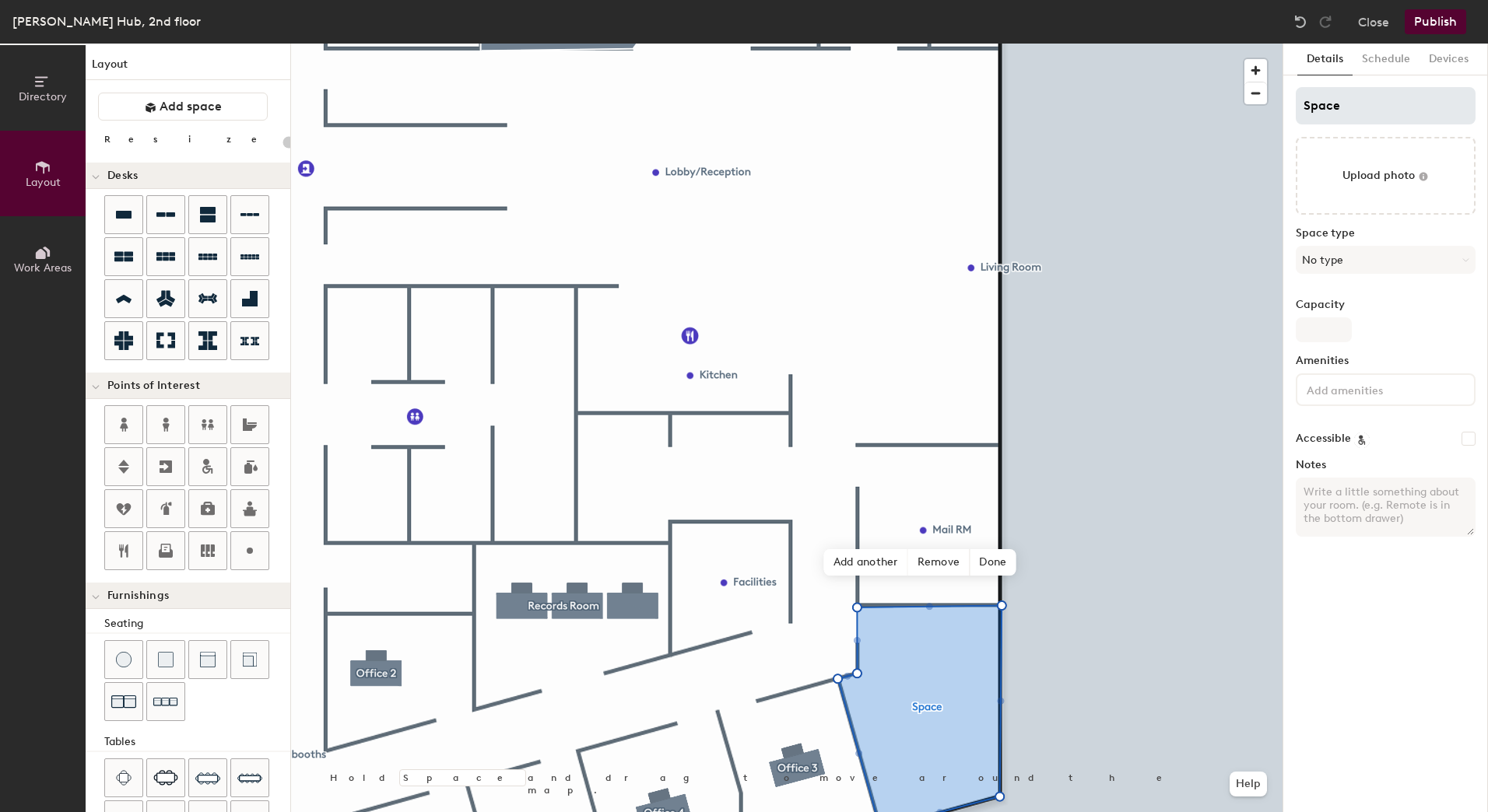
type input "20"
click at [1374, 110] on input "Space" at bounding box center [1385, 106] width 180 height 37
type input "C"
type input "20"
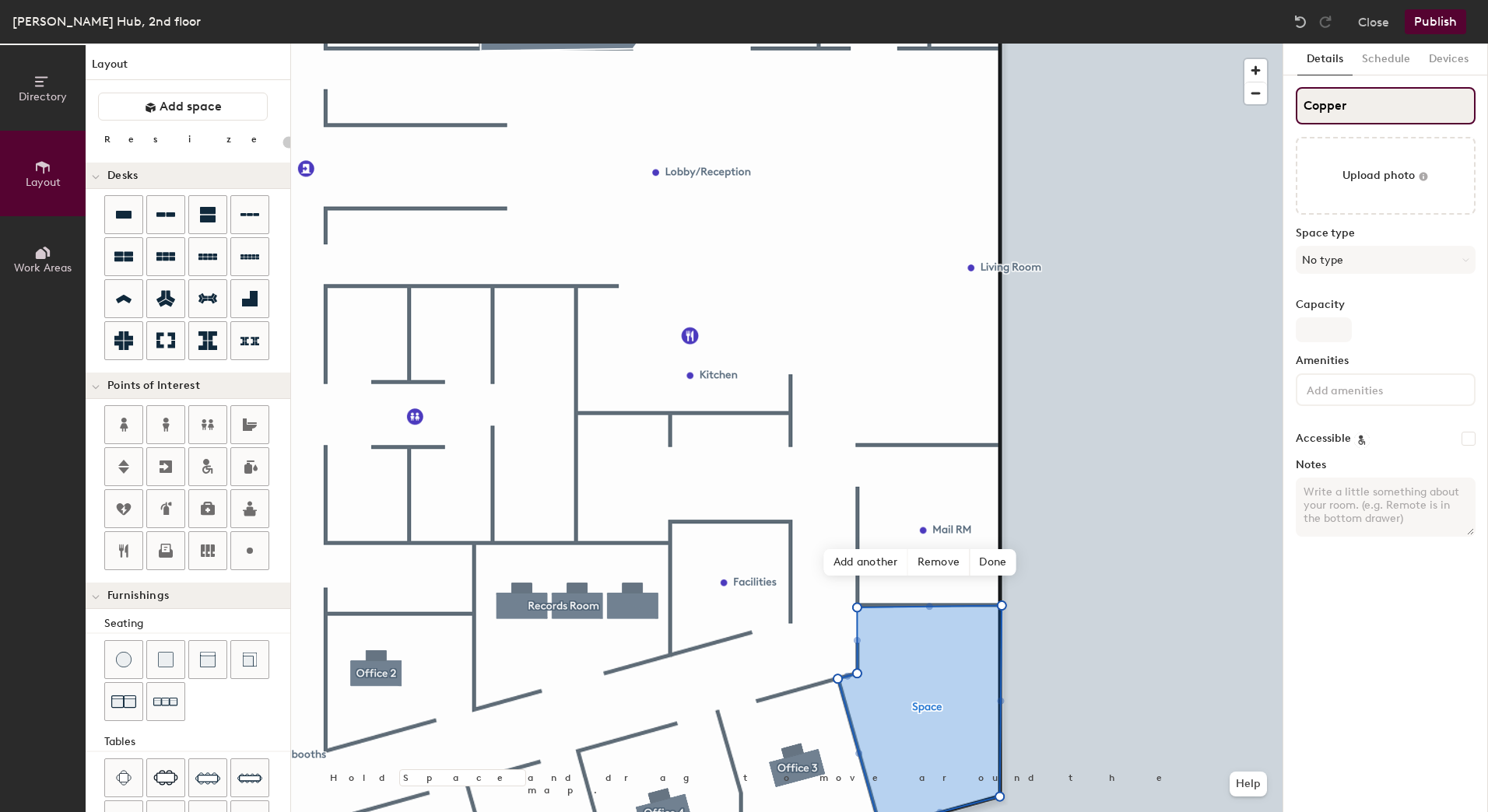
type input "Copper"
type input "20"
type input "Copper Conf"
type input "20"
type input "Copper Confere"
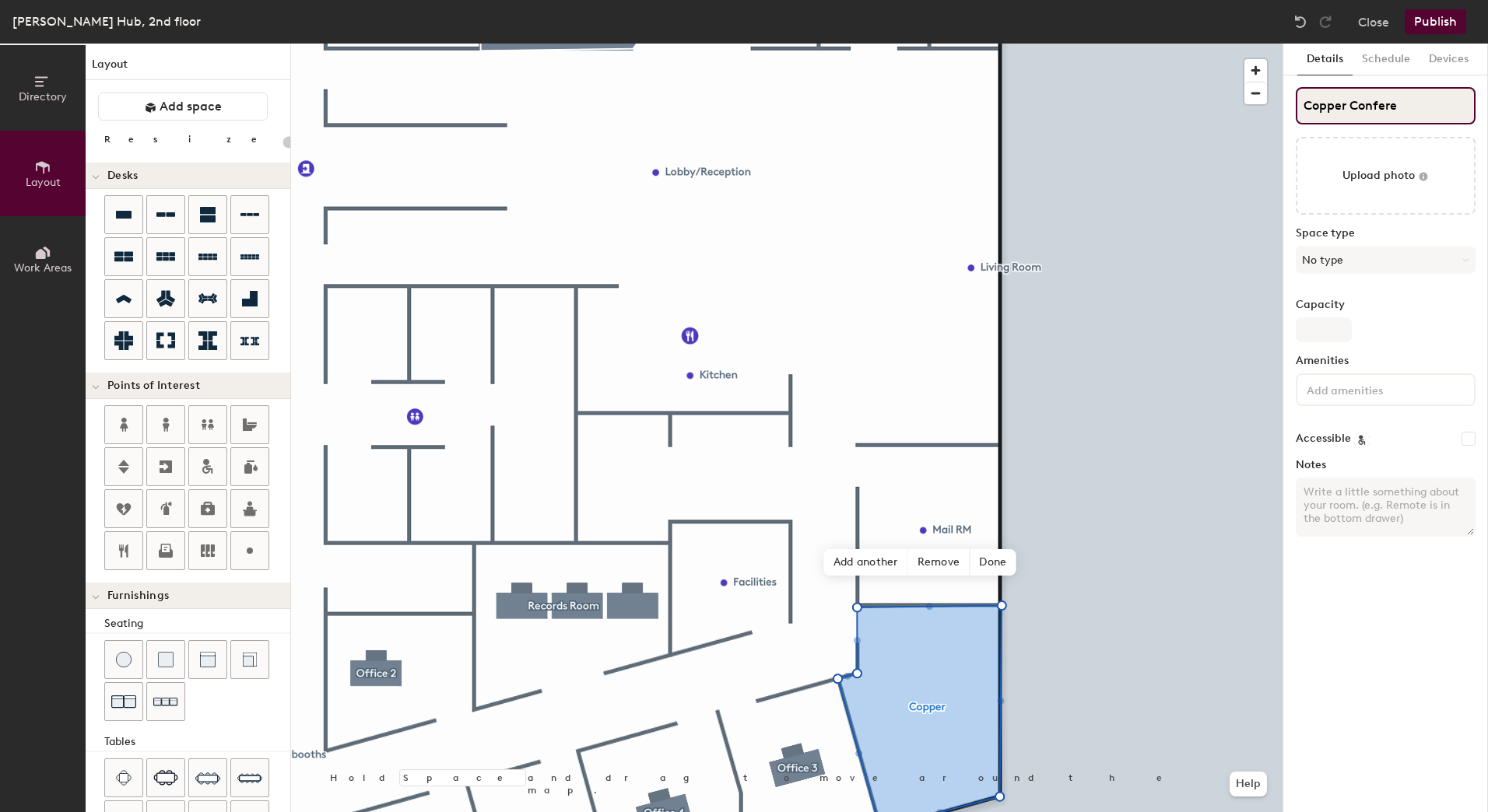
type input "20"
type input "Copper Conference"
type input "20"
type input "Copper Conference"
type input "20"
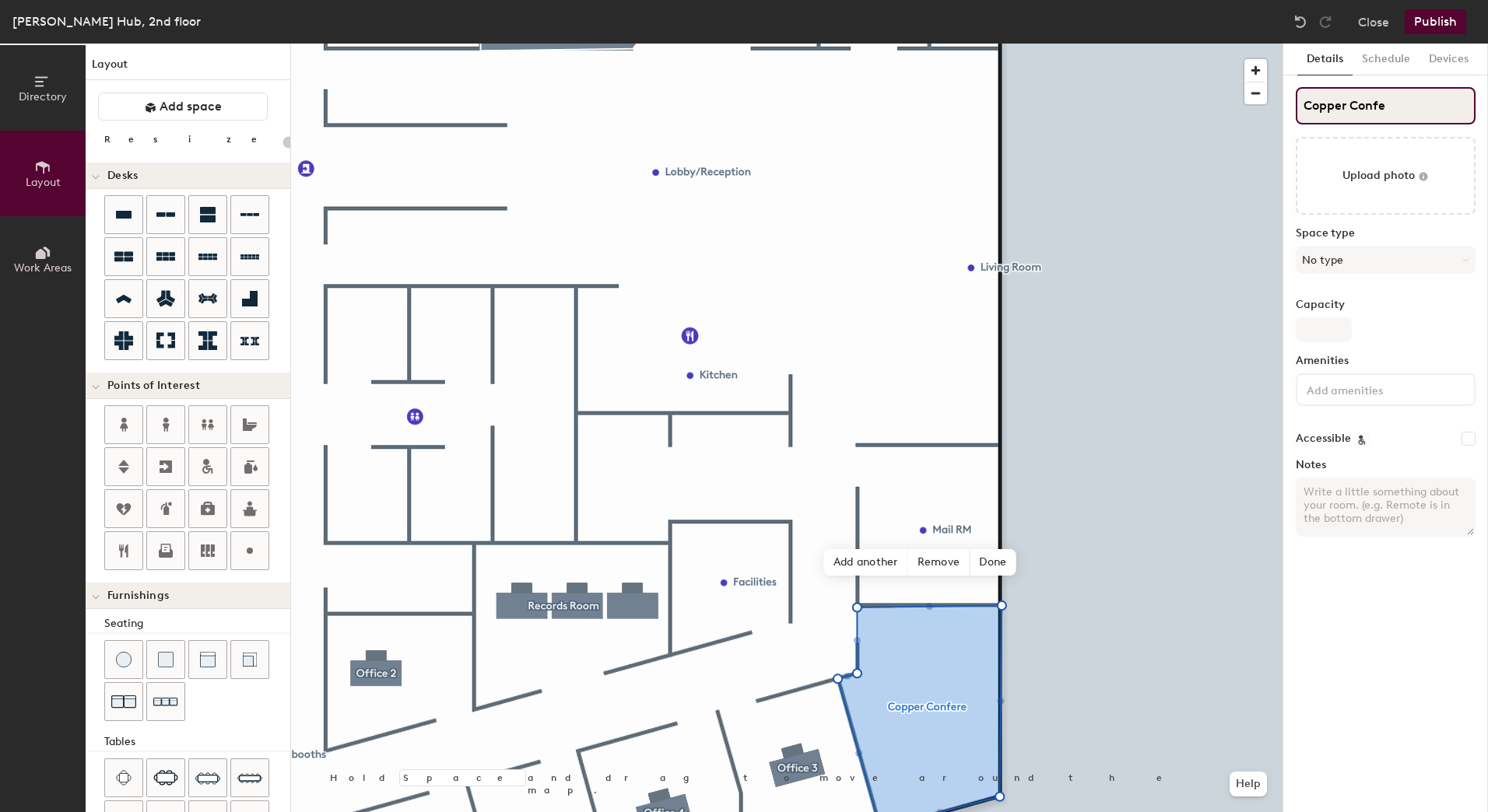
type input "Copper Conf"
type input "20"
type input "Copper Con"
type input "20"
type input "Copper Conferen"
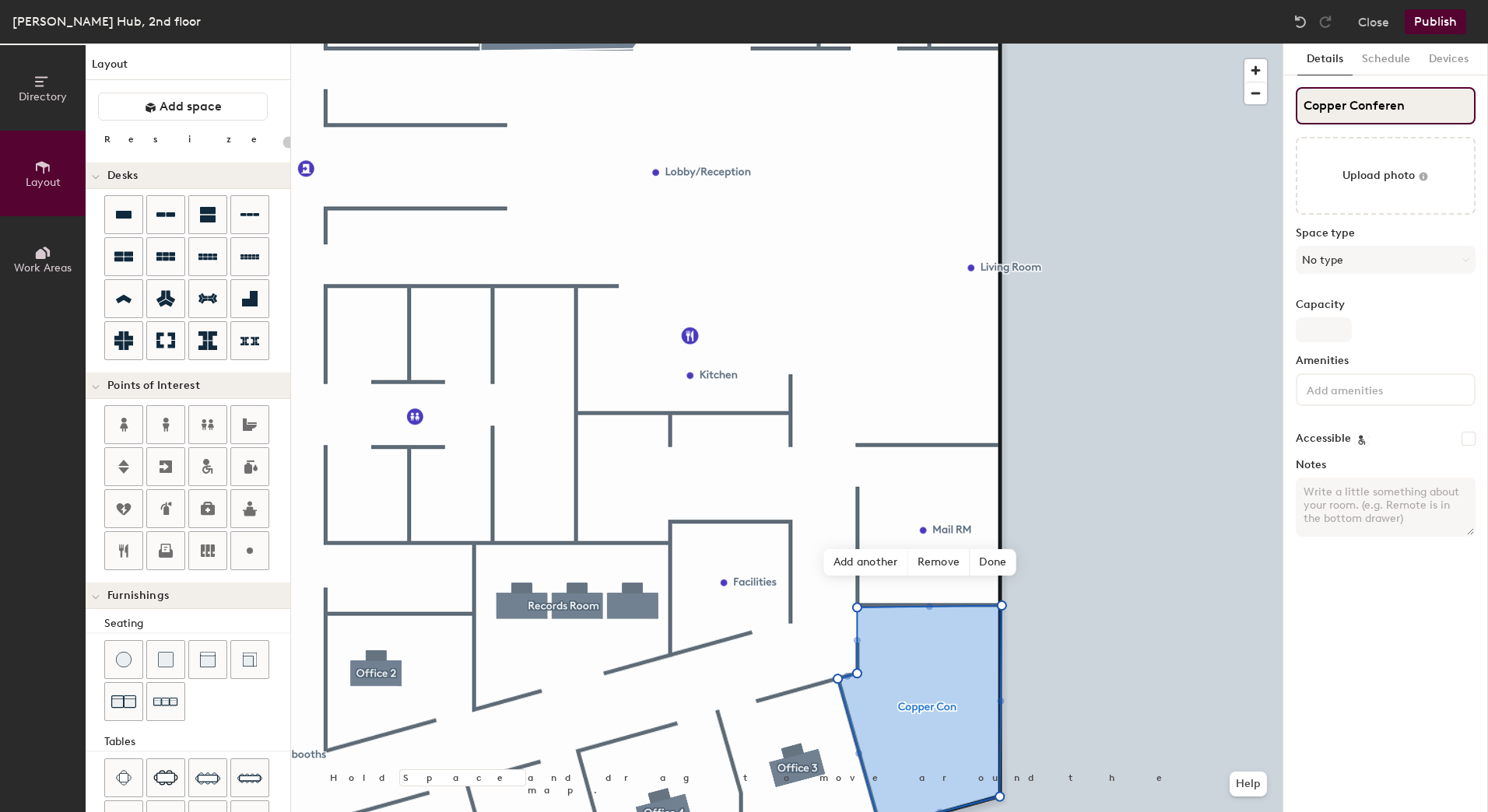
type input "20"
type input "Copper Conference Room"
type input "20"
type input "Copper Conference Room"
click at [1345, 249] on button "No type" at bounding box center [1385, 259] width 180 height 28
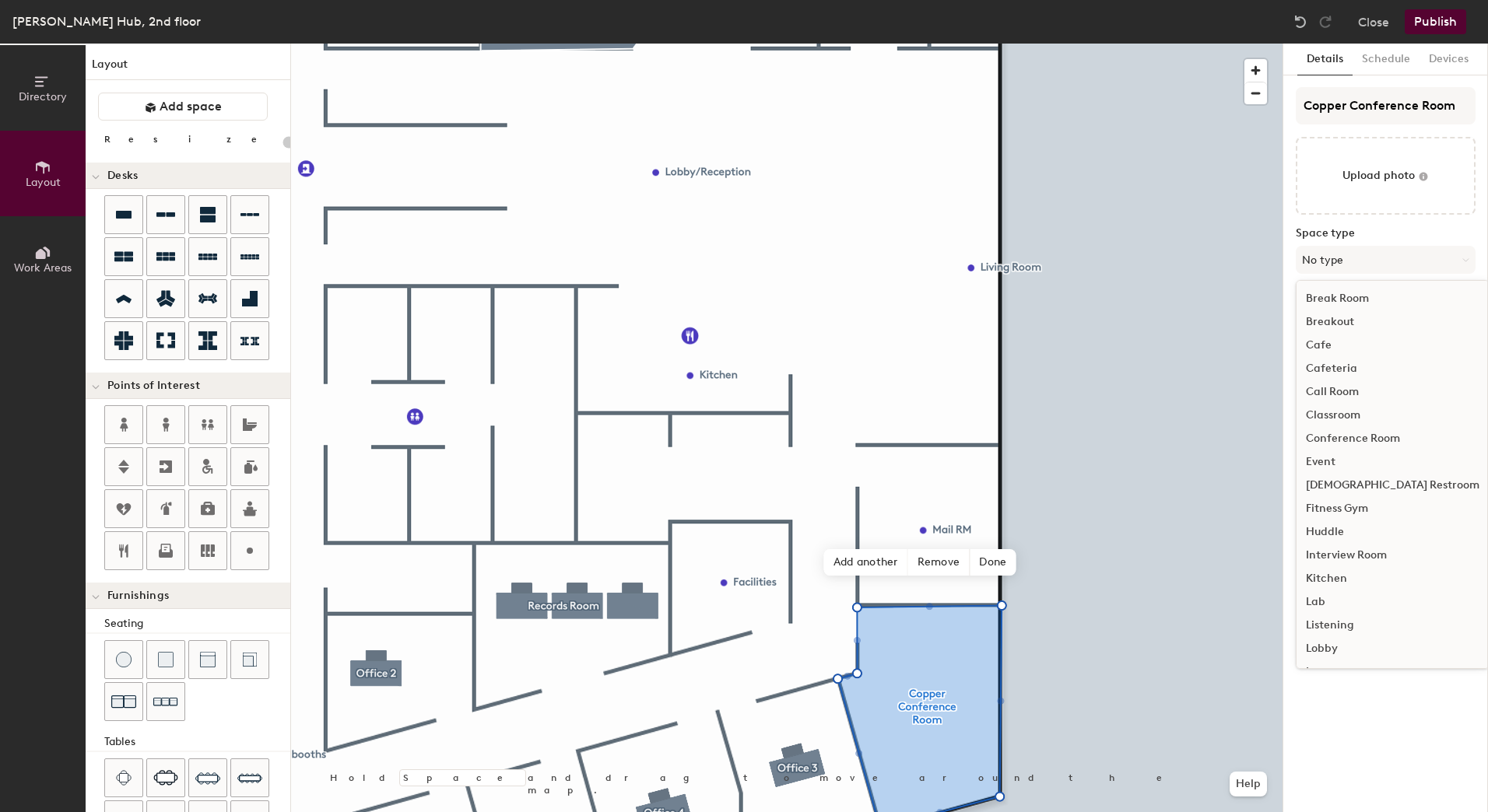
click at [1361, 436] on div "Conference Room" at bounding box center [1393, 438] width 192 height 23
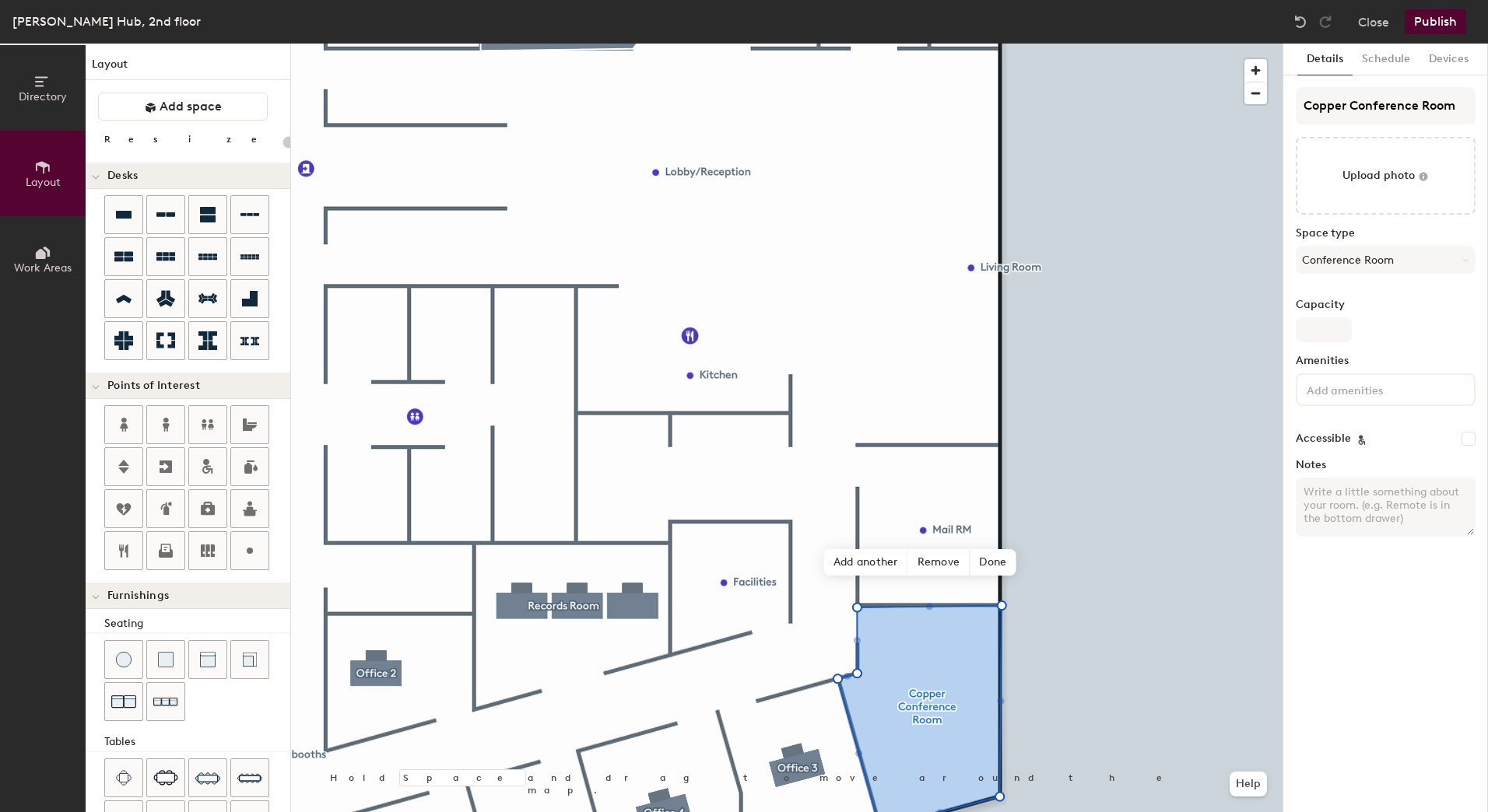
click at [1353, 395] on input at bounding box center [1373, 388] width 140 height 18
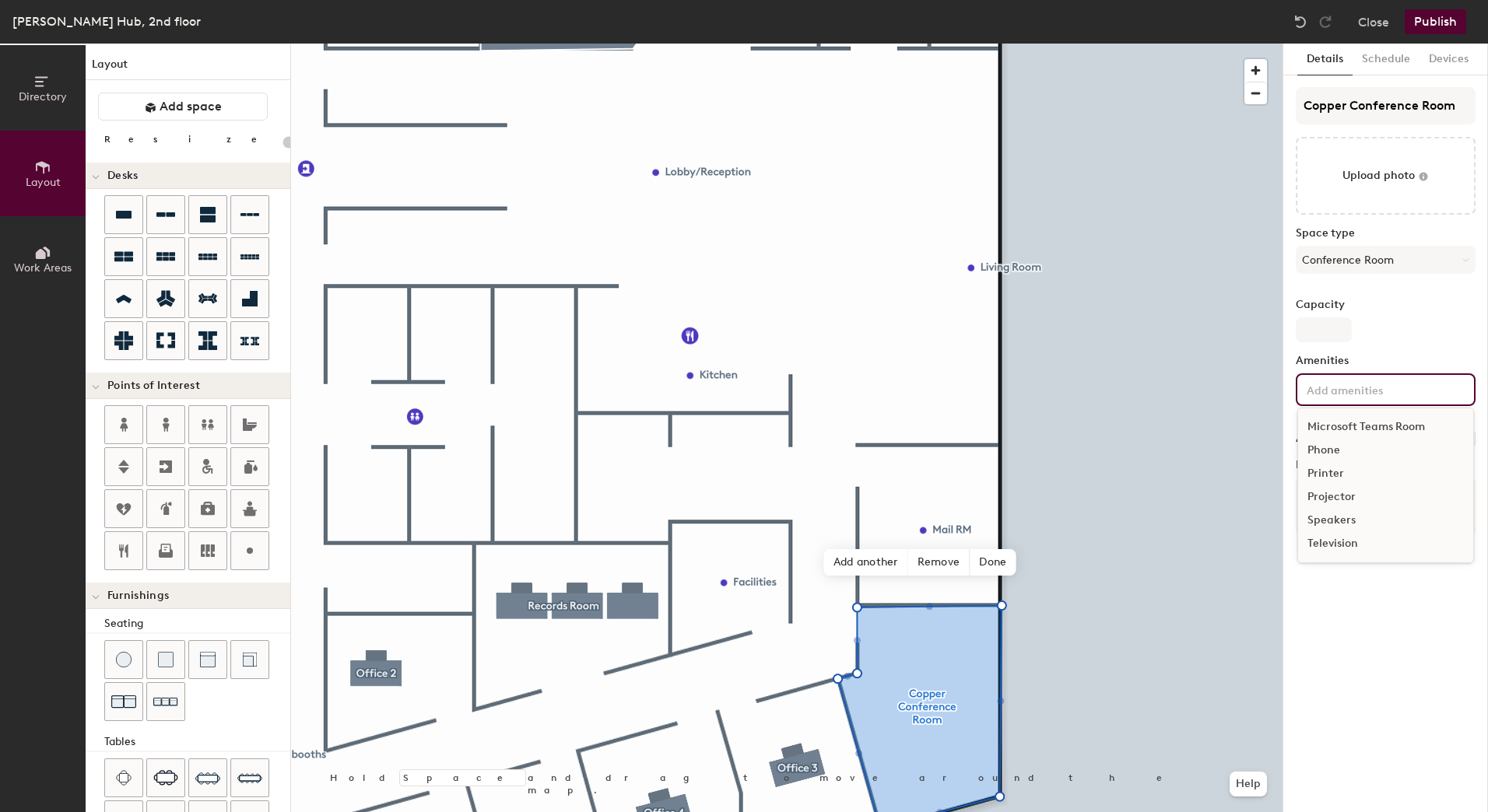
scroll to position [234, 0]
click at [1381, 425] on div "Microsoft Teams Room" at bounding box center [1385, 426] width 175 height 23
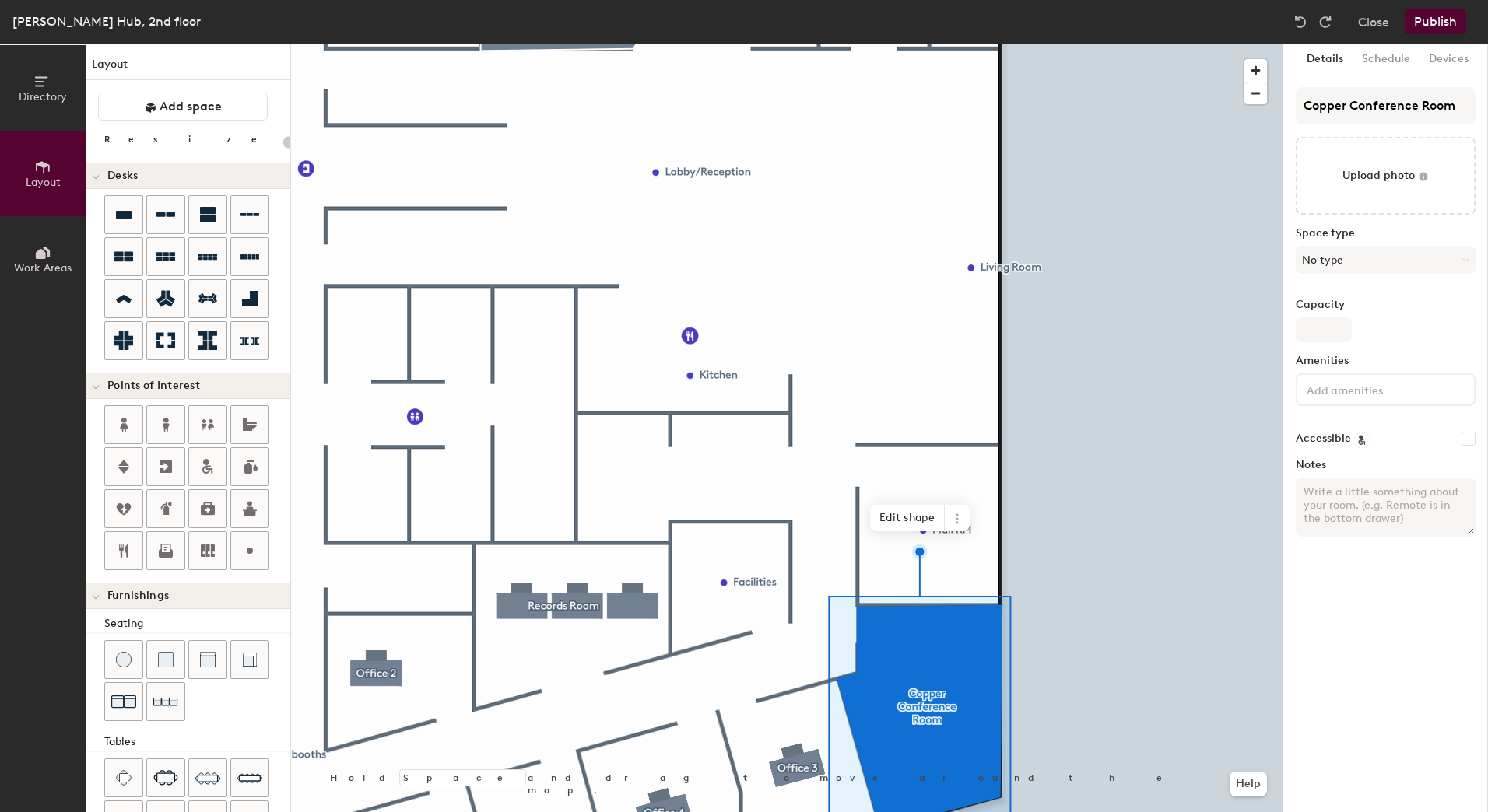
type input "20"
type input "Copper Con"
type input "20"
type input "Copper Conference"
type input "20"
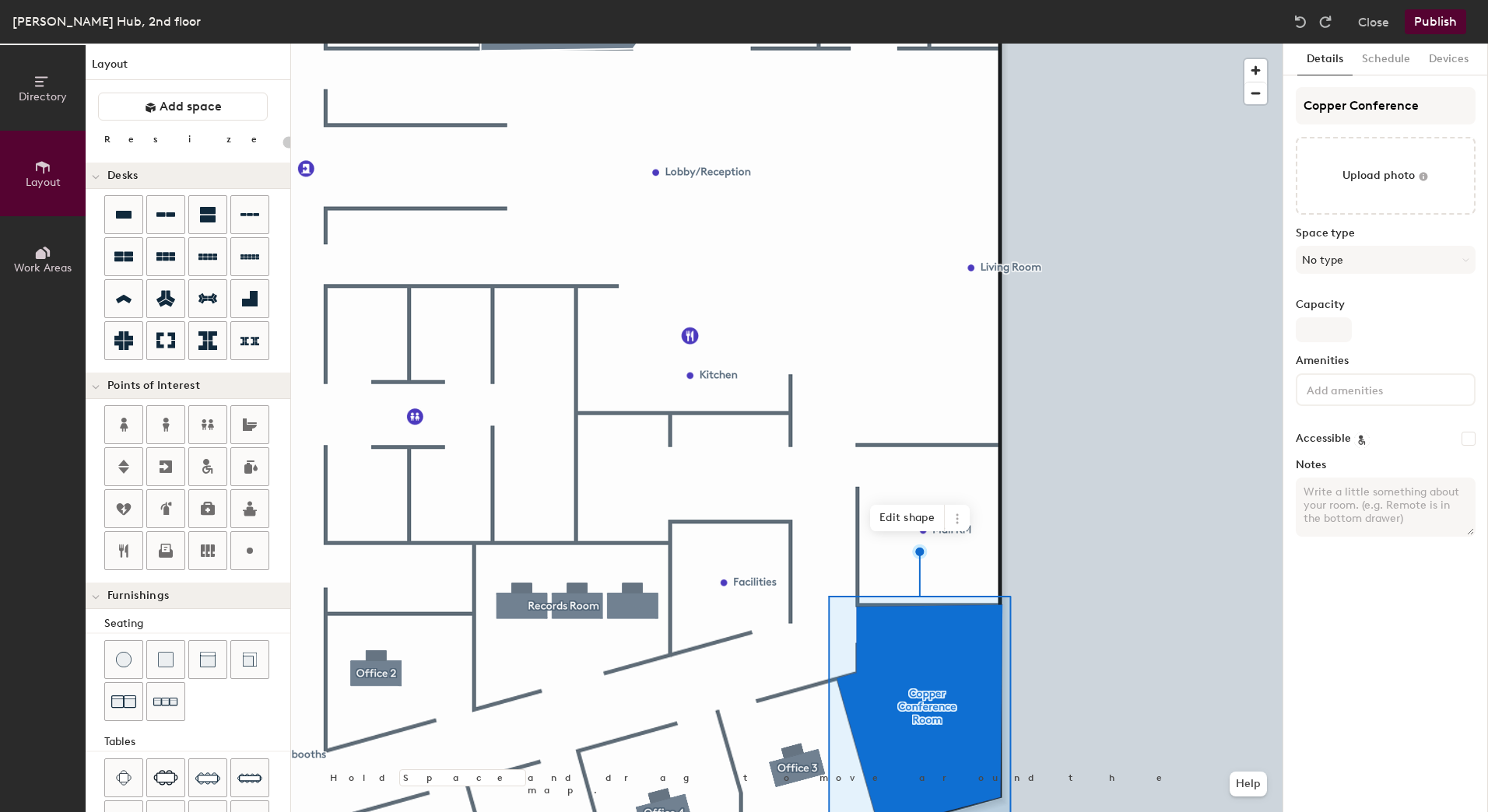
type input "Copper Confere"
type input "20"
type input "Copper"
type input "20"
type input "C"
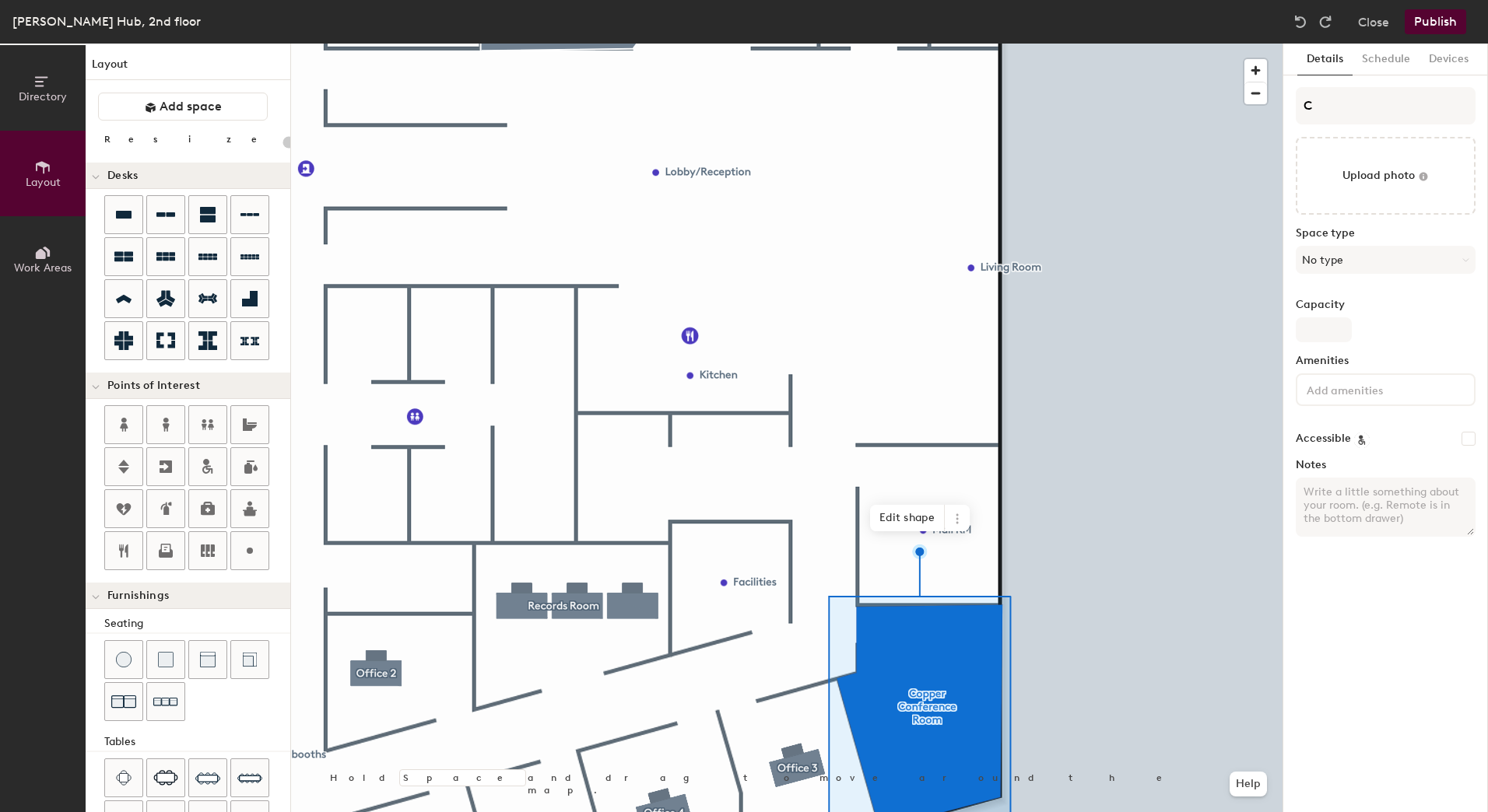
type input "20"
type input "Space"
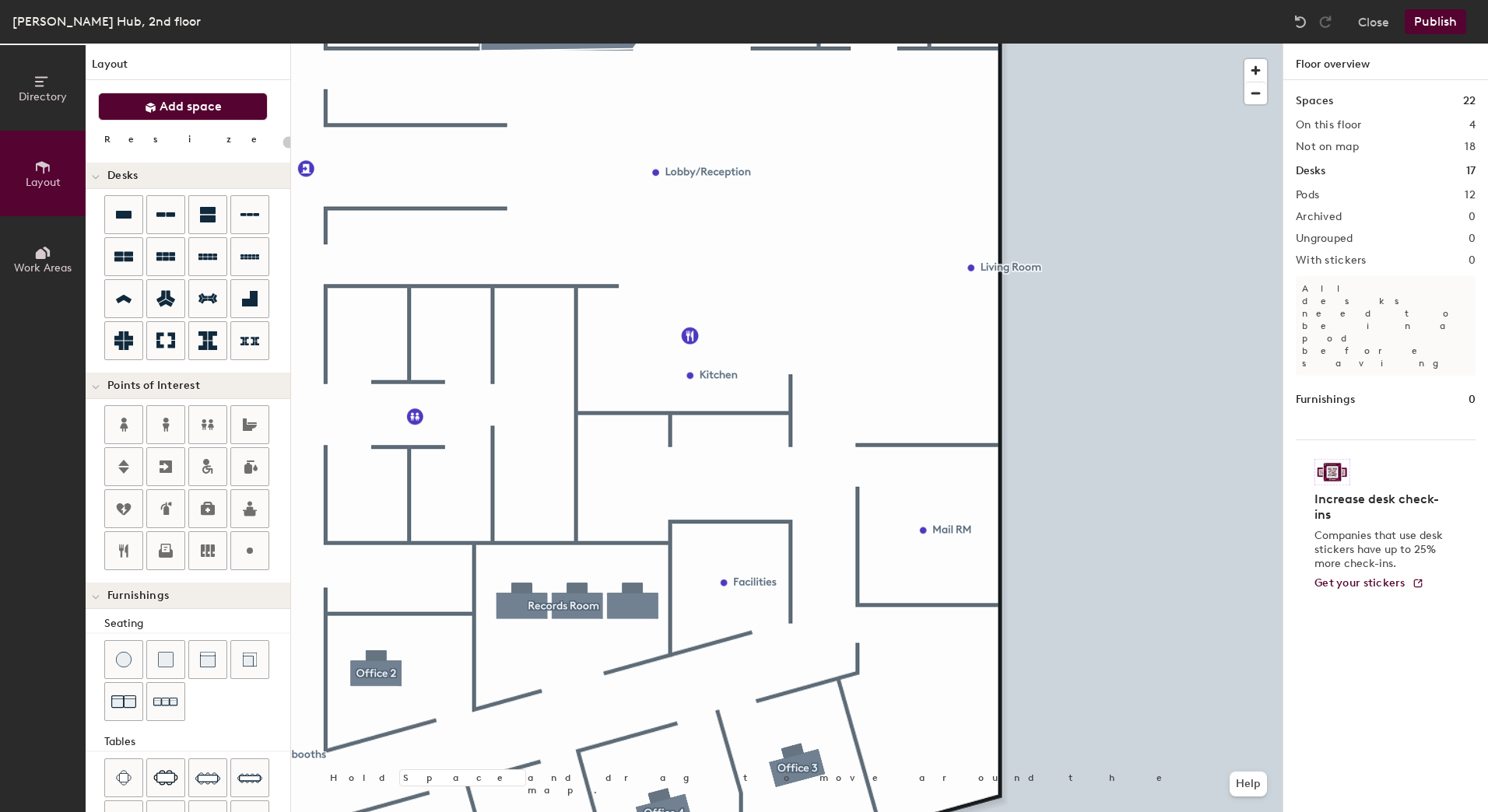
click at [187, 114] on span "Add space" at bounding box center [190, 107] width 62 height 16
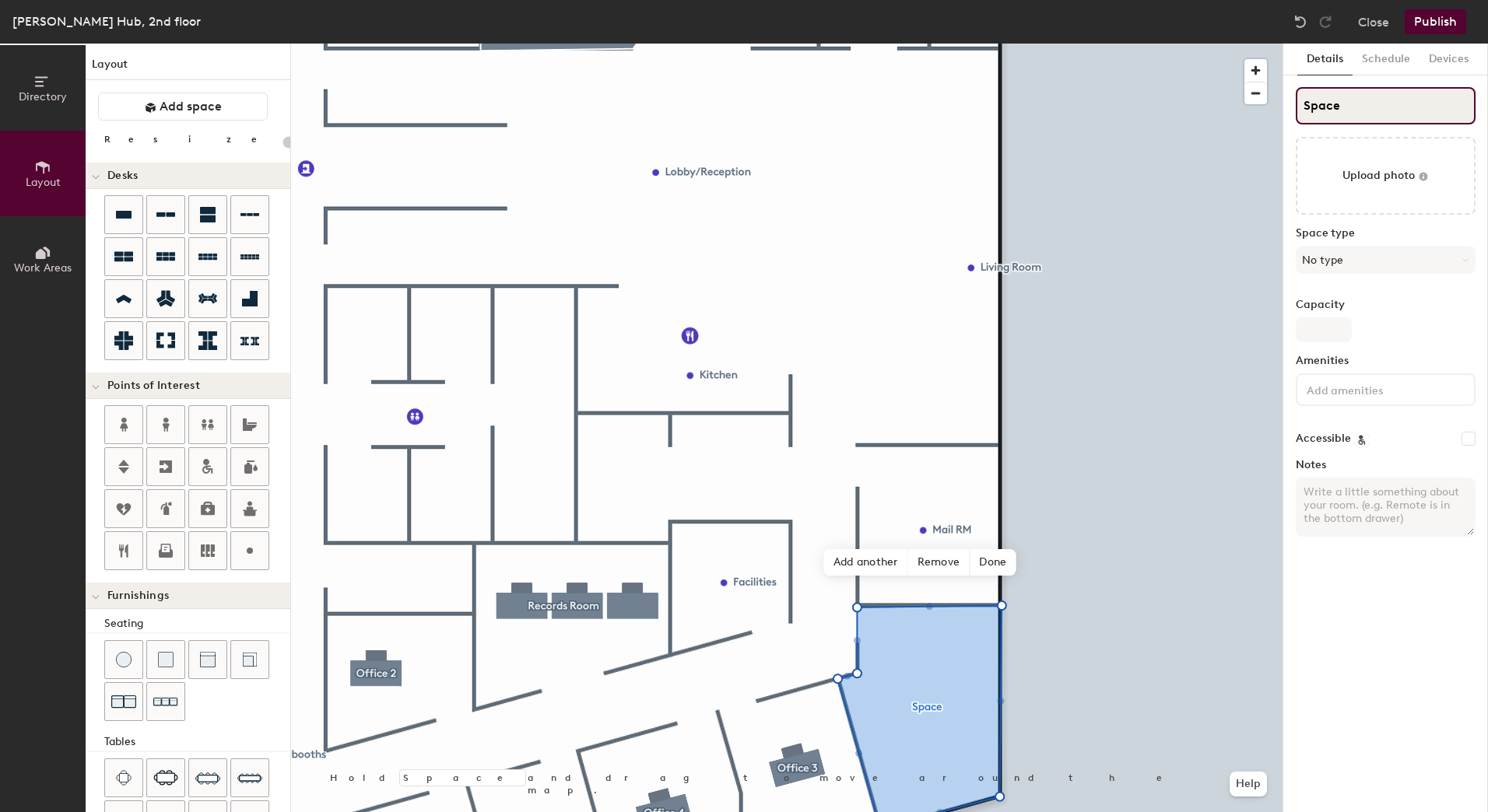
type input "20"
click at [1363, 106] on input "Space" at bounding box center [1385, 106] width 180 height 37
type input "Copper"
type input "20"
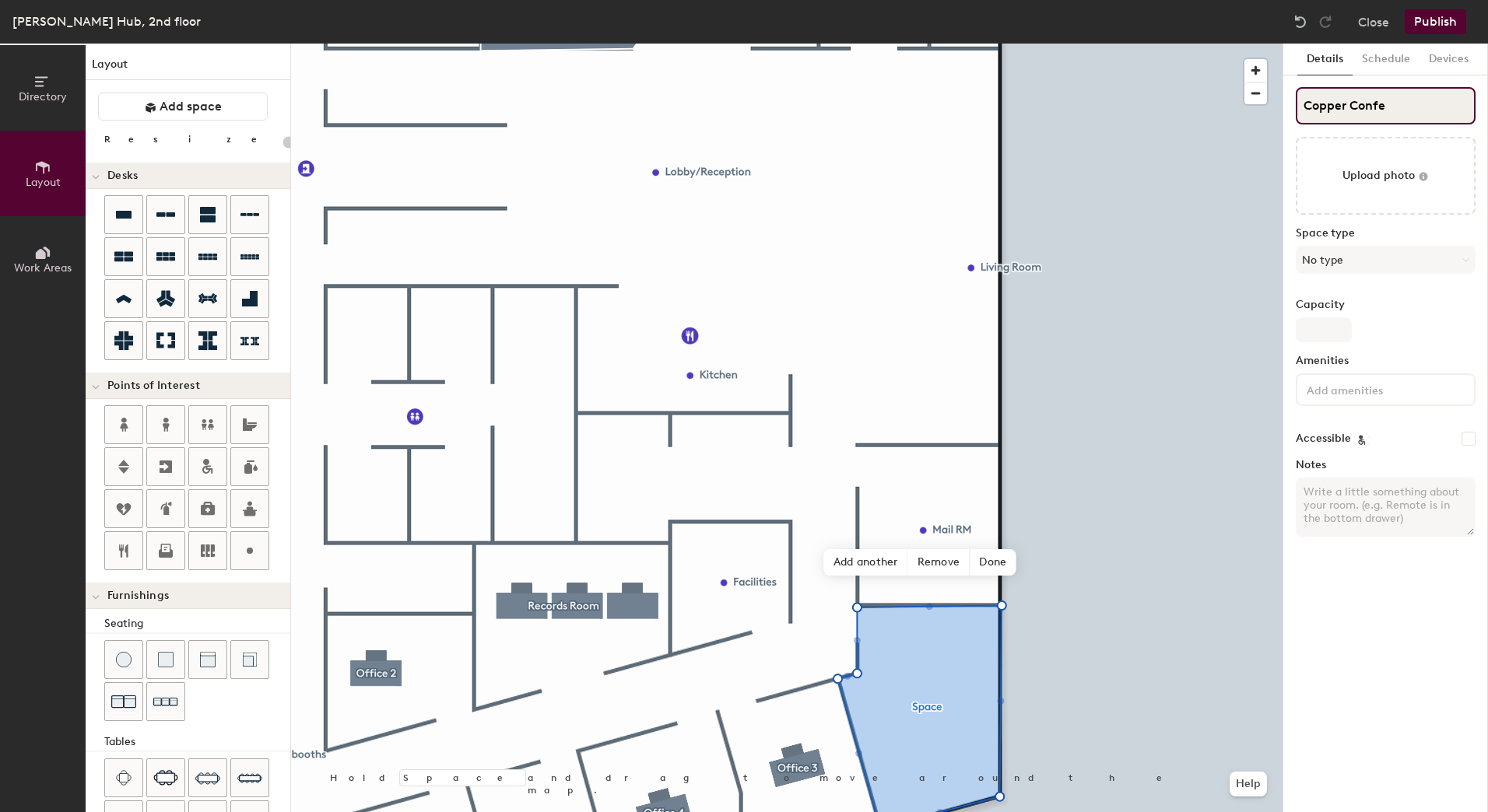
type input "Copper Confer"
type input "20"
type input "Copper Conference"
type input "20"
type input "Copper Conference Room"
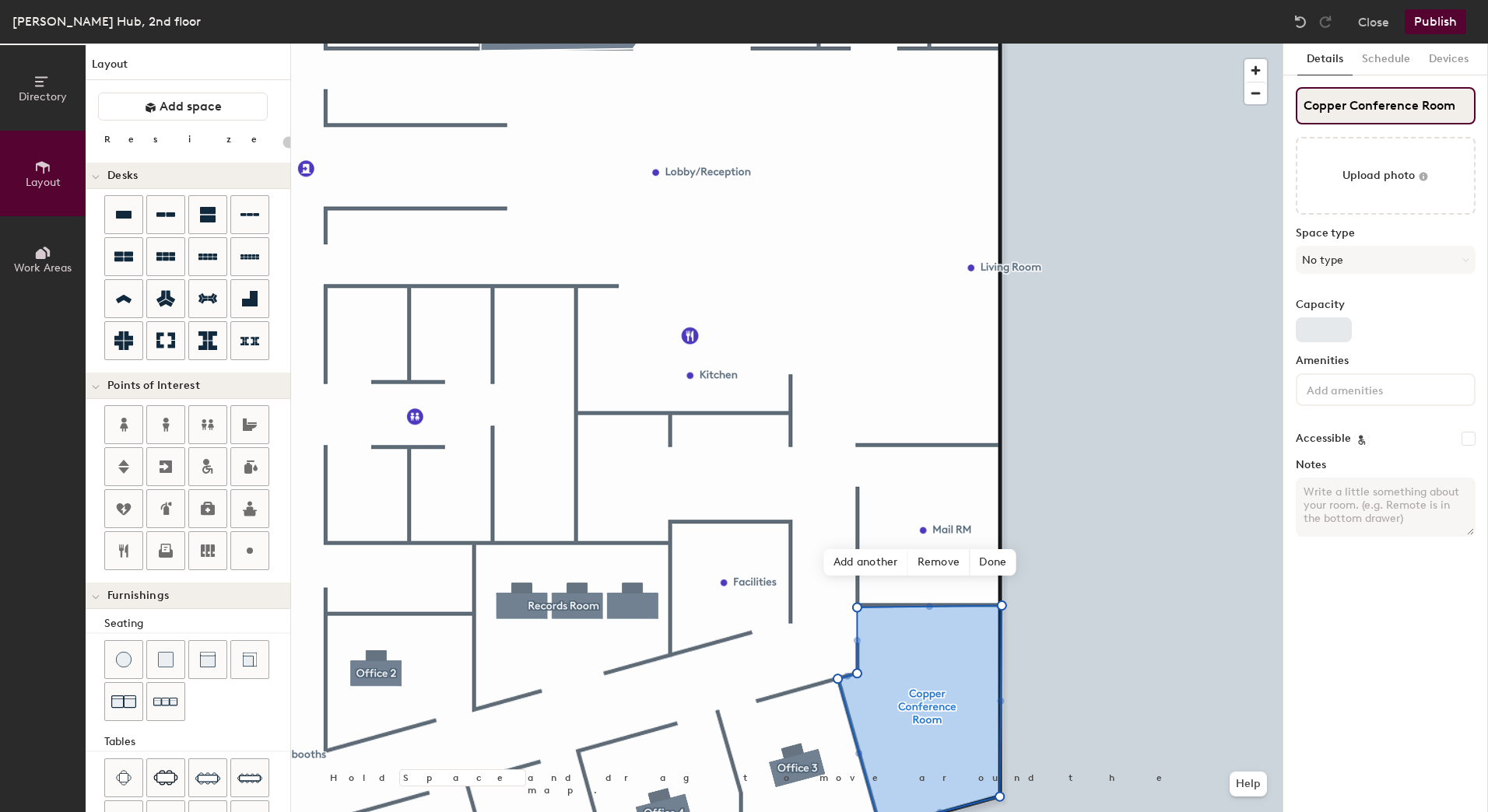
type input "20"
type input "Copper Conference Room"
click at [1318, 332] on input "Capacity" at bounding box center [1324, 330] width 56 height 25
type input "6"
type input "20"
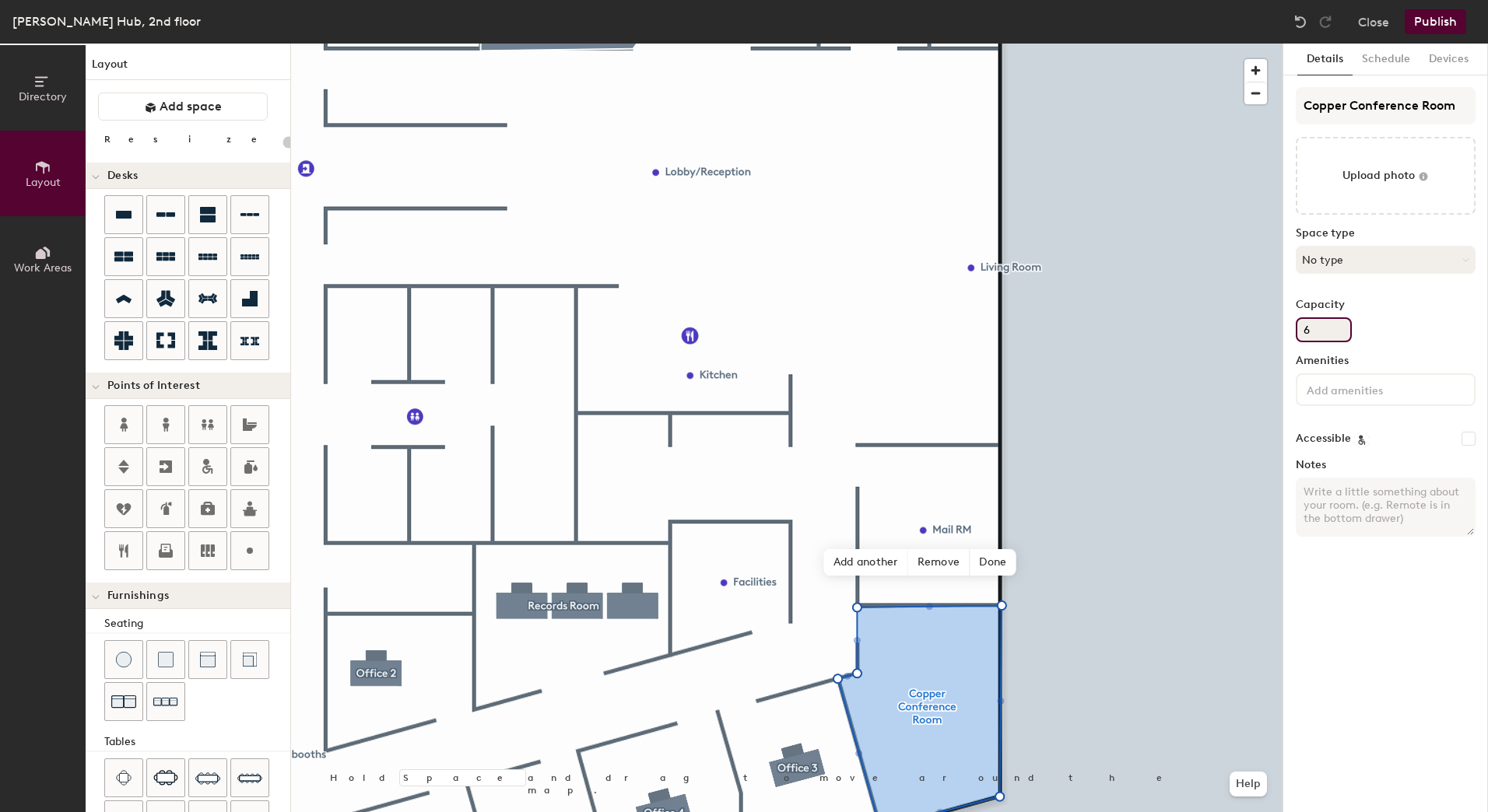
type input "6"
click at [1375, 256] on button "No type" at bounding box center [1385, 259] width 180 height 28
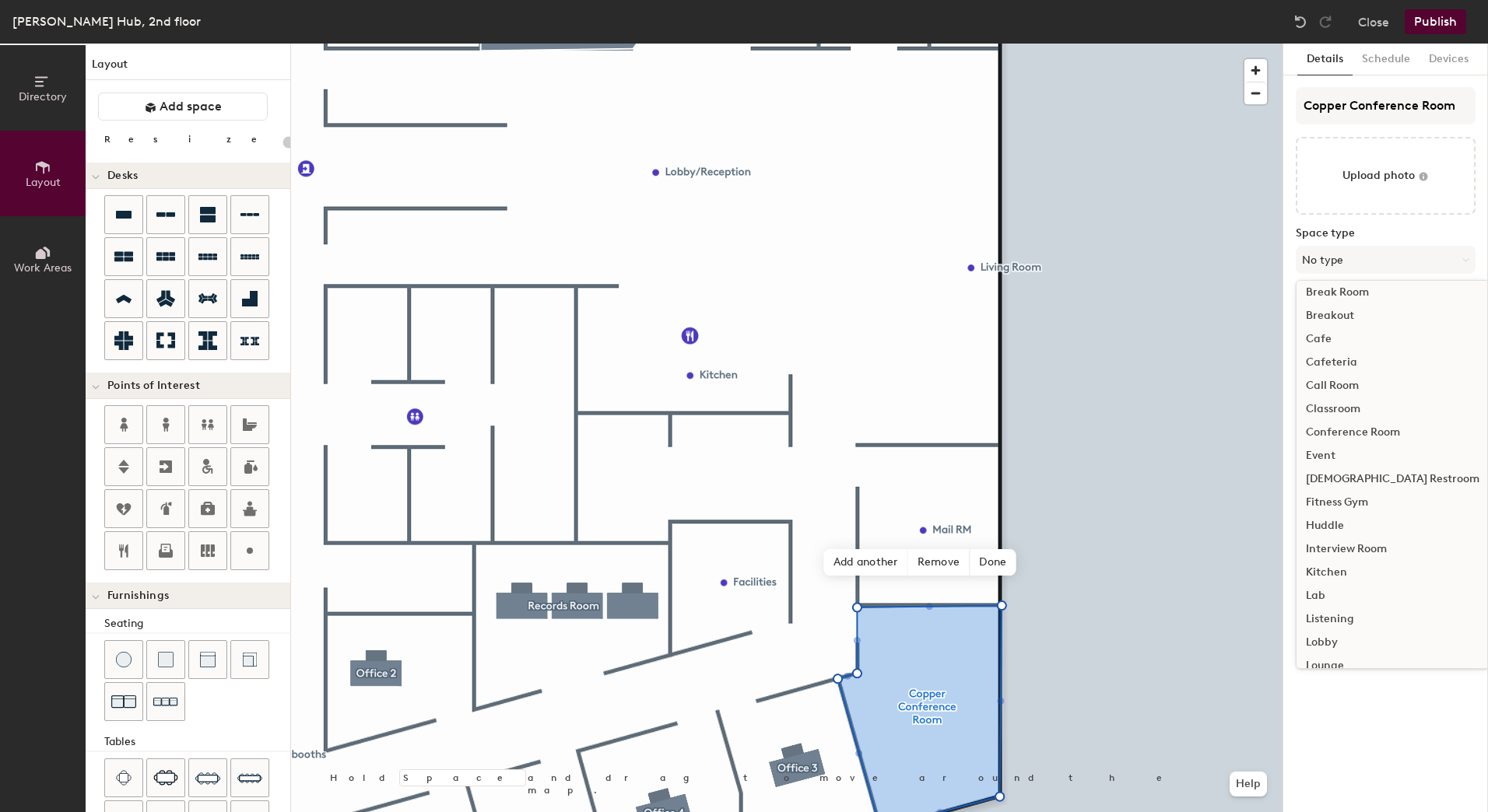
scroll to position [0, 0]
click at [1372, 438] on div "Conference Room" at bounding box center [1393, 438] width 192 height 23
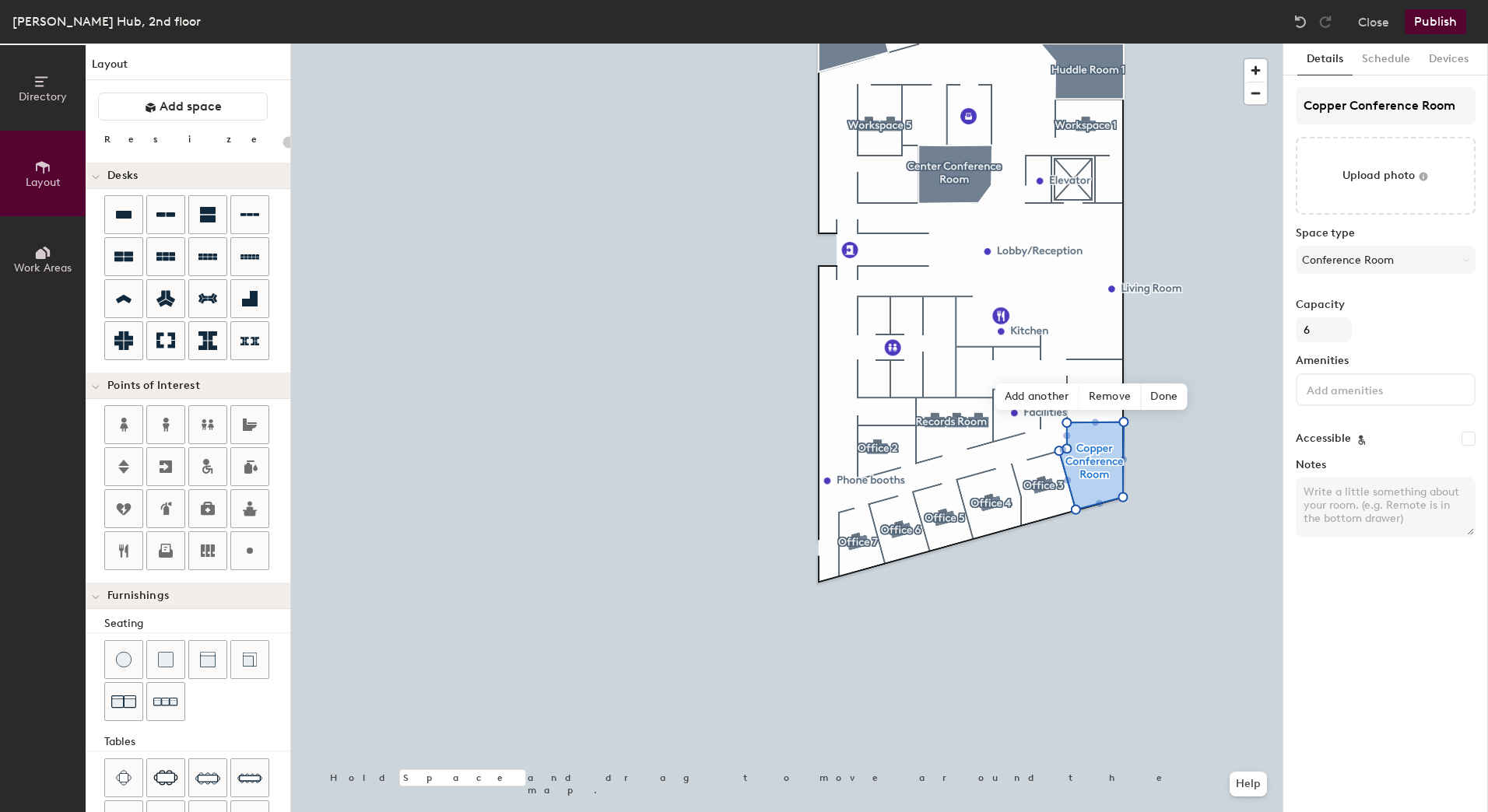
click at [1428, 21] on button "Publish" at bounding box center [1435, 22] width 61 height 25
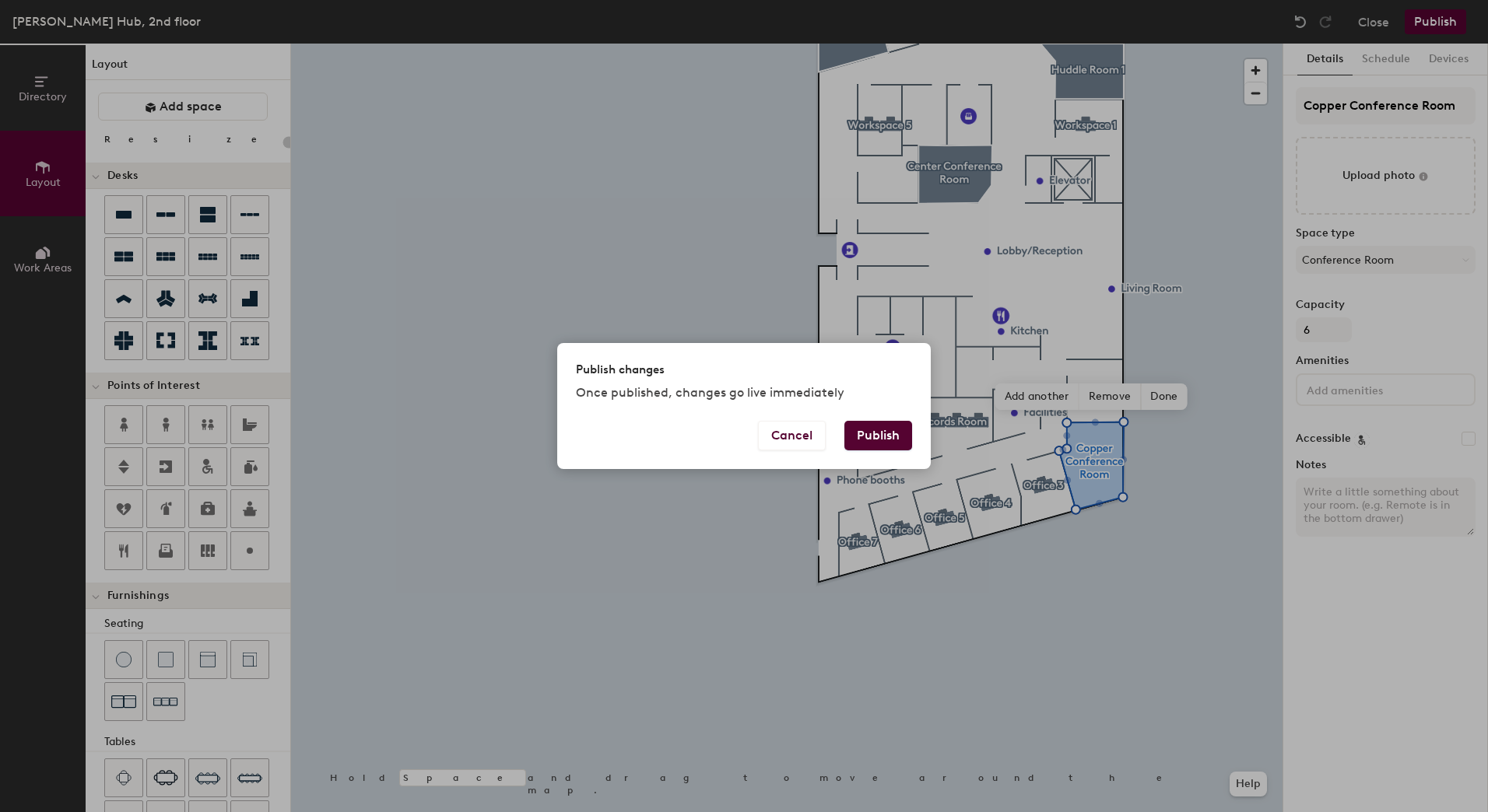
click at [881, 438] on button "Publish" at bounding box center [878, 436] width 68 height 29
type input "20"
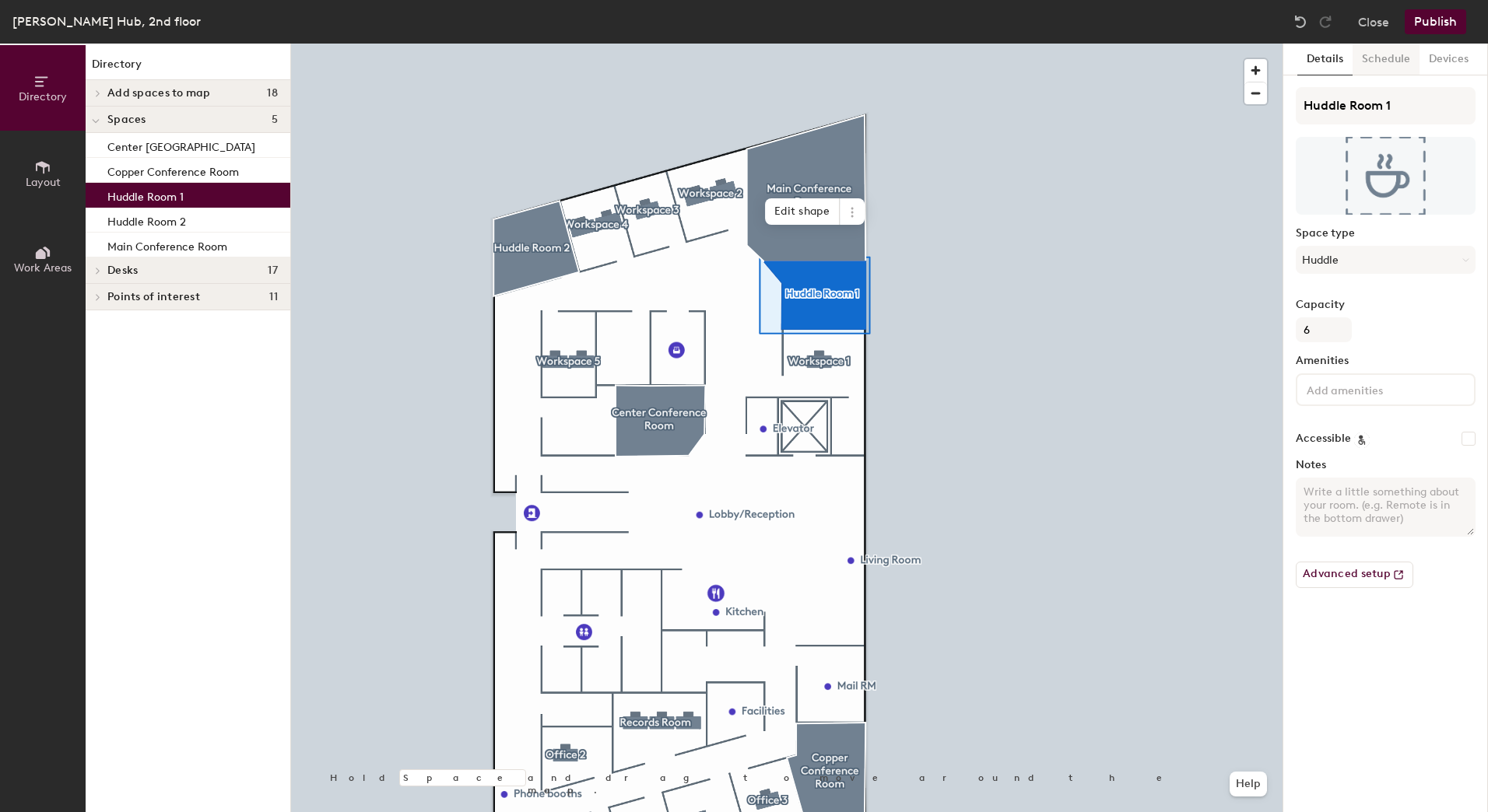
click at [1385, 68] on button "Schedule" at bounding box center [1386, 59] width 67 height 32
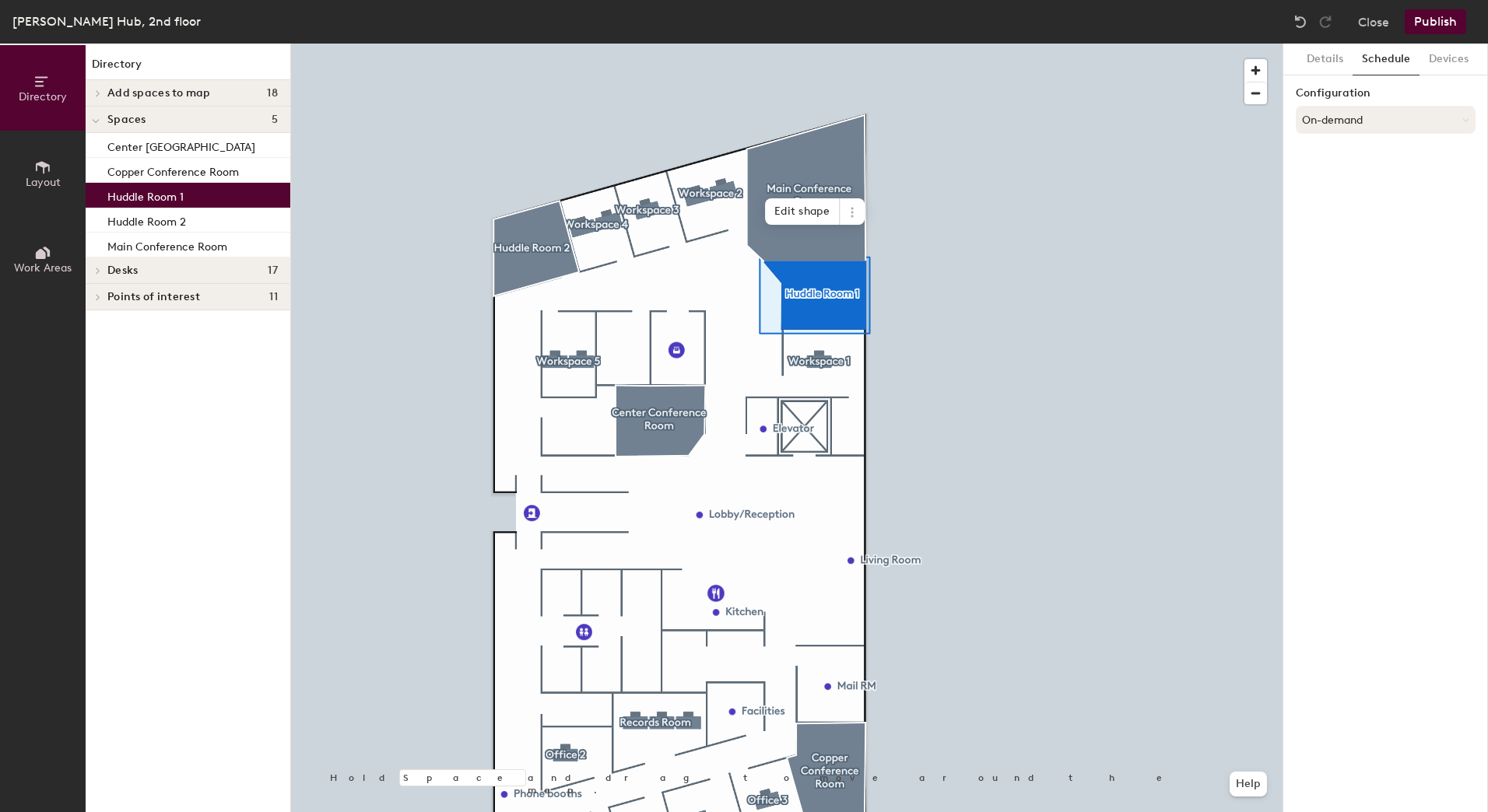
click at [1379, 120] on button "On-demand" at bounding box center [1385, 119] width 180 height 28
click at [1329, 181] on div "Scheduled" at bounding box center [1386, 182] width 179 height 23
click at [1396, 161] on button "Select account" at bounding box center [1385, 153] width 180 height 28
click at [1355, 221] on div "Microsoft 365" at bounding box center [1386, 216] width 179 height 23
click at [1361, 216] on input at bounding box center [1385, 214] width 180 height 28
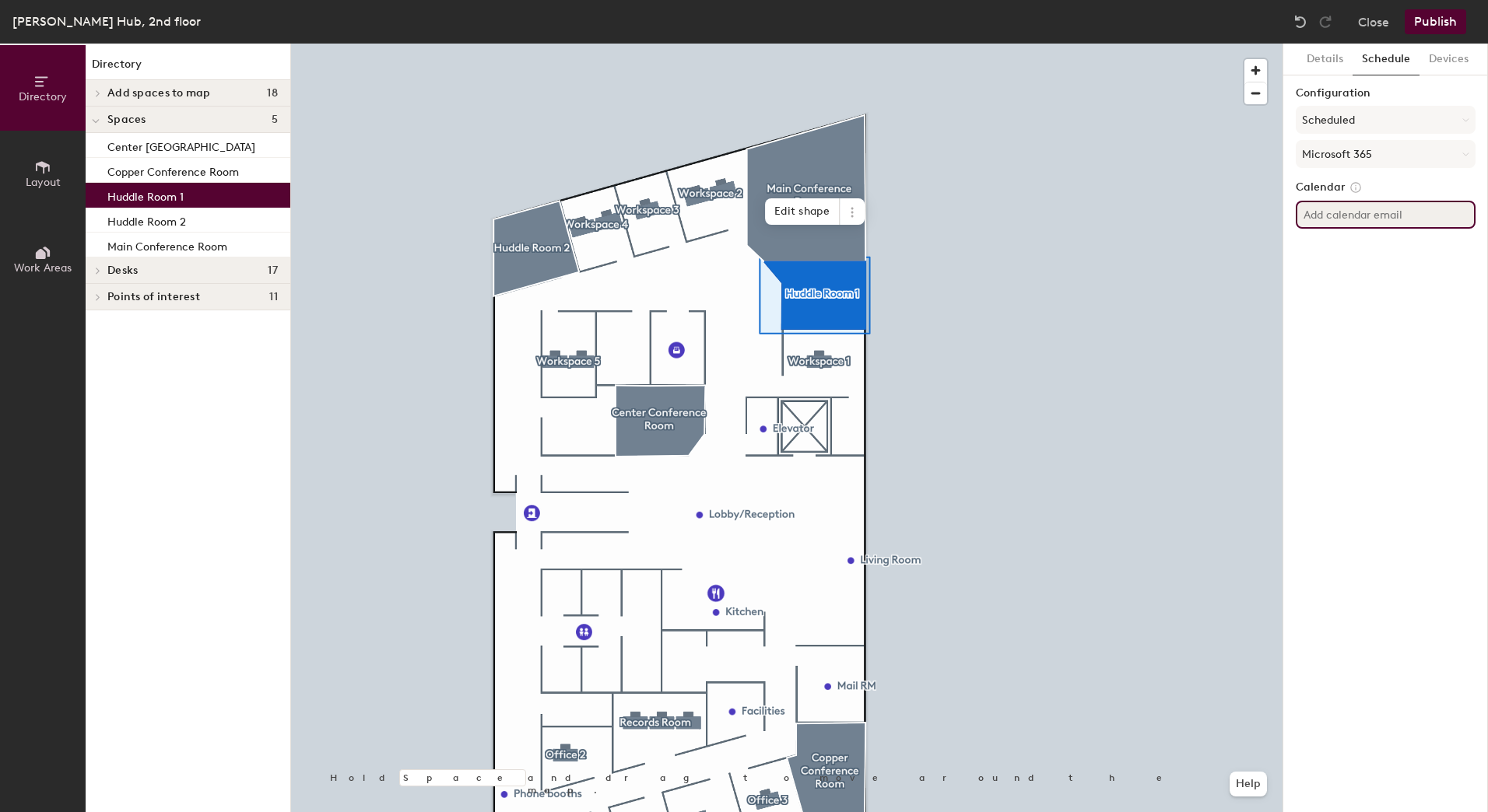
paste input "CR-NLA-HUB-Huddle-Room1@fmi.com"
type input "CR-NLA-HUB-Huddle-Room1@fmi.com"
click at [1372, 279] on div "Details Schedule Devices Configuration Scheduled Microsoft 365 Calendar CR-NLA-…" at bounding box center [1385, 428] width 205 height 768
drag, startPoint x: 1393, startPoint y: 213, endPoint x: 1490, endPoint y: 214, distance: 97.0
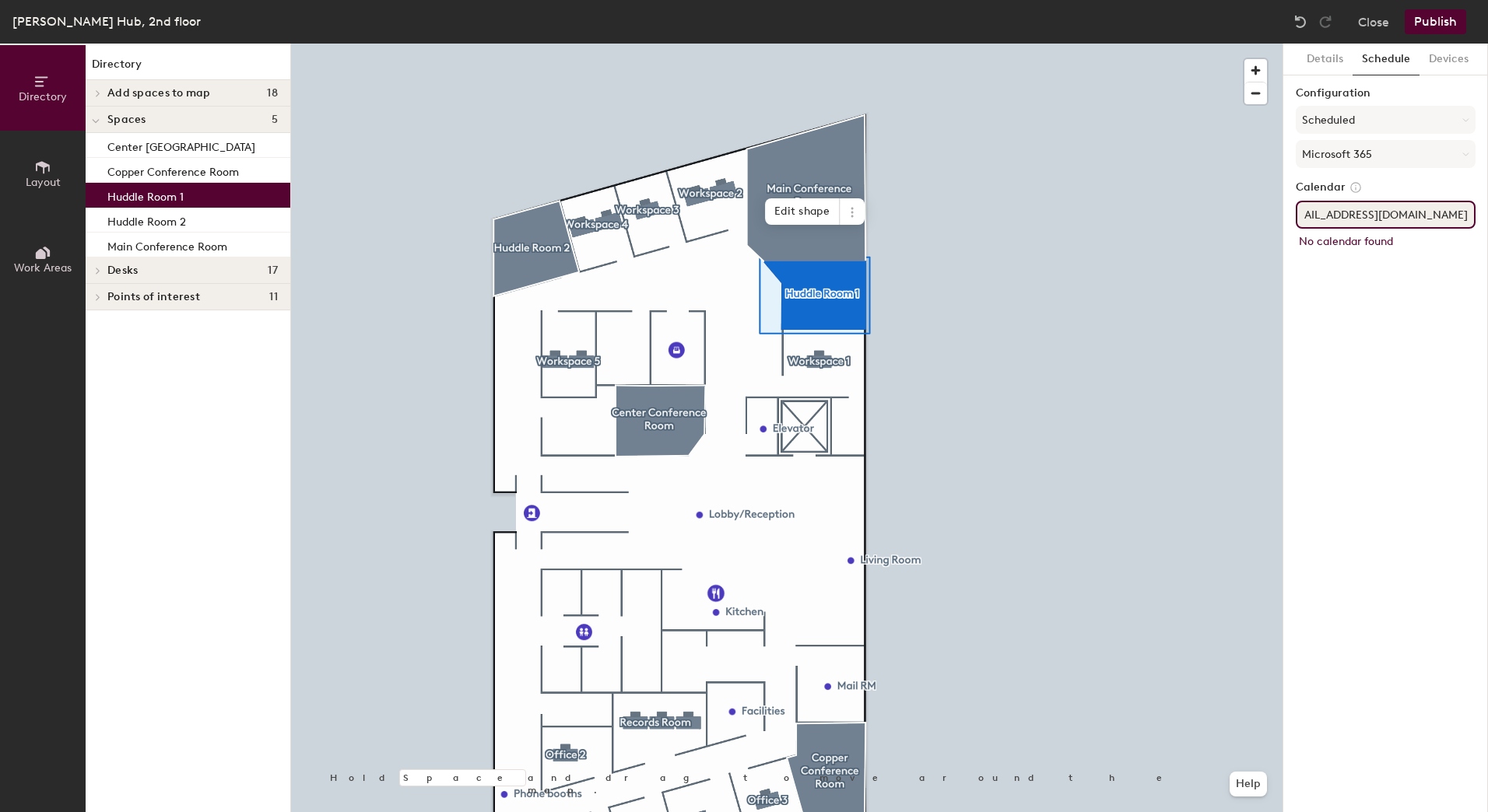
click at [1487, 214] on html "Skip navigation Schedule Office People Analytics Visits Deliveries Services Man…" at bounding box center [744, 406] width 1488 height 812
click at [1434, 216] on input "CR-NLA-HUB-Huddle-Room1@fmi.com" at bounding box center [1385, 214] width 180 height 28
click at [1392, 262] on div "Details Schedule Devices Configuration Scheduled Microsoft 365 Calendar CR-NLA-…" at bounding box center [1385, 428] width 205 height 768
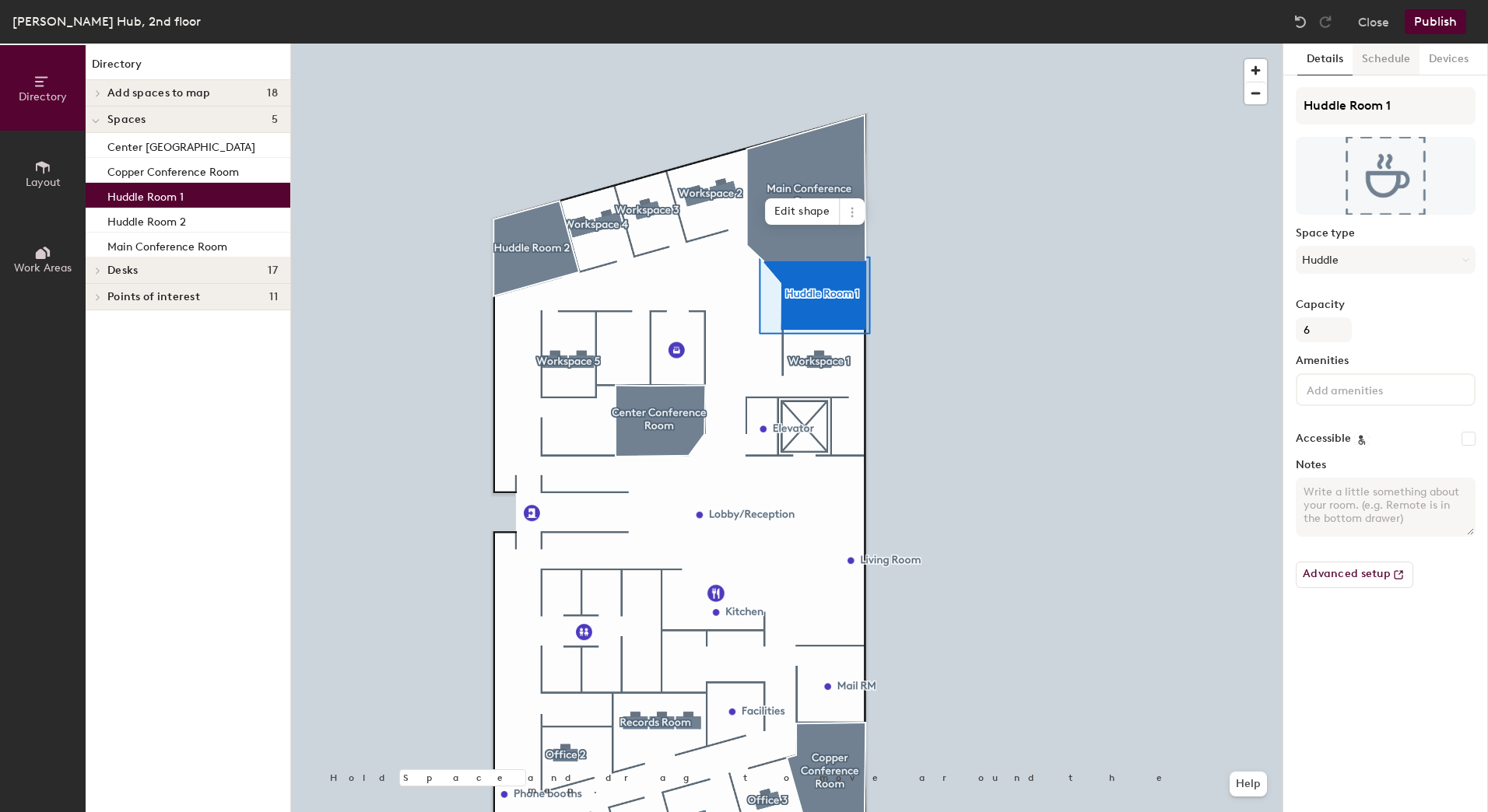
click at [1380, 67] on button "Schedule" at bounding box center [1386, 59] width 67 height 32
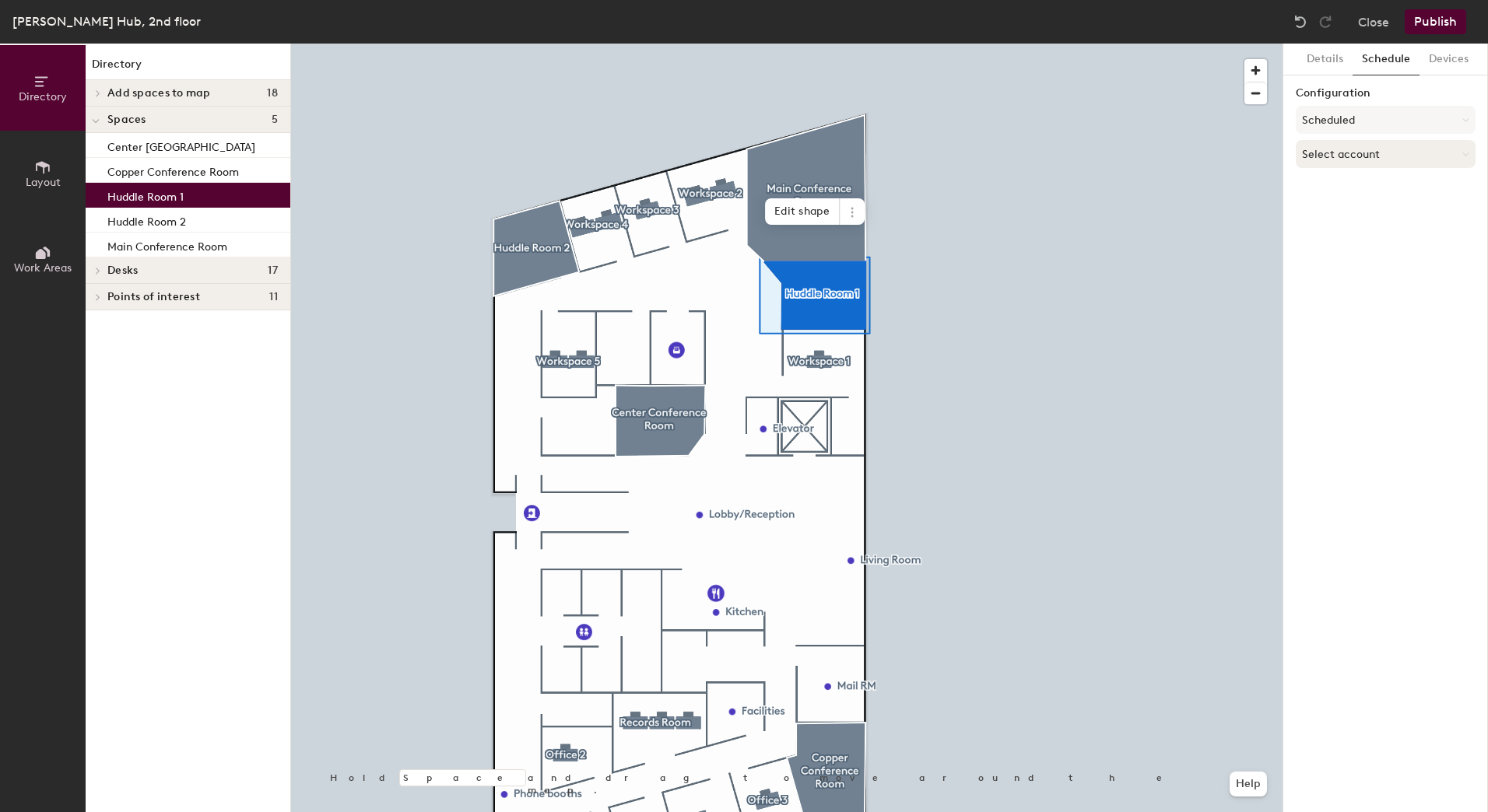
click at [1351, 151] on button "Select account" at bounding box center [1385, 153] width 180 height 28
click at [1341, 210] on div "Microsoft 365" at bounding box center [1386, 216] width 179 height 23
click at [1342, 212] on input at bounding box center [1385, 214] width 180 height 28
paste input "CR-NLA-HUB-Huddle-Room1@fmi.com"
click at [1165, 209] on div "Directory Layout Work Areas Directory Add spaces to map 18 Center Conf RM Coppe…" at bounding box center [744, 428] width 1488 height 768
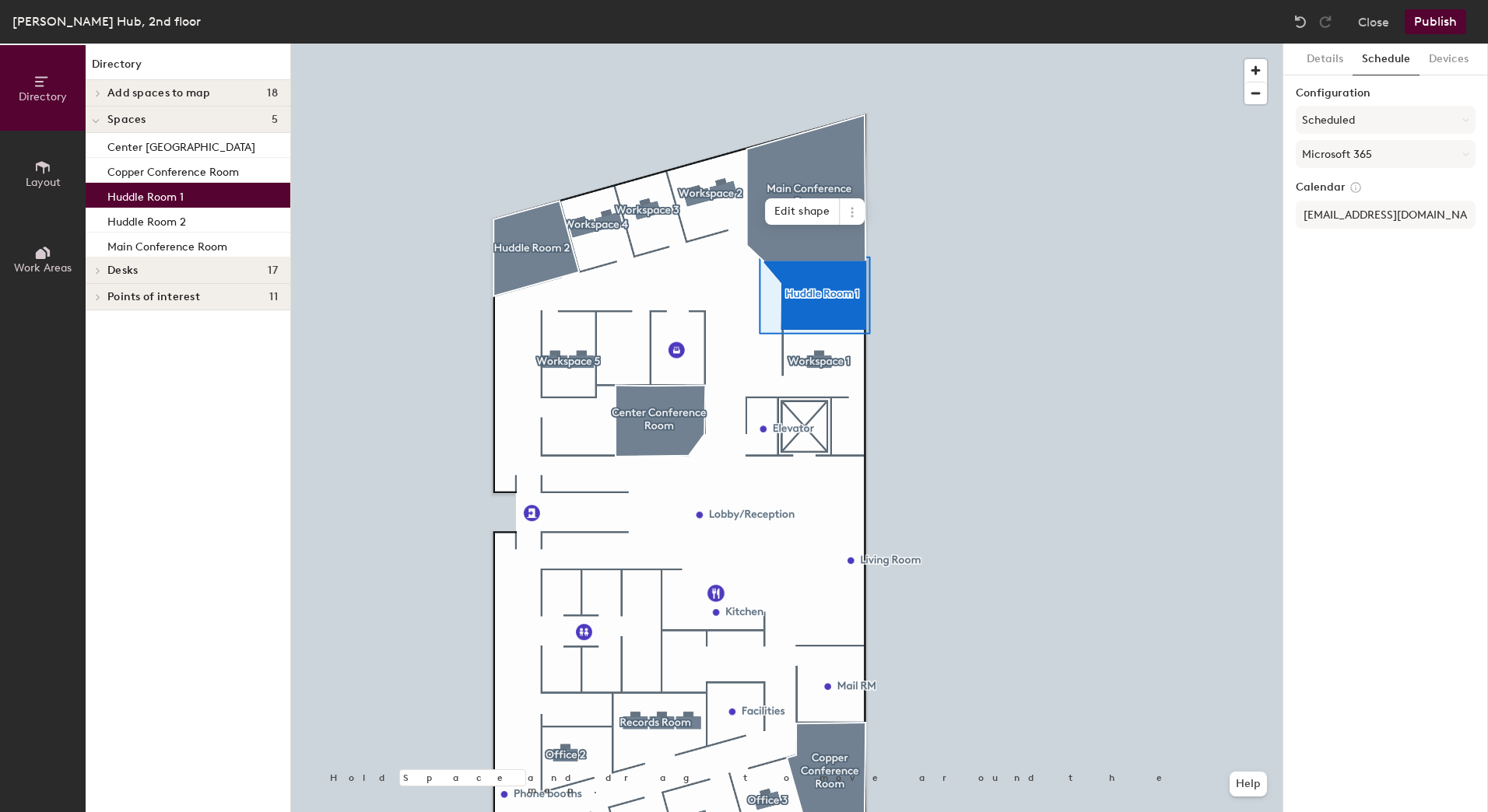
click at [1357, 253] on div "Details Schedule Devices Configuration Scheduled Microsoft 365 Calendar CR-NLA-…" at bounding box center [1385, 428] width 205 height 768
drag, startPoint x: 1414, startPoint y: 213, endPoint x: 1490, endPoint y: 215, distance: 76.0
click at [1487, 215] on html "Skip navigation Schedule Office People Analytics Visits Deliveries Services Man…" at bounding box center [744, 406] width 1488 height 812
click at [1375, 284] on div "Details Schedule Devices Configuration Scheduled Microsoft 365 Calendar CR-NLA-…" at bounding box center [1385, 428] width 205 height 768
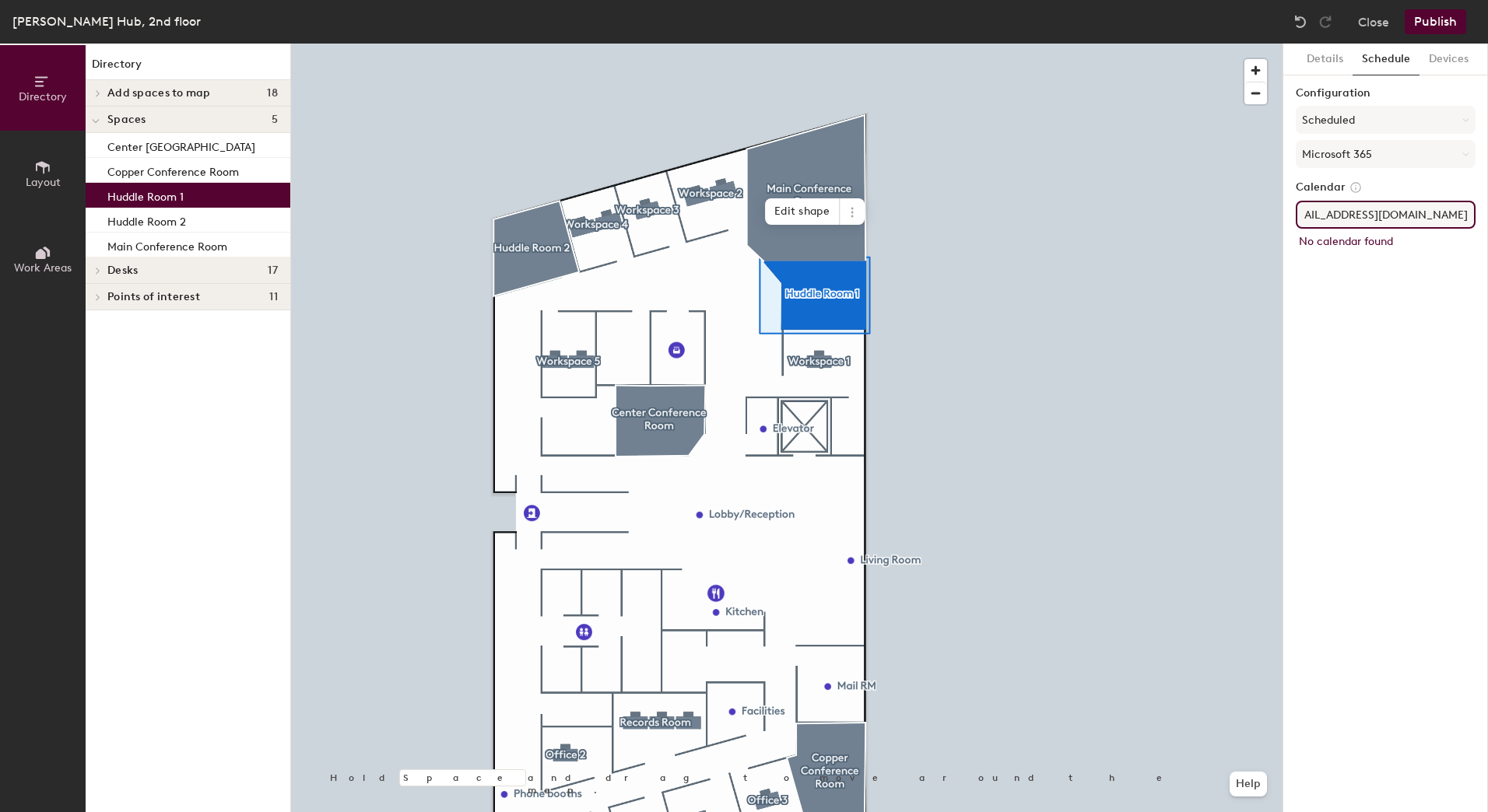
scroll to position [0, 0]
click at [1372, 218] on input "CR-NLA-HUB-Huddle-Room1@fmi.com" at bounding box center [1385, 214] width 180 height 28
paste input
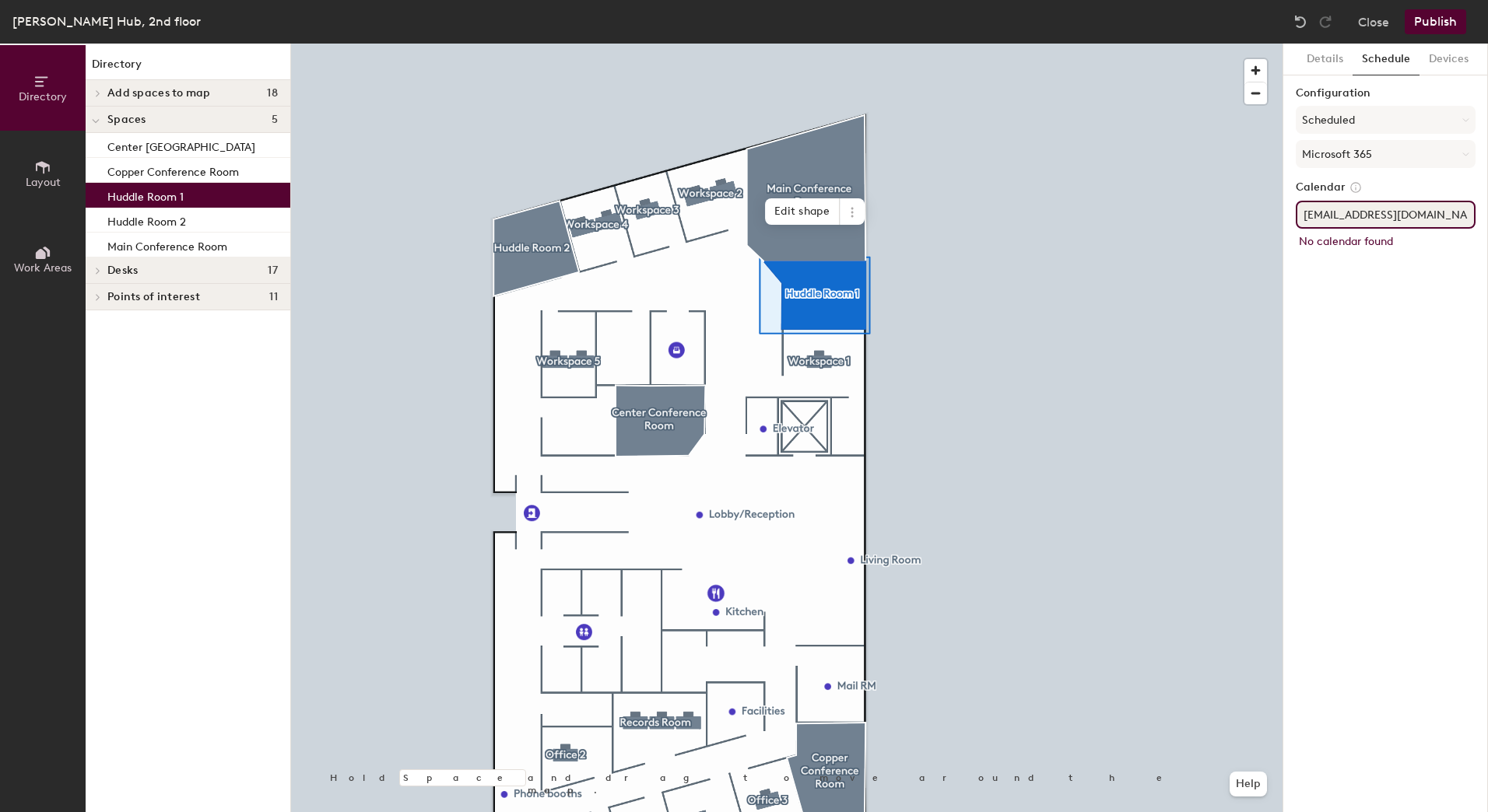
scroll to position [0, 3]
type input "CR-NLA-HUB-Huddle1@fmi.com"
click at [1372, 315] on div "Details Schedule Devices Configuration Scheduled Microsoft 365 Calendar CR-NLA-…" at bounding box center [1385, 428] width 205 height 768
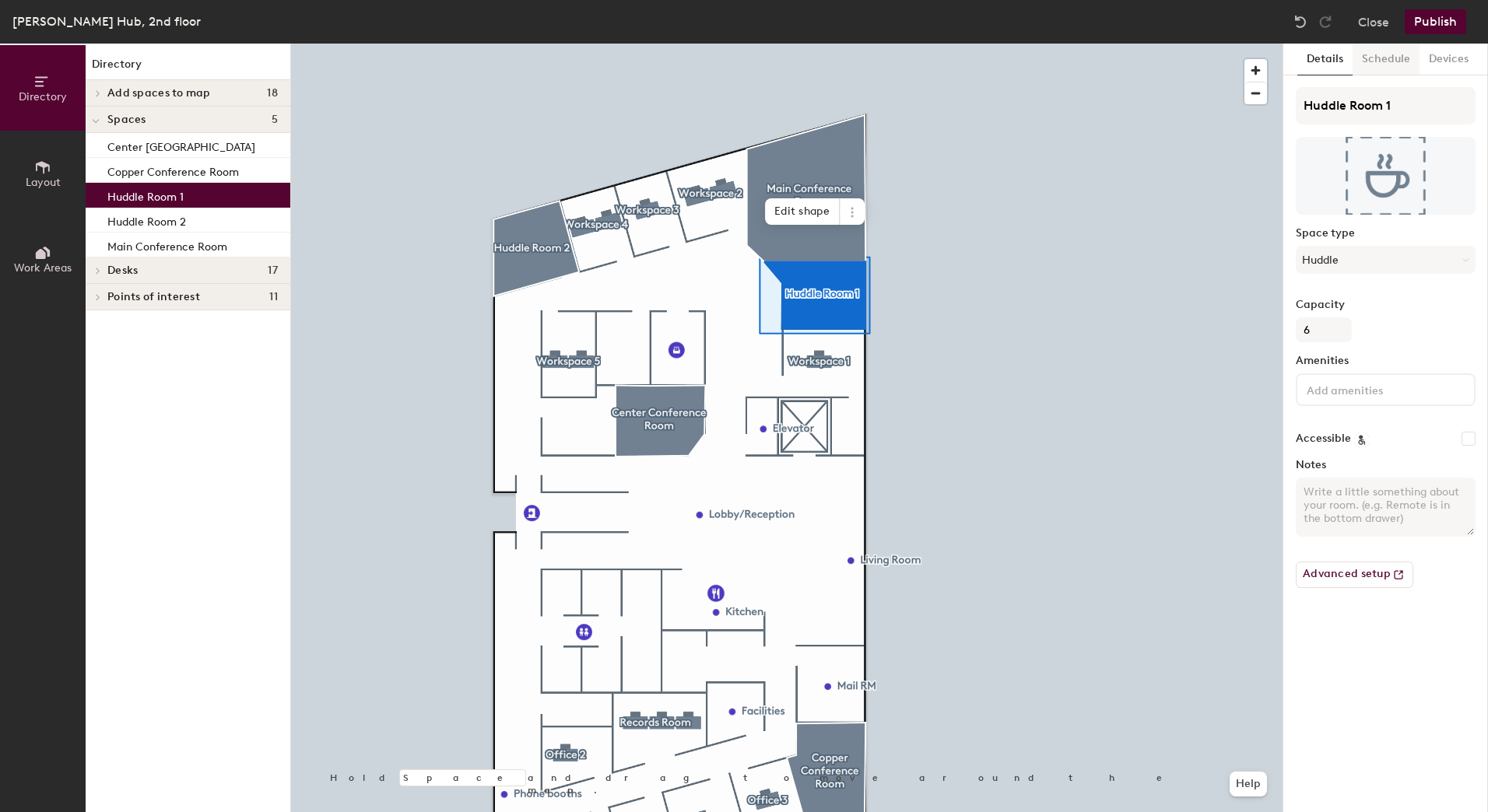
click at [1382, 55] on button "Schedule" at bounding box center [1386, 59] width 67 height 32
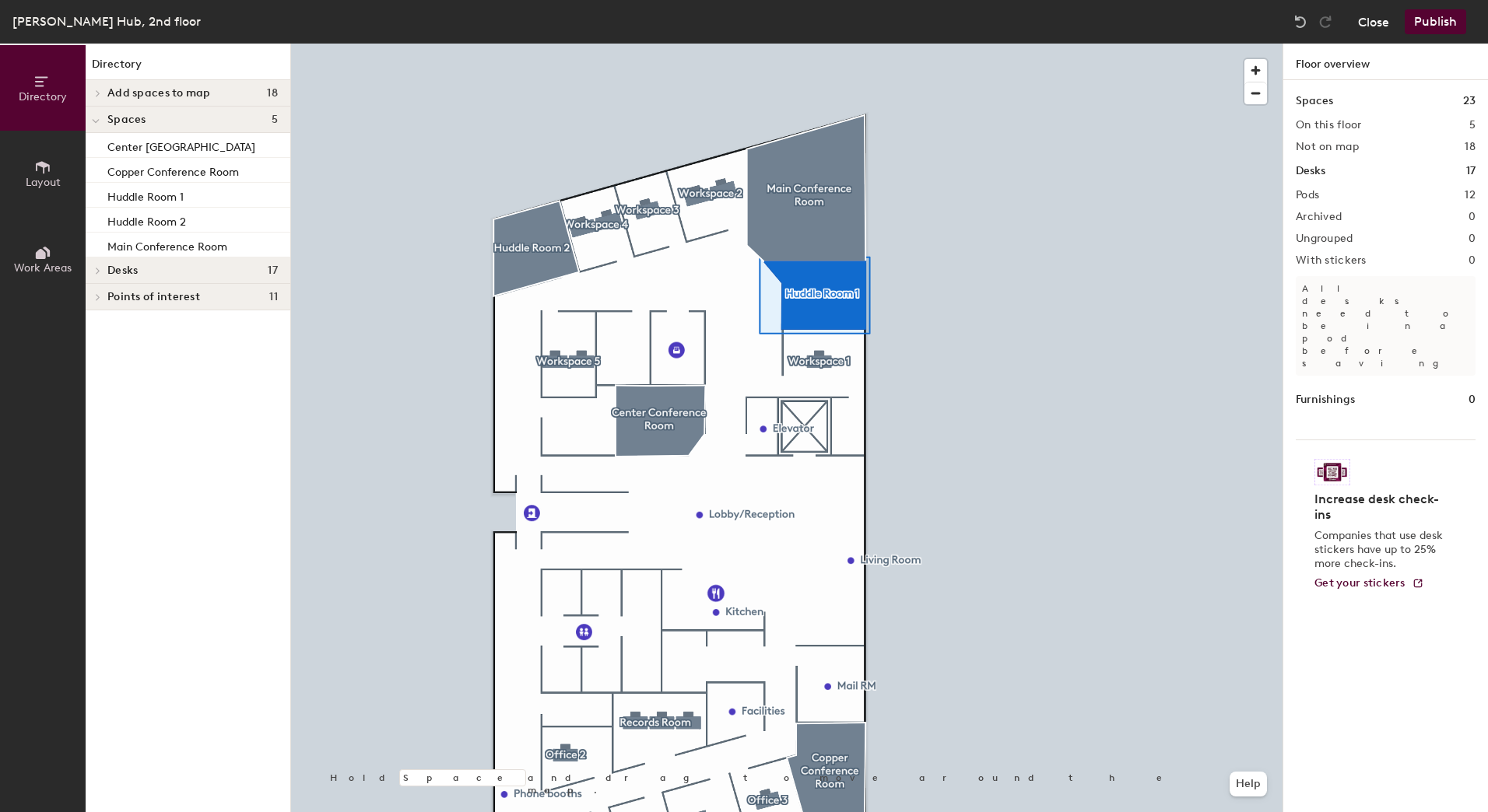
click at [1375, 25] on button "Close" at bounding box center [1373, 22] width 31 height 25
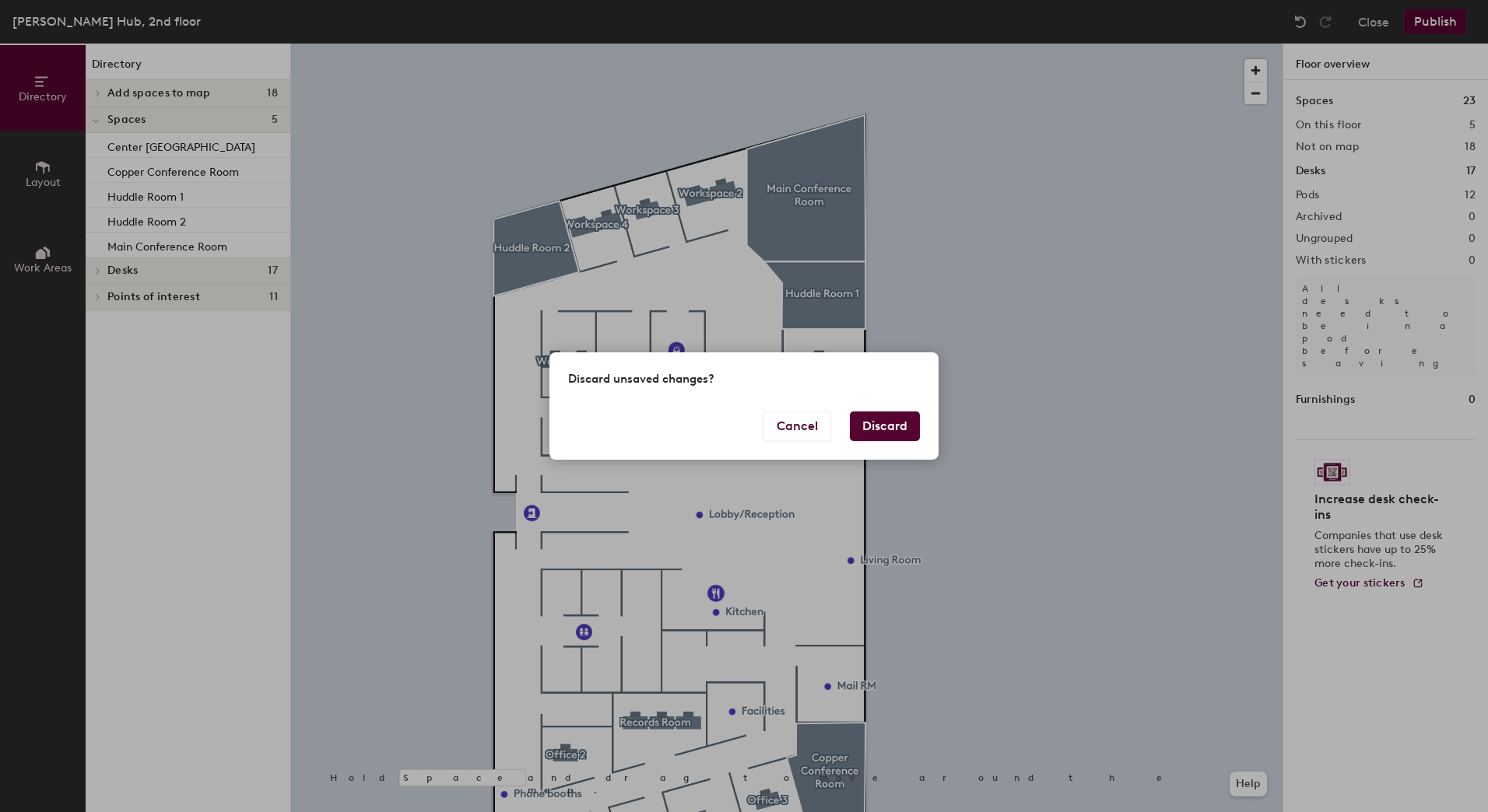
click at [888, 429] on button "Discard" at bounding box center [885, 426] width 70 height 29
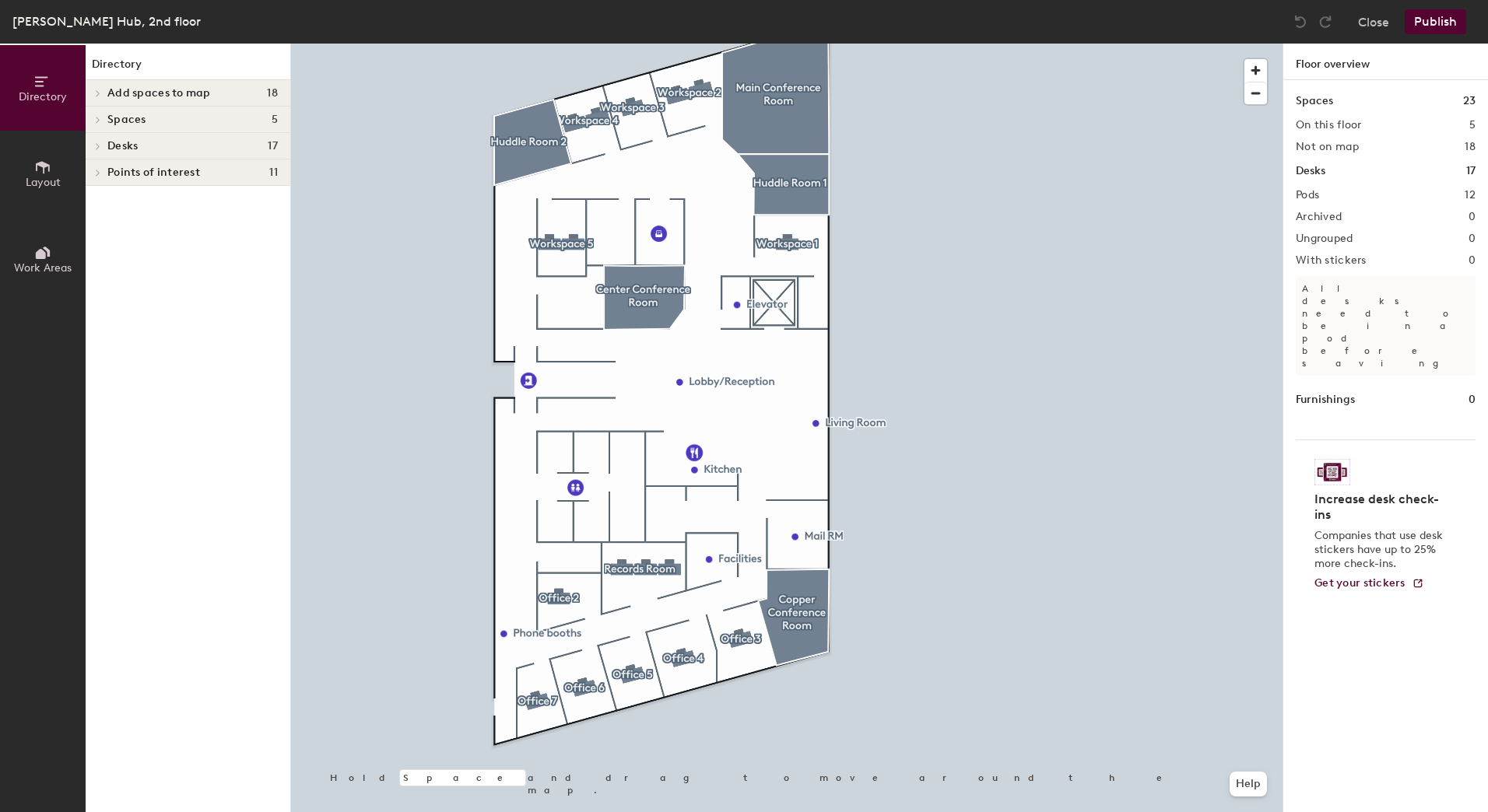
click at [103, 96] on span at bounding box center [97, 93] width 14 height 8
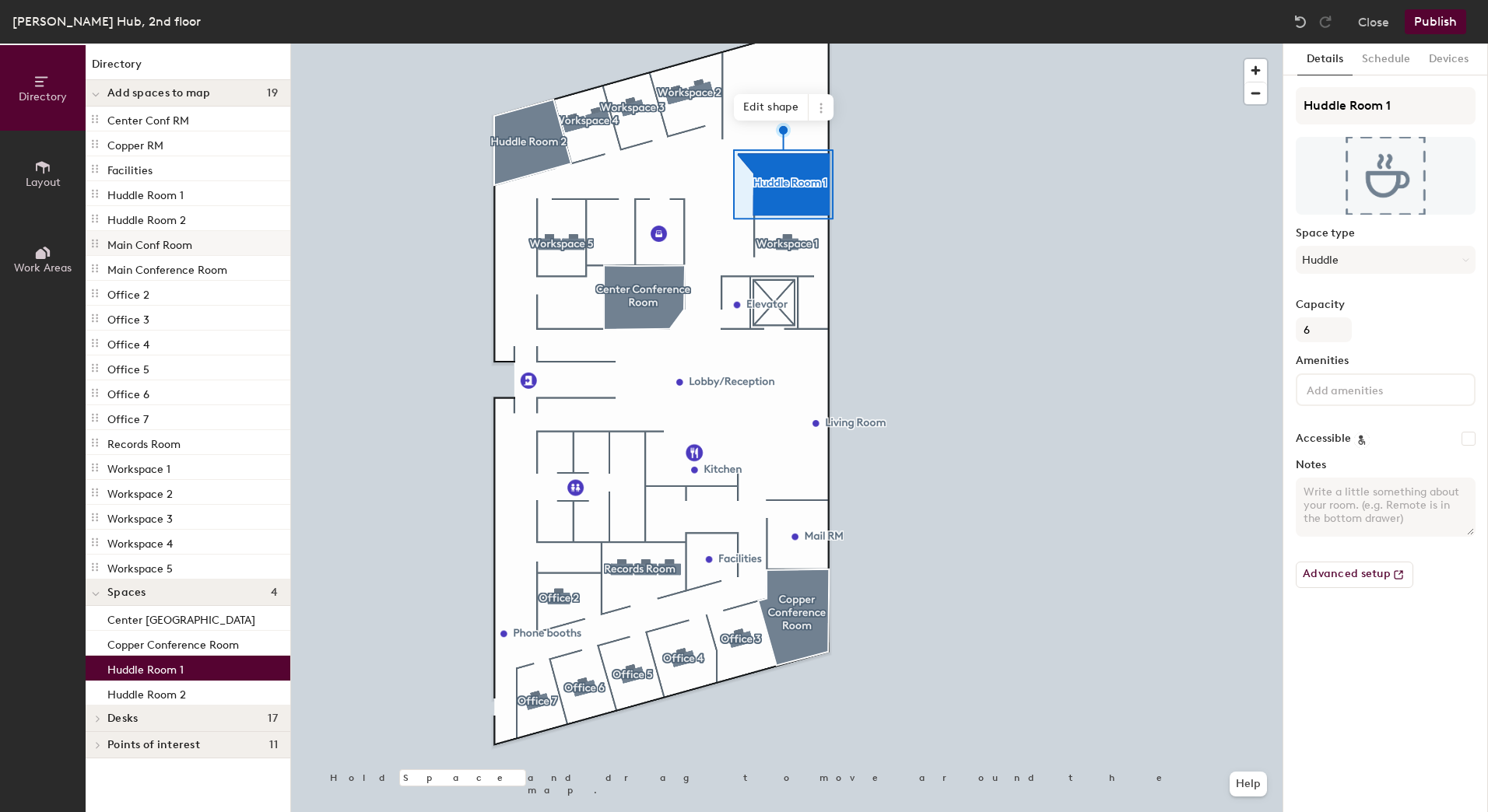
click at [172, 244] on p "Main Conf Room" at bounding box center [149, 243] width 84 height 17
click at [139, 245] on p "Main Conf Room" at bounding box center [149, 243] width 84 height 17
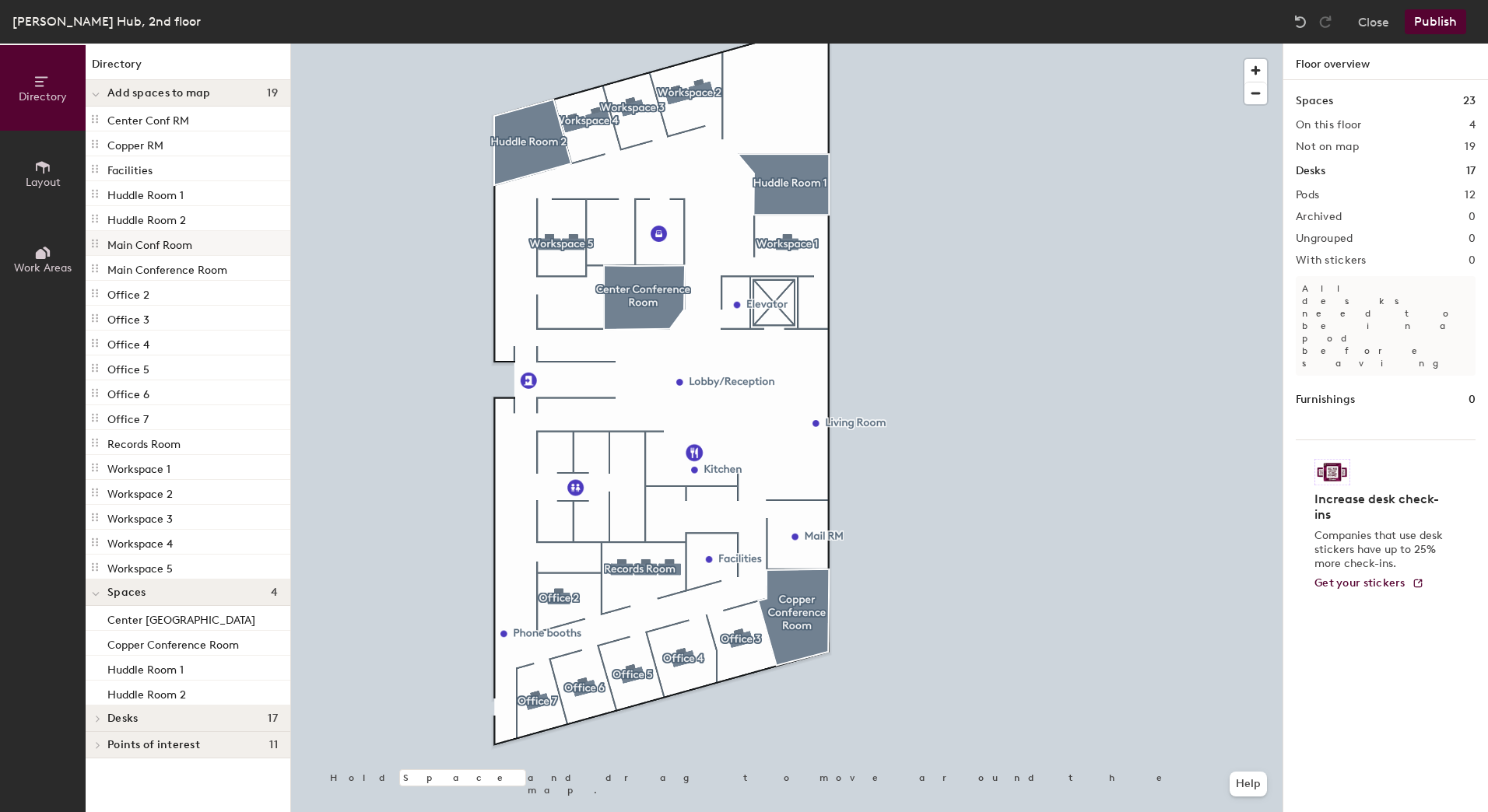
click at [160, 245] on p "Main Conf Room" at bounding box center [149, 243] width 84 height 17
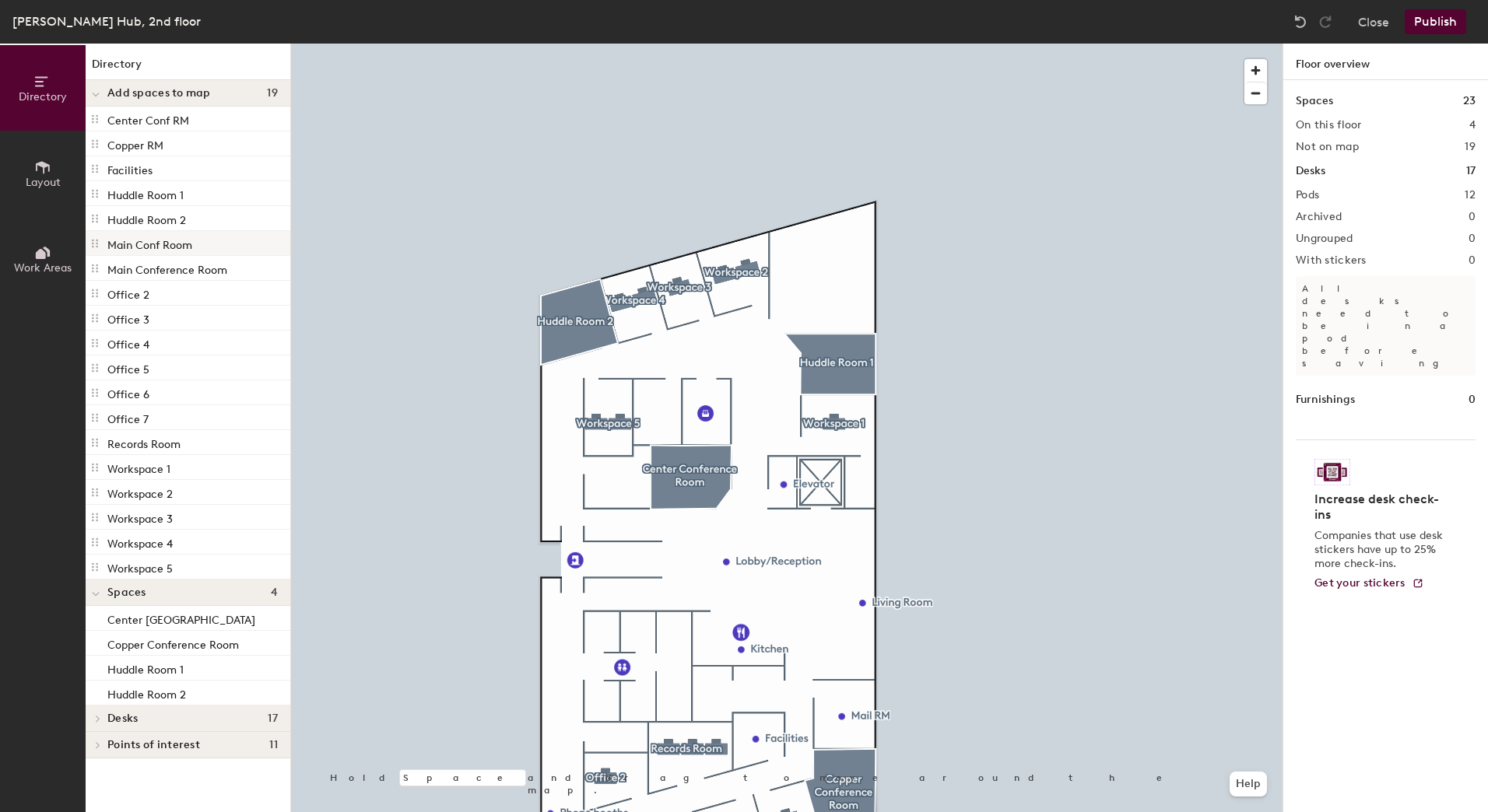
click at [92, 240] on icon at bounding box center [95, 244] width 6 height 9
click at [127, 245] on p "Main Conf Room" at bounding box center [149, 243] width 84 height 17
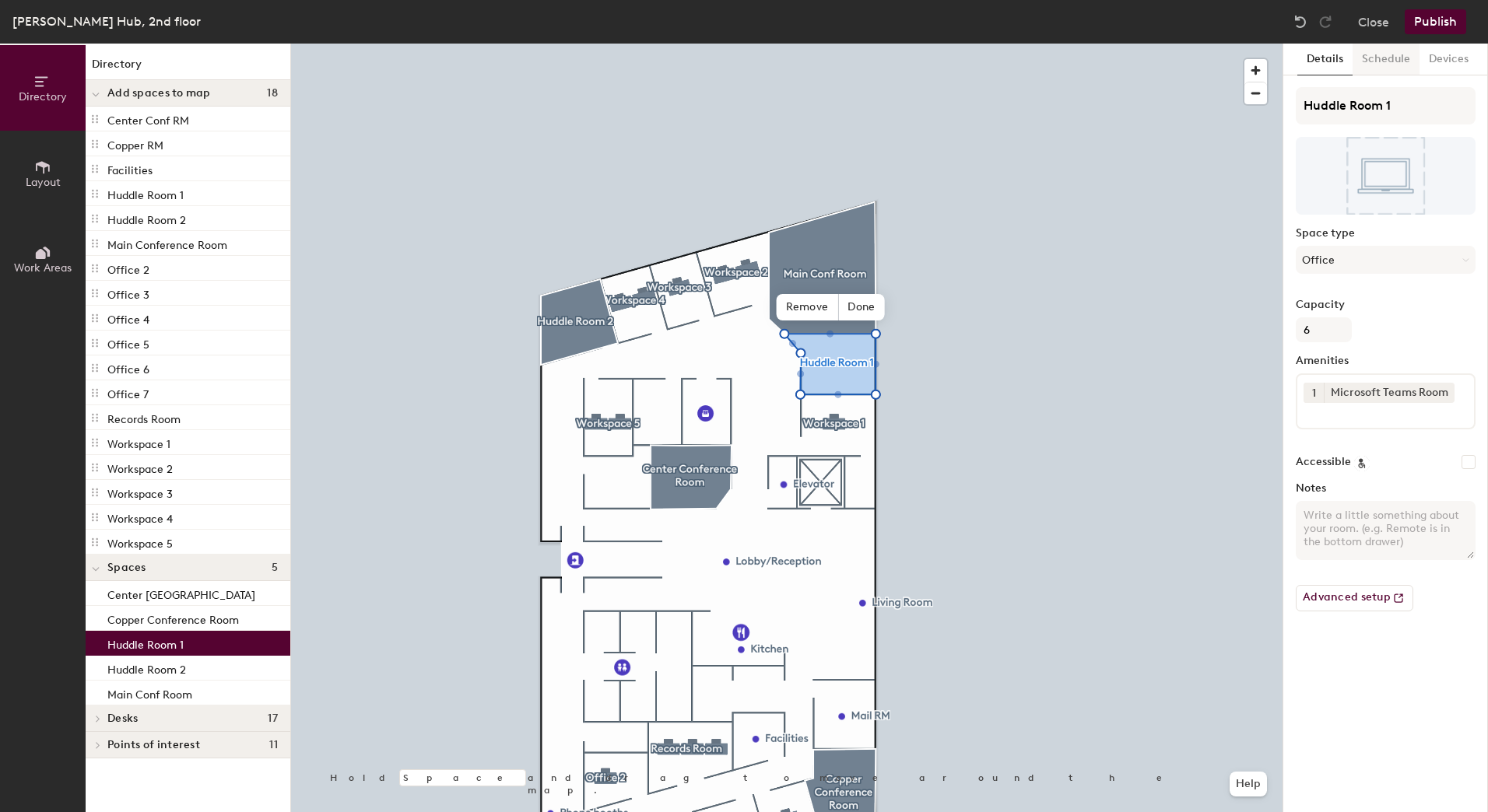
click at [1391, 55] on button "Schedule" at bounding box center [1386, 59] width 67 height 32
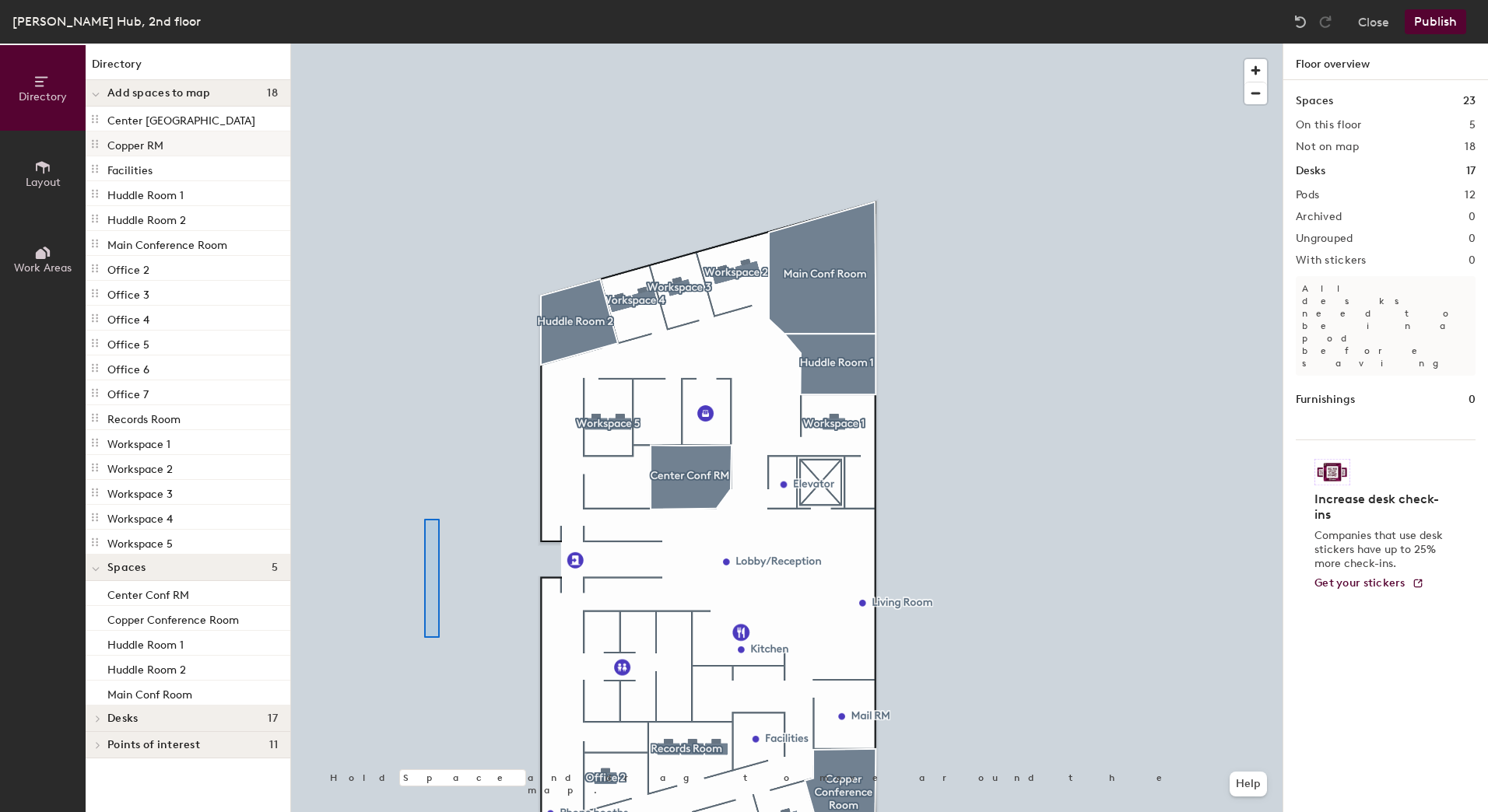
drag, startPoint x: 167, startPoint y: 122, endPoint x: 277, endPoint y: 169, distance: 119.6
click at [424, 44] on div at bounding box center [787, 44] width 992 height 0
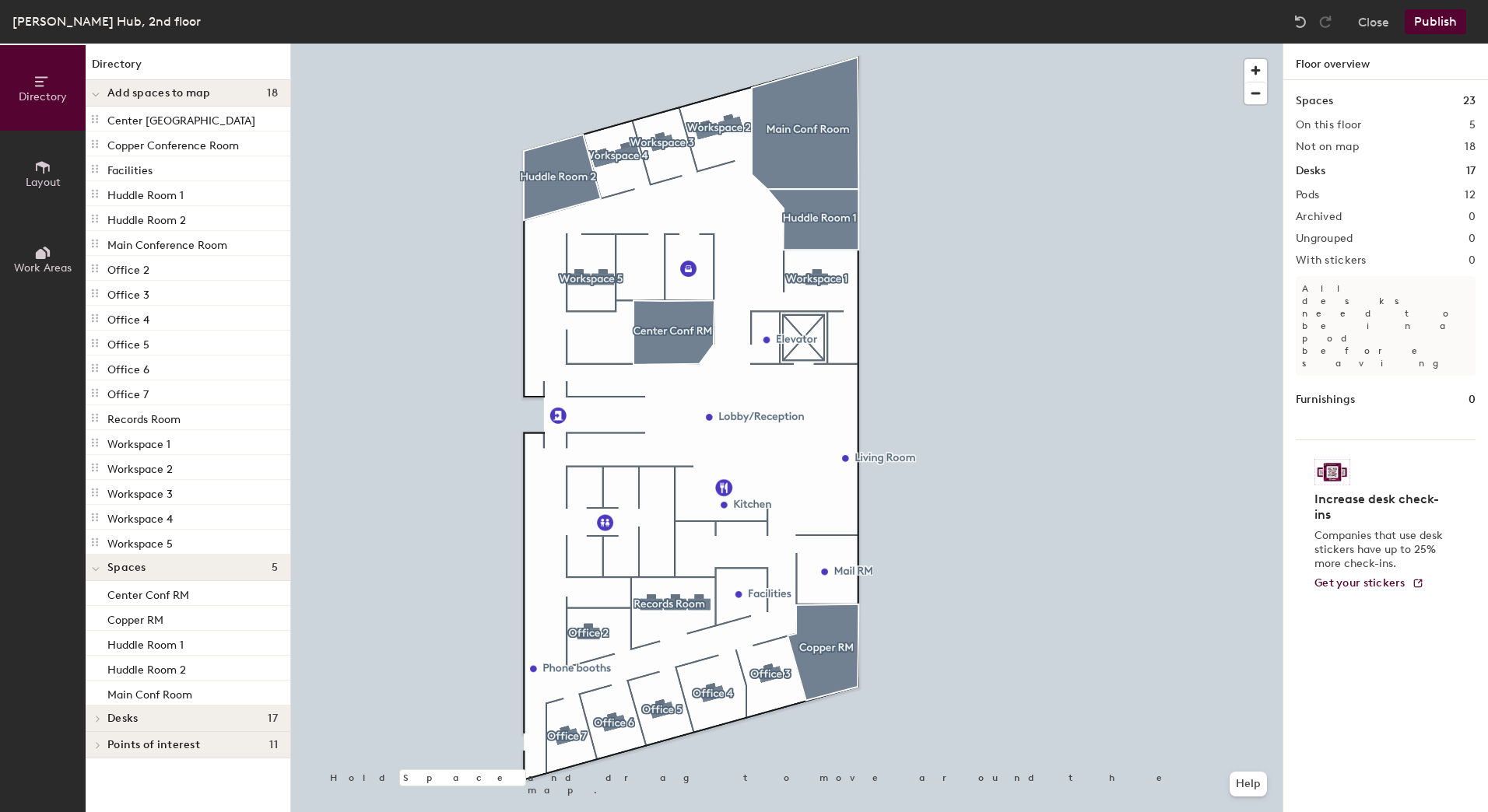
click at [1426, 19] on button "Publish" at bounding box center [1435, 22] width 61 height 25
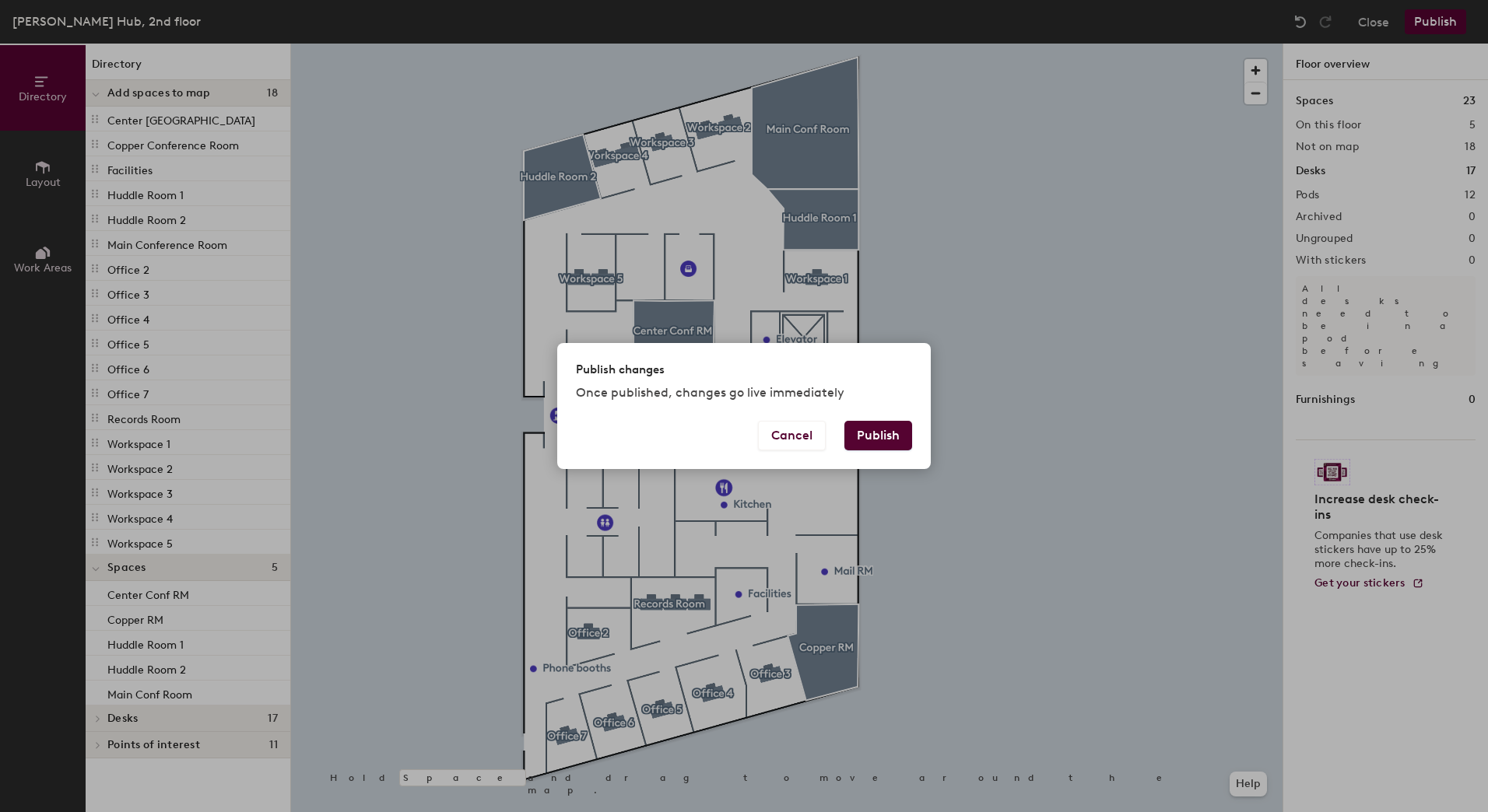
click at [874, 441] on button "Publish" at bounding box center [878, 436] width 68 height 29
